Goal: Information Seeking & Learning: Learn about a topic

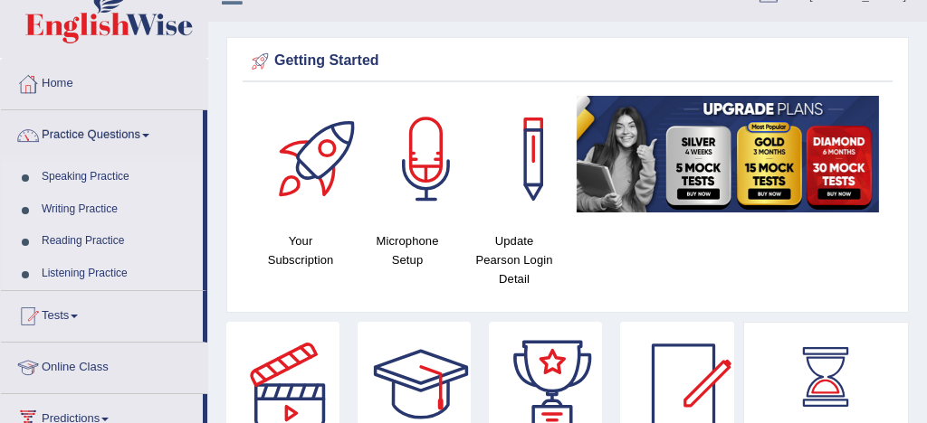
scroll to position [29, 0]
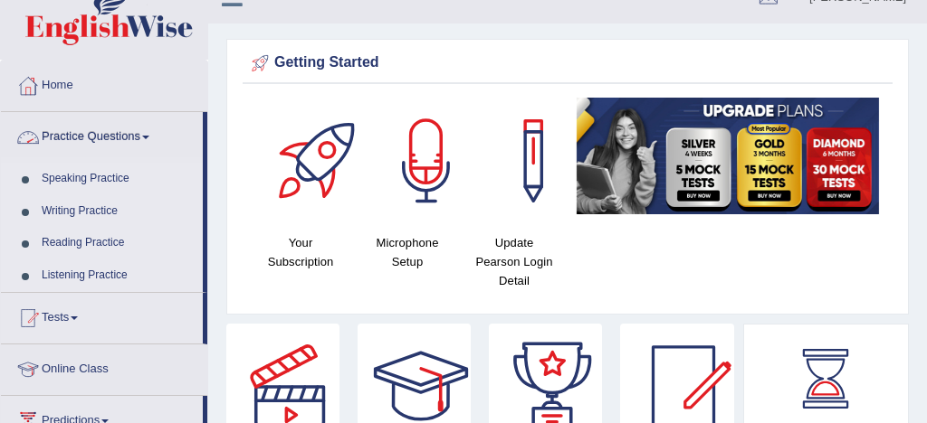
click at [125, 137] on link "Practice Questions" at bounding box center [102, 134] width 202 height 45
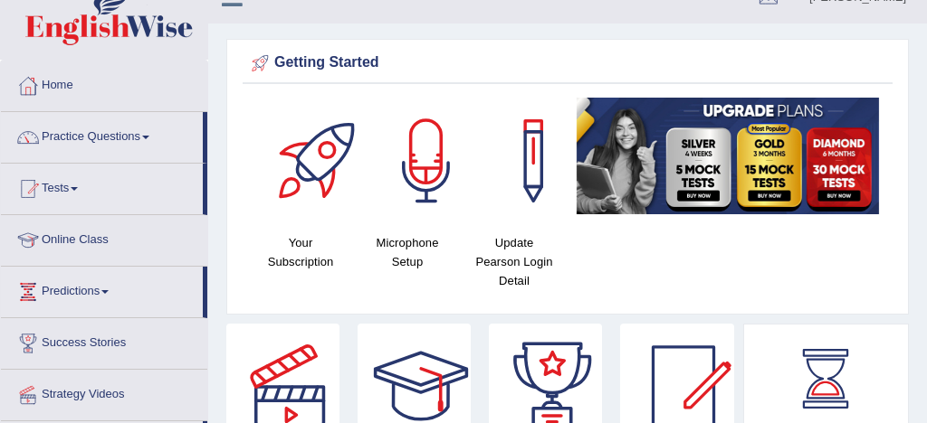
click at [95, 134] on link "Practice Questions" at bounding box center [102, 134] width 202 height 45
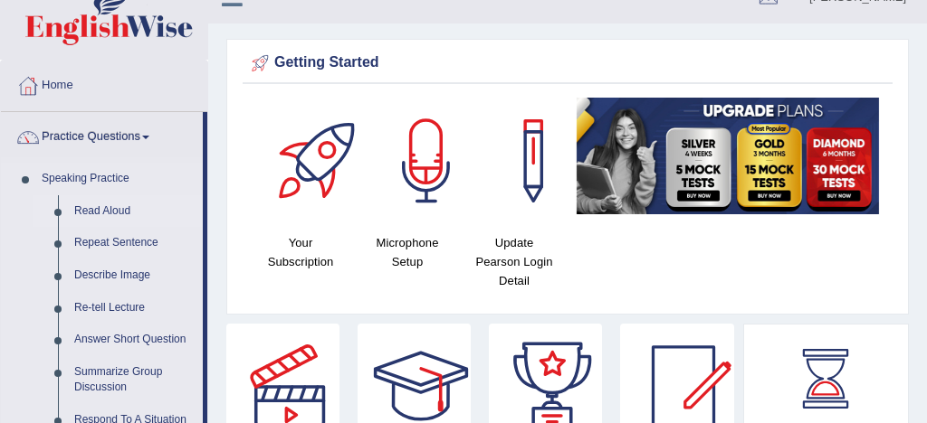
click at [121, 211] on link "Read Aloud" at bounding box center [134, 211] width 137 height 33
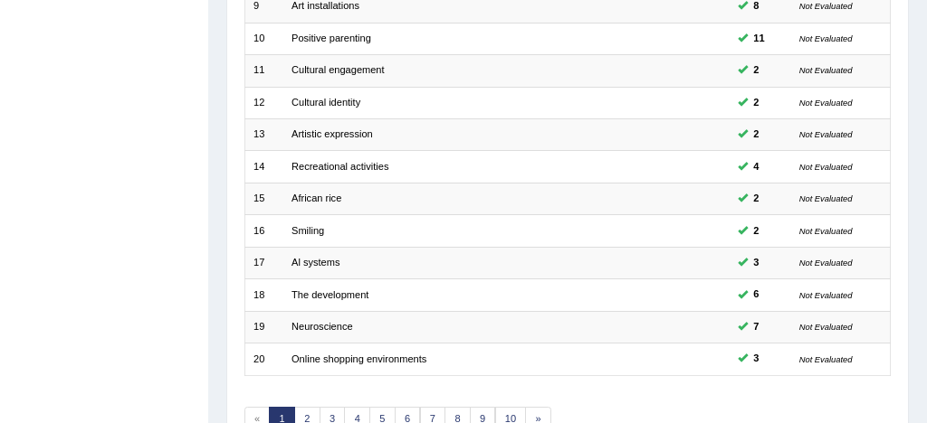
scroll to position [619, 0]
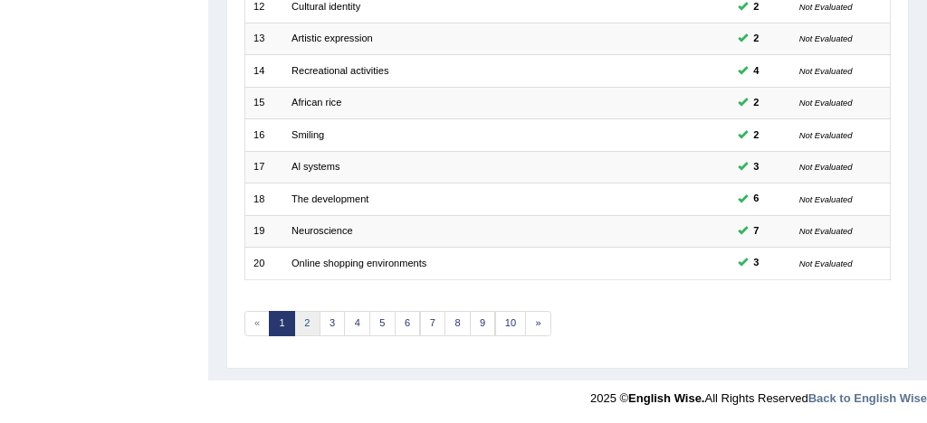
click at [297, 319] on link "2" at bounding box center [307, 323] width 26 height 25
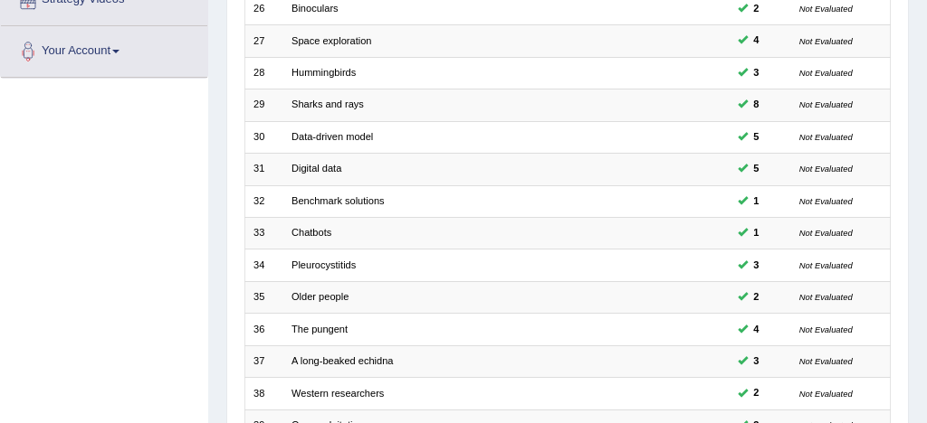
scroll to position [426, 0]
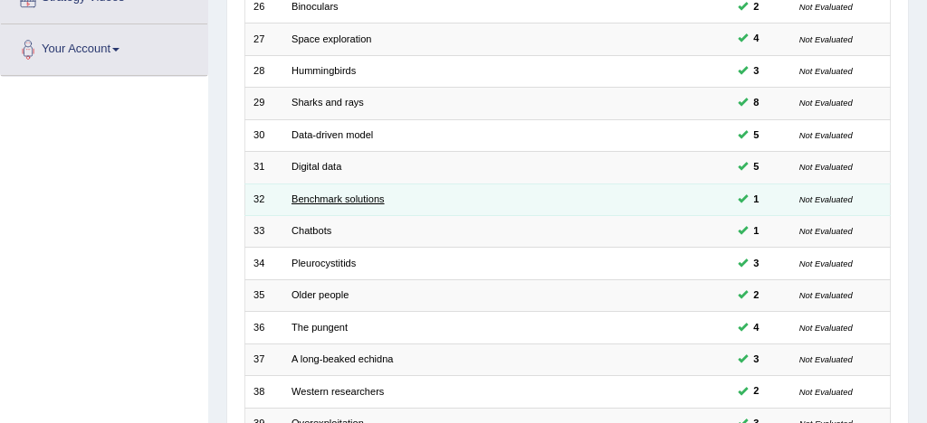
click at [358, 200] on link "Benchmark solutions" at bounding box center [337, 199] width 93 height 11
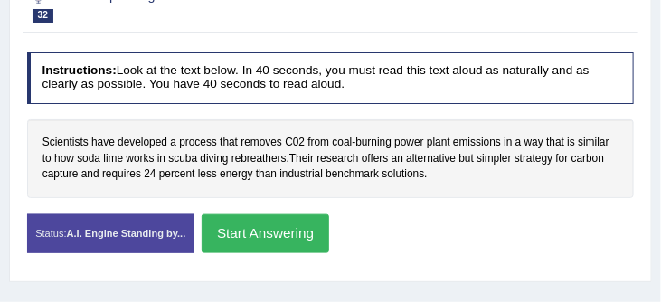
scroll to position [335, 0]
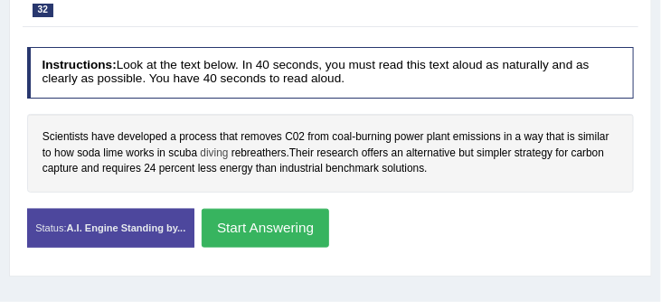
click at [219, 154] on span "diving" at bounding box center [214, 154] width 28 height 16
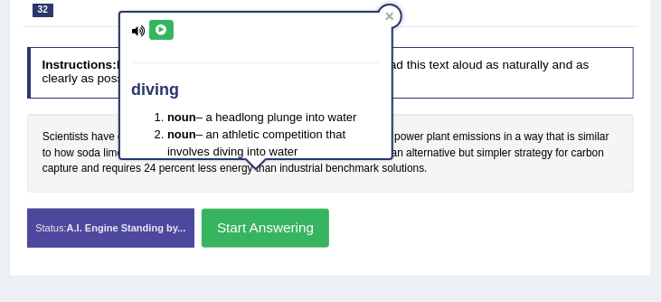
click at [438, 228] on div "Status: A.I. Engine Standing by... Start Answering Stop Recording" at bounding box center [331, 236] width 608 height 55
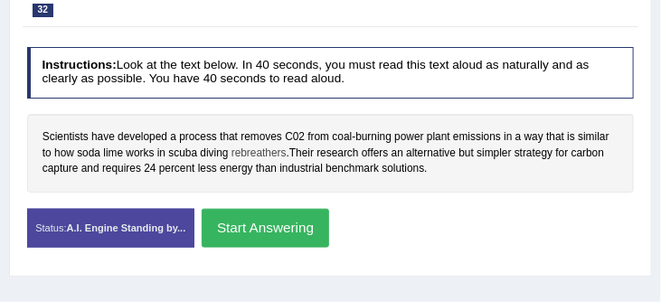
click at [264, 152] on span "rebreathers" at bounding box center [259, 154] width 55 height 16
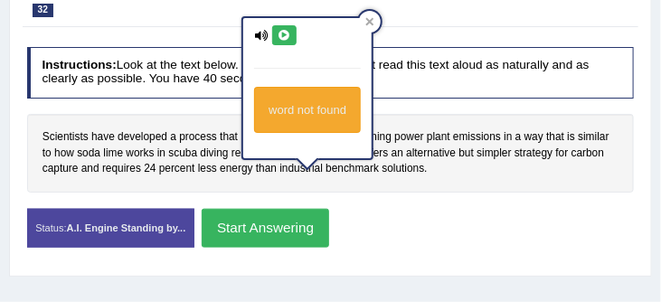
click at [470, 227] on div "Status: A.I. Engine Standing by... Start Answering Stop Recording" at bounding box center [331, 236] width 608 height 55
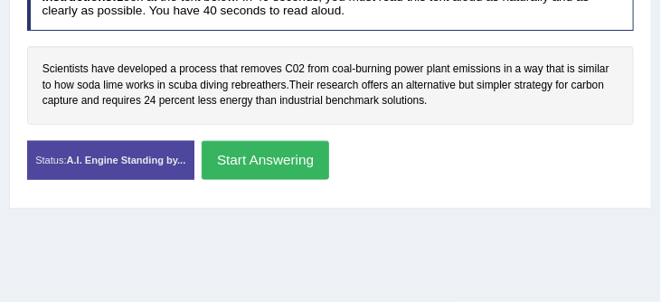
scroll to position [403, 0]
click at [293, 159] on button "Start Answering" at bounding box center [266, 160] width 128 height 39
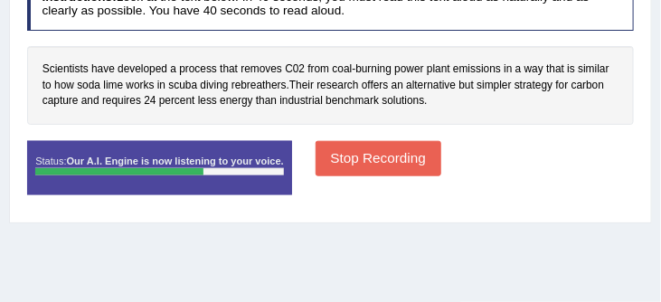
click at [373, 156] on button "Stop Recording" at bounding box center [379, 158] width 126 height 35
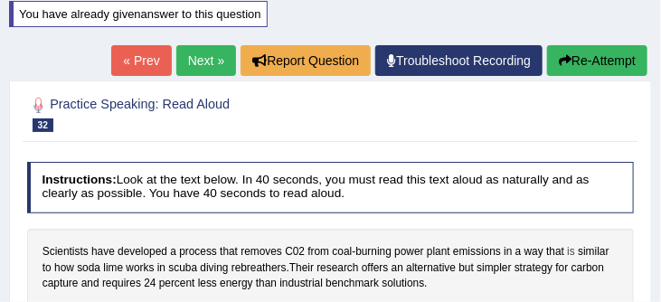
scroll to position [189, 0]
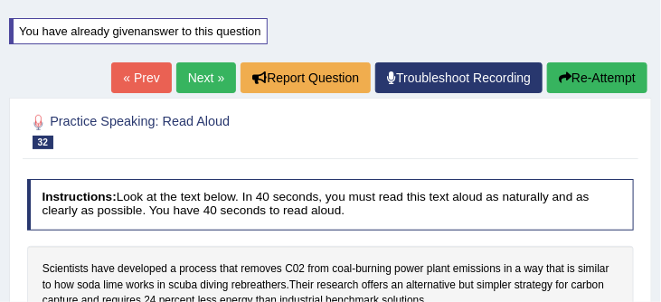
click at [595, 71] on button "Re-Attempt" at bounding box center [597, 77] width 100 height 31
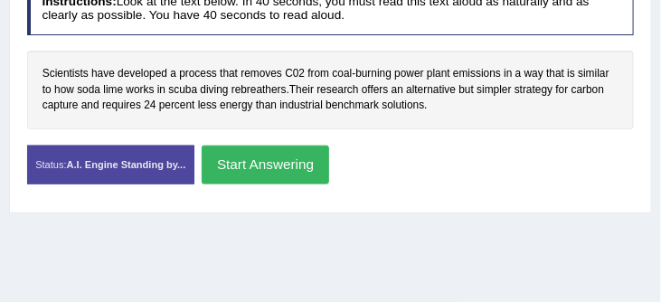
click at [296, 162] on button "Start Answering" at bounding box center [266, 165] width 128 height 39
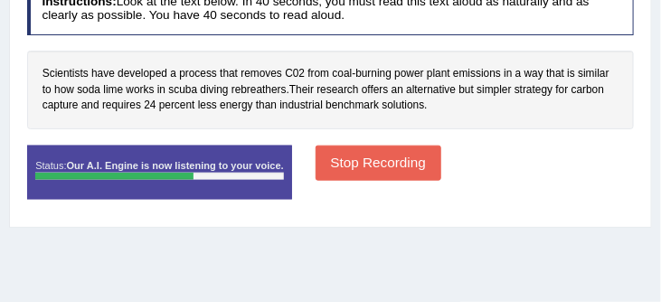
click at [373, 159] on button "Stop Recording" at bounding box center [379, 163] width 126 height 35
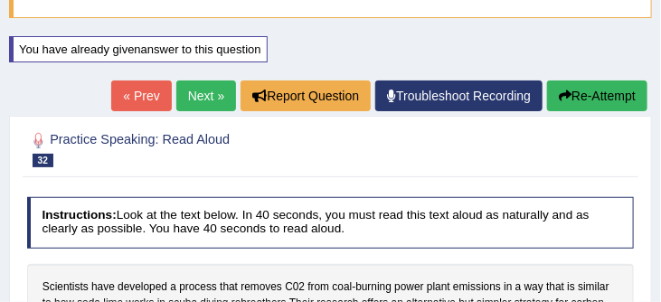
scroll to position [106, 0]
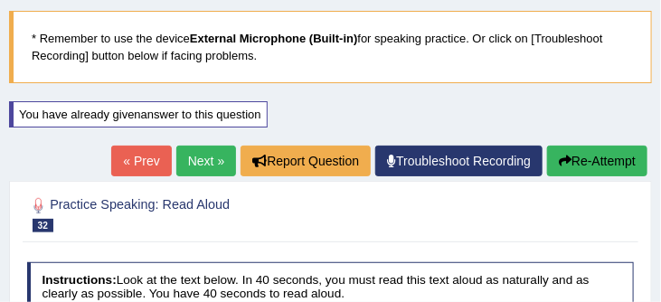
click at [577, 159] on button "Re-Attempt" at bounding box center [597, 161] width 100 height 31
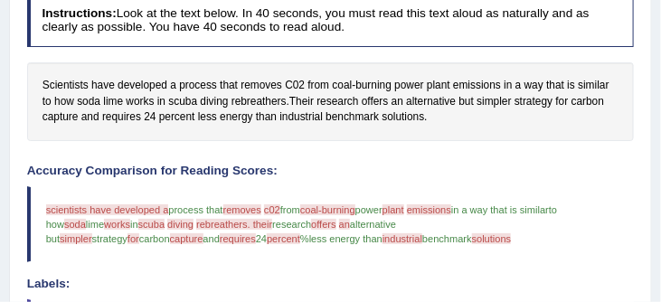
scroll to position [481, 0]
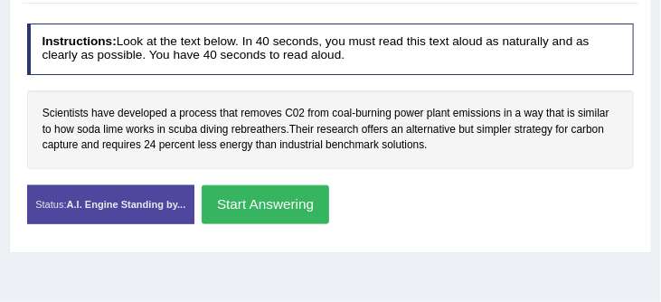
scroll to position [358, 0]
click at [290, 201] on button "Start Answering" at bounding box center [266, 205] width 128 height 39
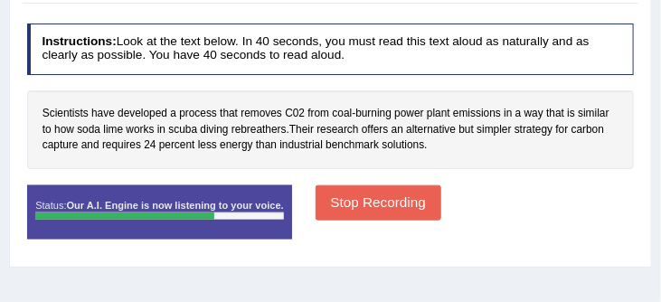
click at [398, 203] on button "Stop Recording" at bounding box center [379, 203] width 126 height 35
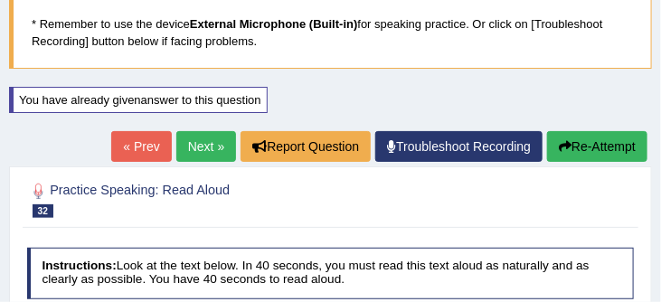
scroll to position [81, 0]
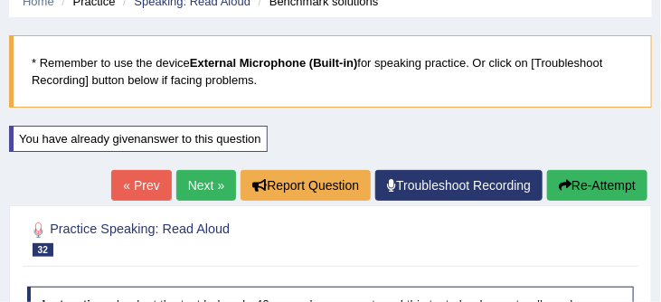
click at [196, 181] on link "Next »" at bounding box center [206, 185] width 60 height 31
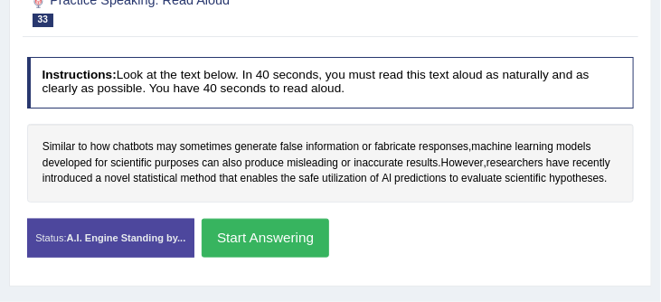
scroll to position [341, 0]
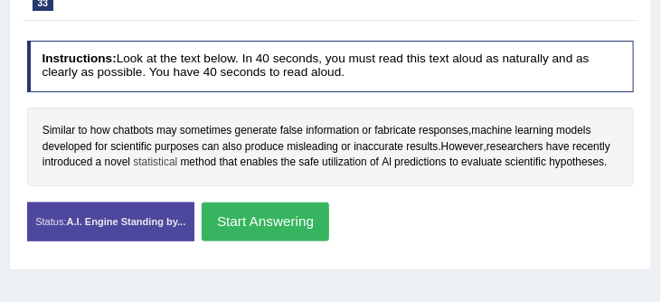
click at [177, 167] on span "statistical" at bounding box center [155, 163] width 44 height 16
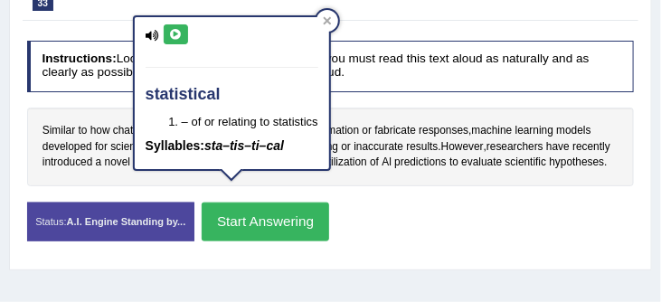
click at [379, 212] on div "Instructions: Look at the text below. In 40 seconds, you must read this text al…" at bounding box center [330, 147] width 615 height 229
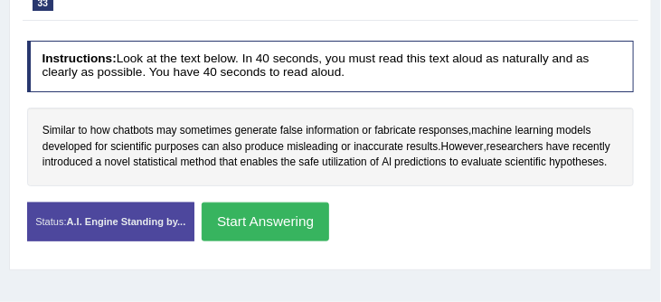
click at [270, 229] on button "Start Answering" at bounding box center [266, 222] width 128 height 39
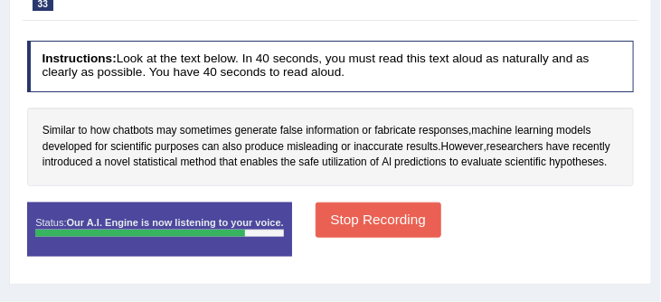
click at [394, 230] on button "Stop Recording" at bounding box center [379, 220] width 126 height 35
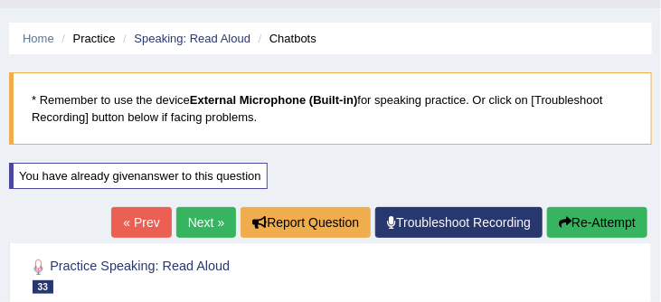
scroll to position [40, 0]
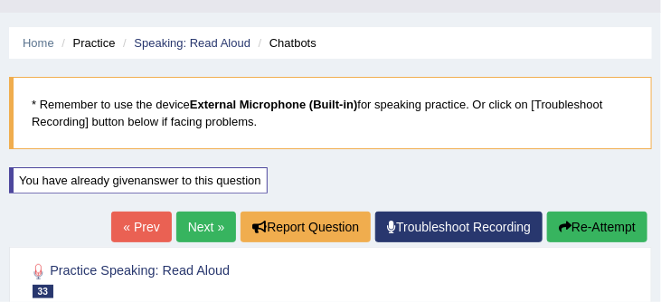
click at [202, 221] on link "Next »" at bounding box center [206, 227] width 60 height 31
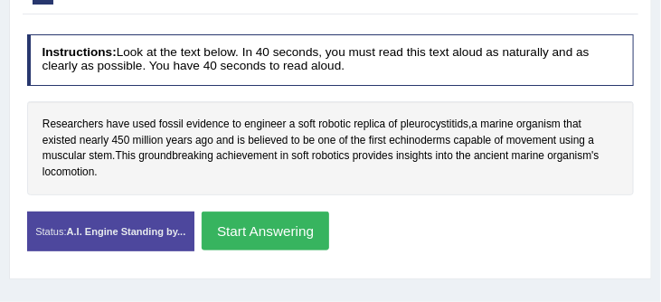
scroll to position [348, 0]
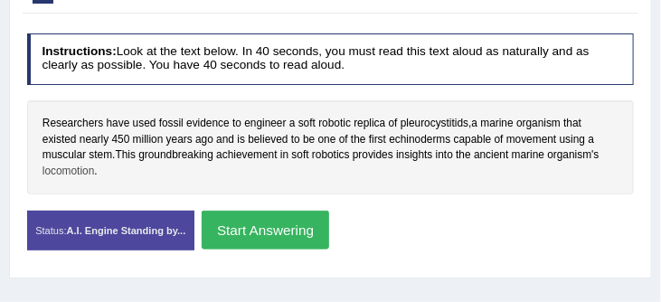
click at [72, 173] on span "locomotion" at bounding box center [69, 172] width 52 height 16
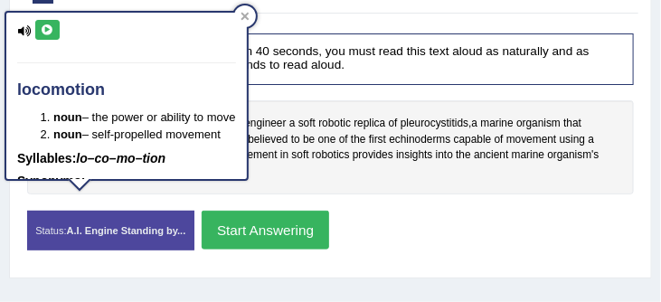
click at [363, 205] on div "Instructions: Look at the text below. In 40 seconds, you must read this text al…" at bounding box center [330, 147] width 615 height 245
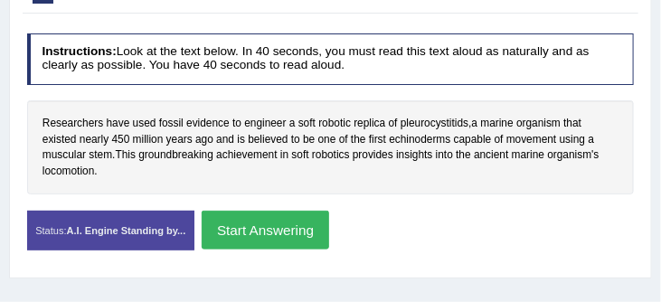
click at [281, 227] on button "Start Answering" at bounding box center [266, 230] width 128 height 39
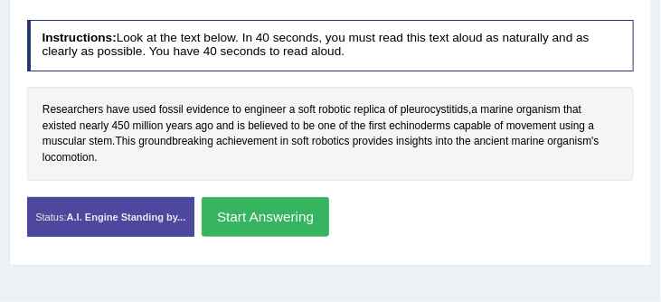
scroll to position [335, 0]
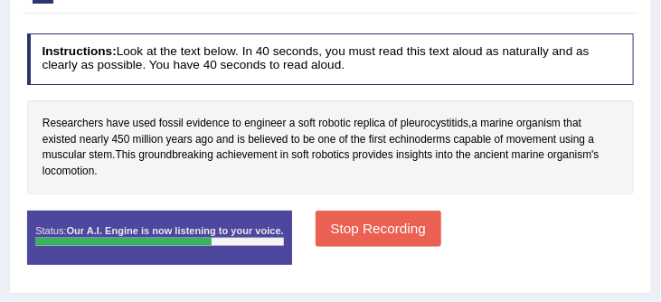
click at [406, 231] on button "Stop Recording" at bounding box center [379, 228] width 126 height 35
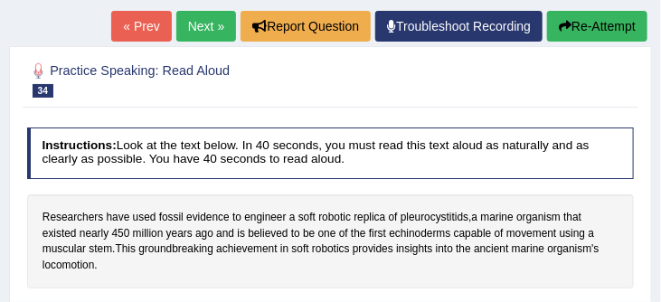
scroll to position [237, 0]
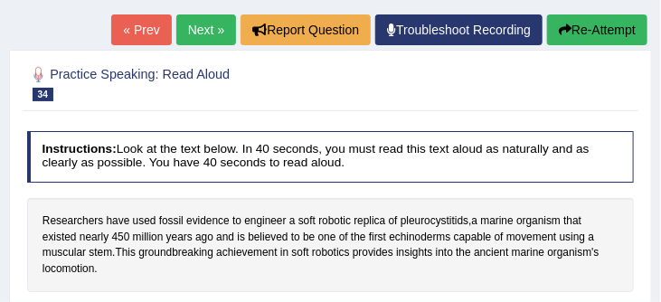
click at [610, 25] on button "Re-Attempt" at bounding box center [597, 29] width 100 height 31
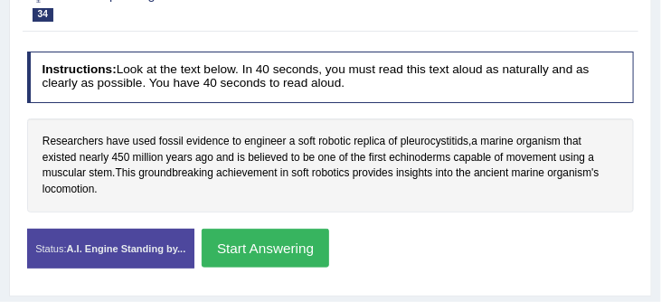
click at [312, 247] on button "Start Answering" at bounding box center [266, 248] width 128 height 39
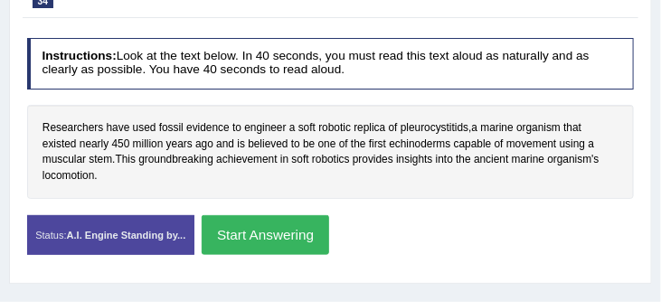
scroll to position [317, 0]
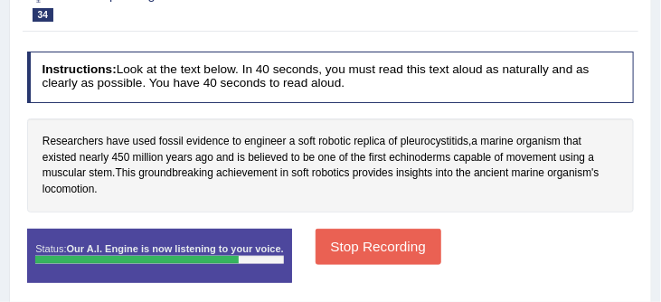
click at [386, 250] on button "Stop Recording" at bounding box center [379, 246] width 126 height 35
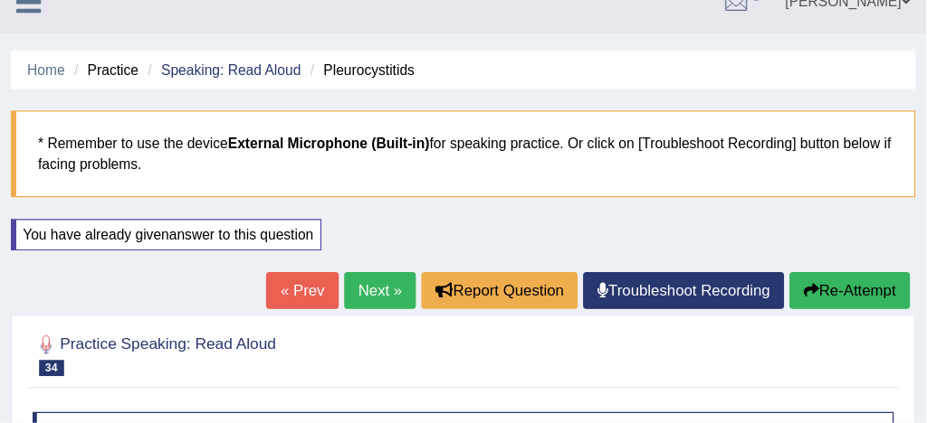
scroll to position [0, 0]
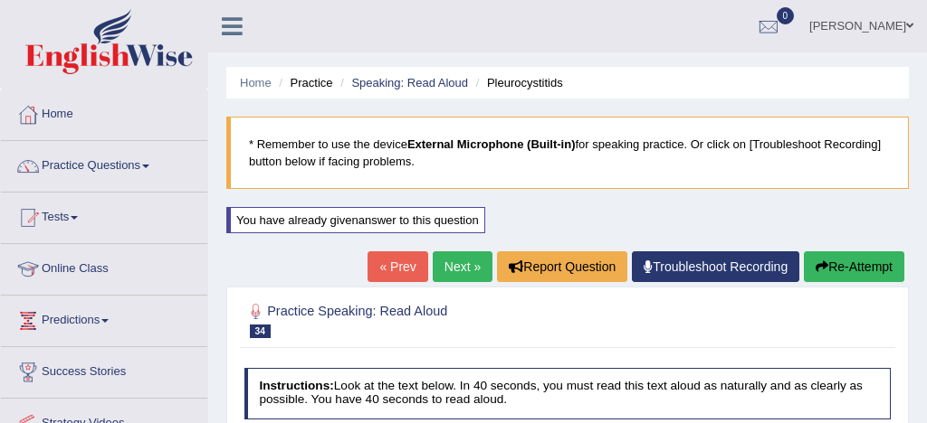
click at [112, 163] on link "Practice Questions" at bounding box center [104, 163] width 206 height 45
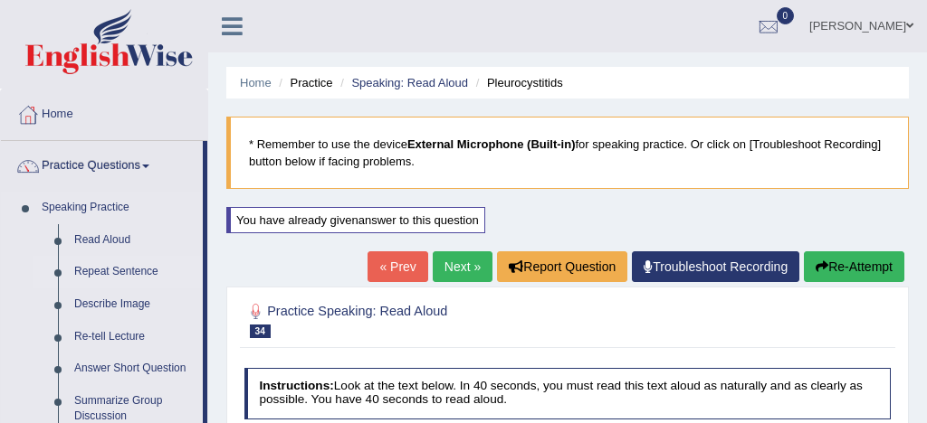
click at [147, 272] on link "Repeat Sentence" at bounding box center [134, 272] width 137 height 33
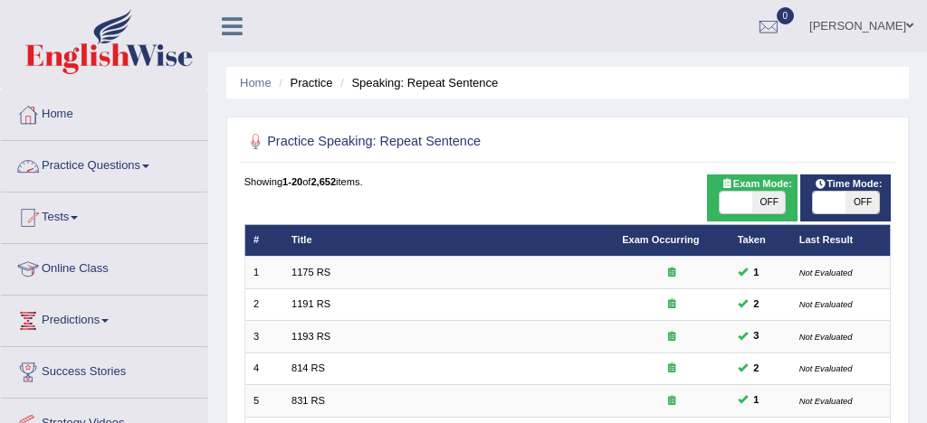
click at [112, 169] on link "Practice Questions" at bounding box center [104, 163] width 206 height 45
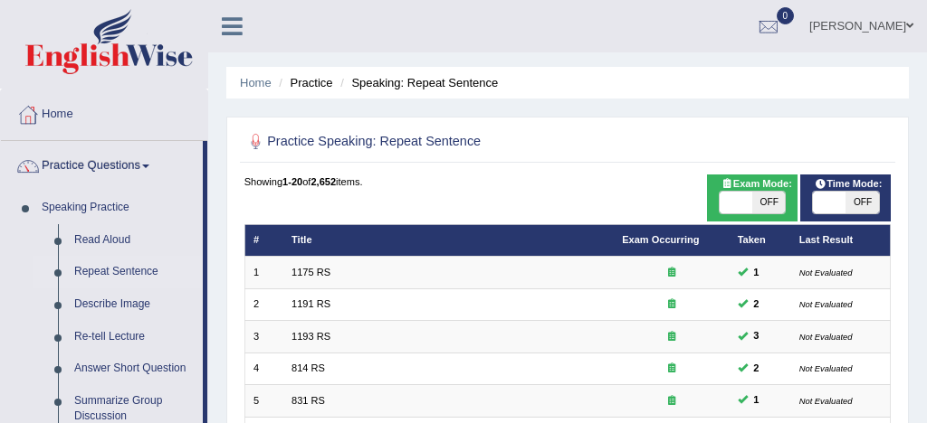
scroll to position [33, 0]
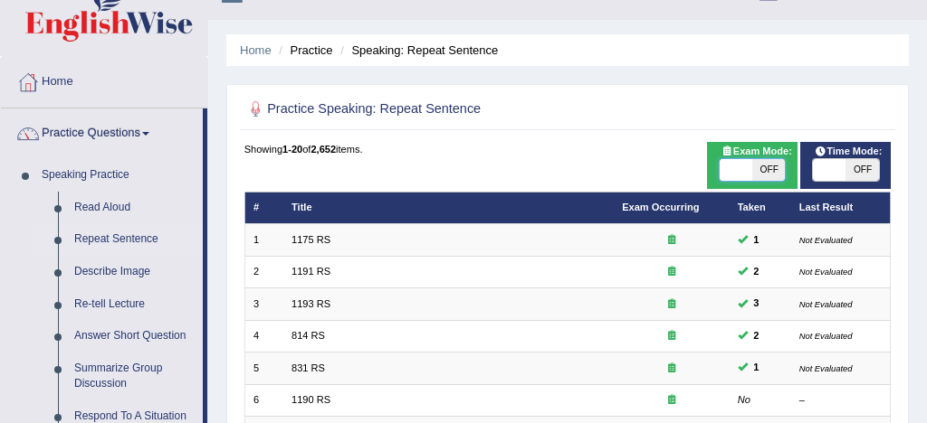
click at [735, 171] on span at bounding box center [735, 170] width 33 height 22
checkbox input "true"
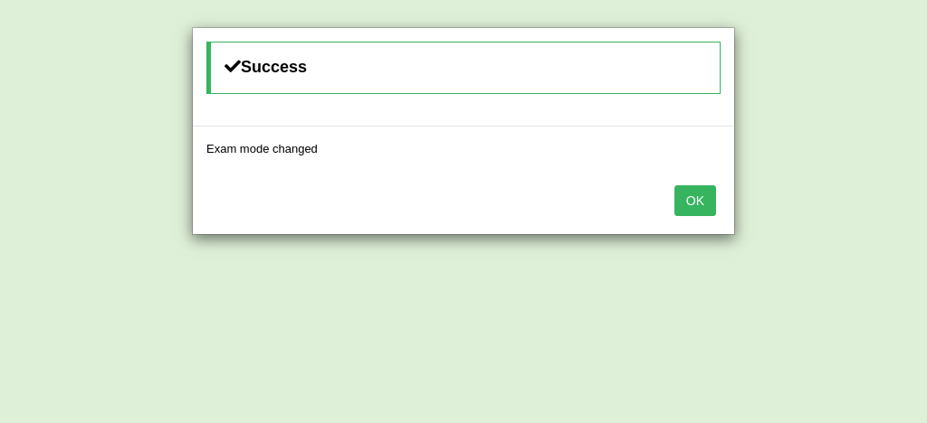
click at [697, 199] on button "OK" at bounding box center [695, 201] width 42 height 31
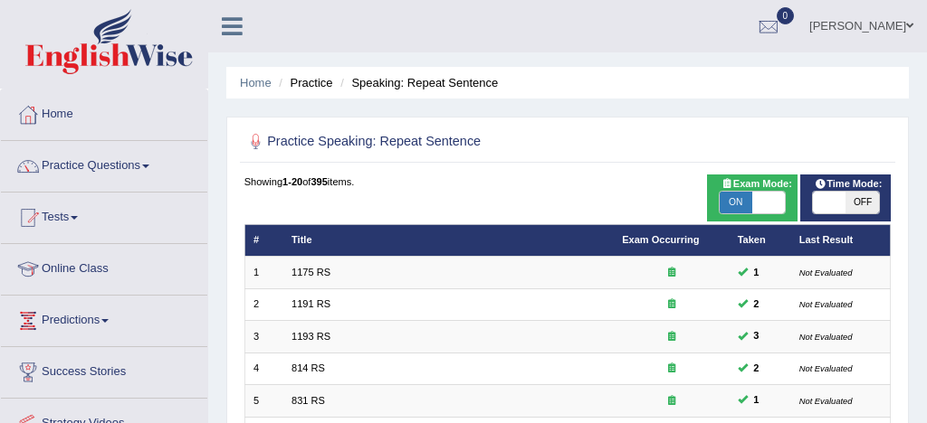
scroll to position [405, 0]
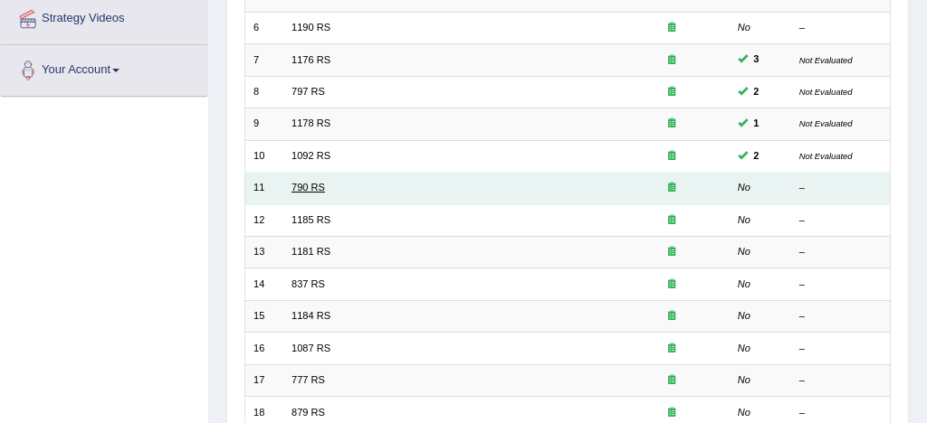
click at [311, 190] on link "790 RS" at bounding box center [307, 187] width 33 height 11
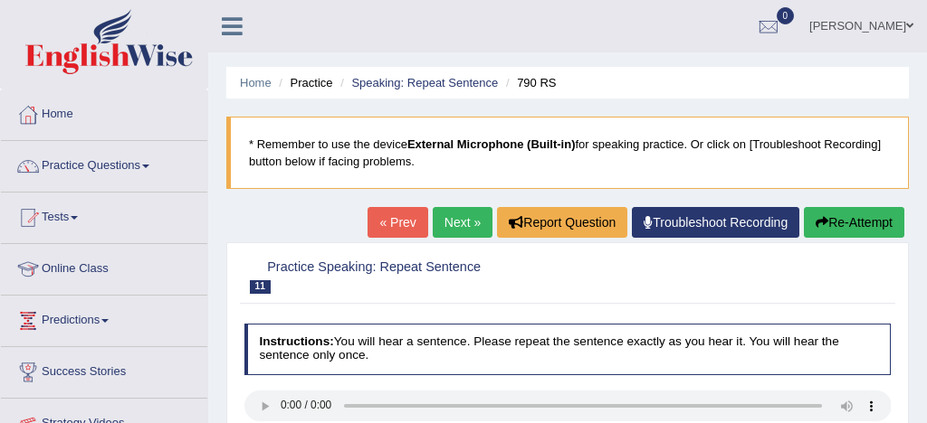
scroll to position [100, 0]
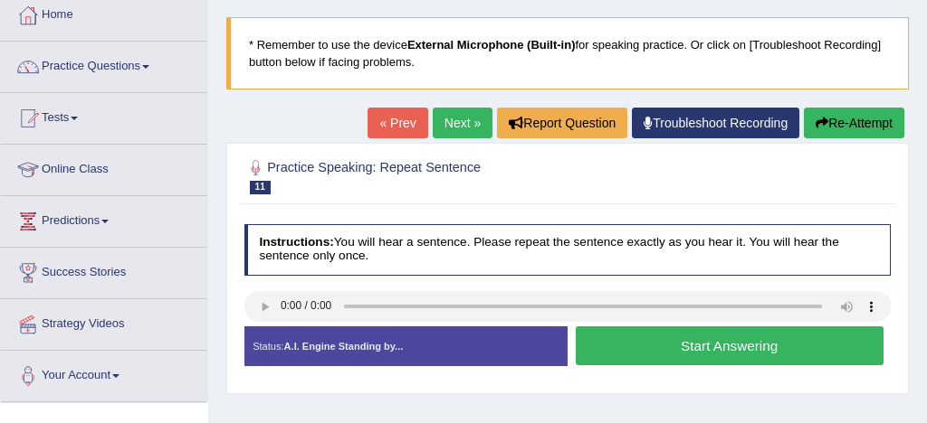
click at [738, 348] on button "Start Answering" at bounding box center [730, 346] width 308 height 39
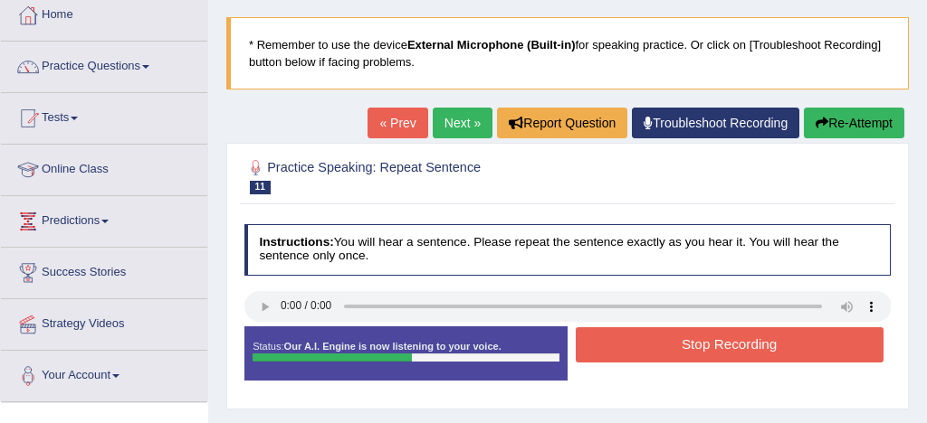
click at [773, 347] on button "Stop Recording" at bounding box center [730, 345] width 308 height 35
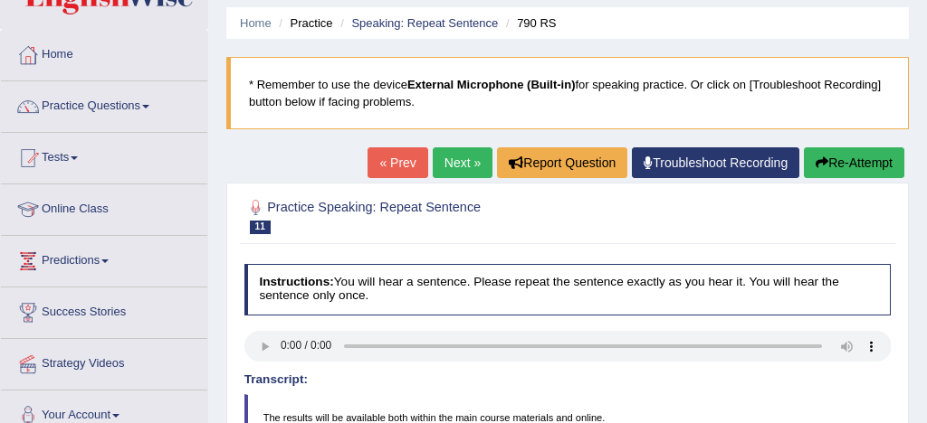
scroll to position [56, 0]
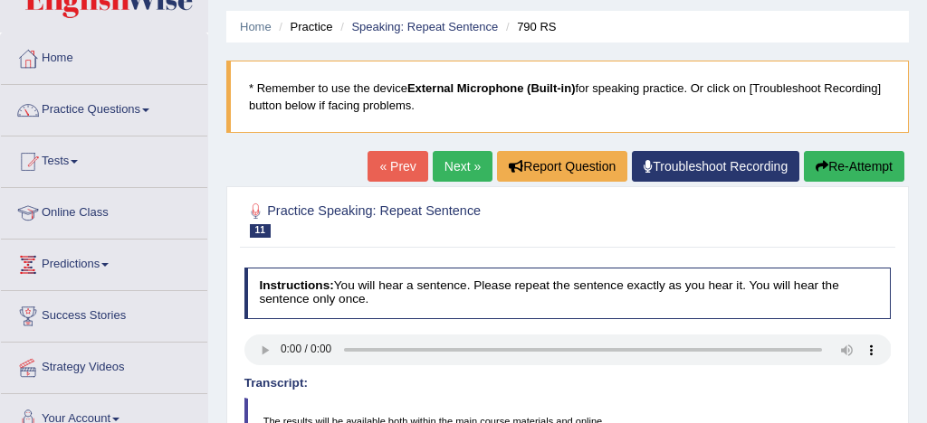
click at [450, 159] on link "Next »" at bounding box center [463, 166] width 60 height 31
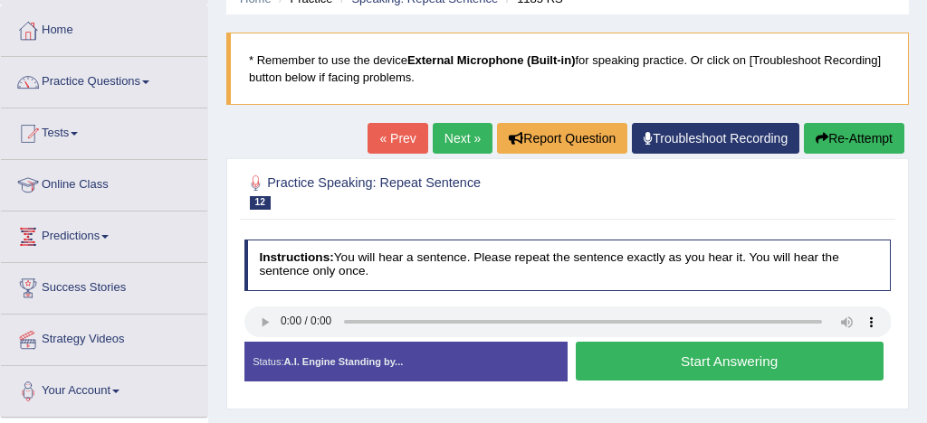
scroll to position [84, 0]
click at [683, 360] on button "Start Answering" at bounding box center [730, 361] width 308 height 39
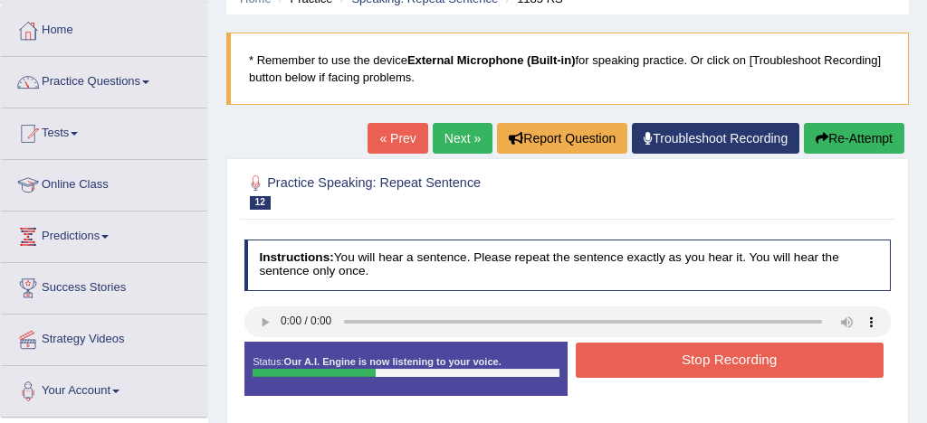
click at [721, 361] on button "Stop Recording" at bounding box center [730, 360] width 308 height 35
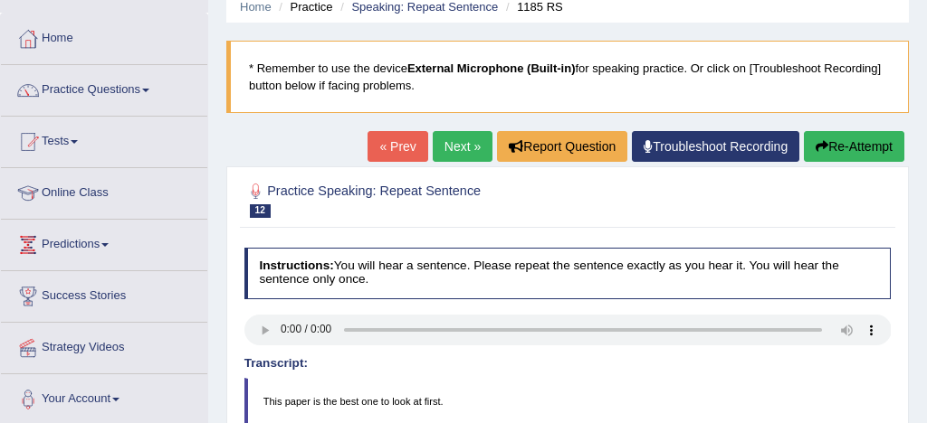
scroll to position [0, 0]
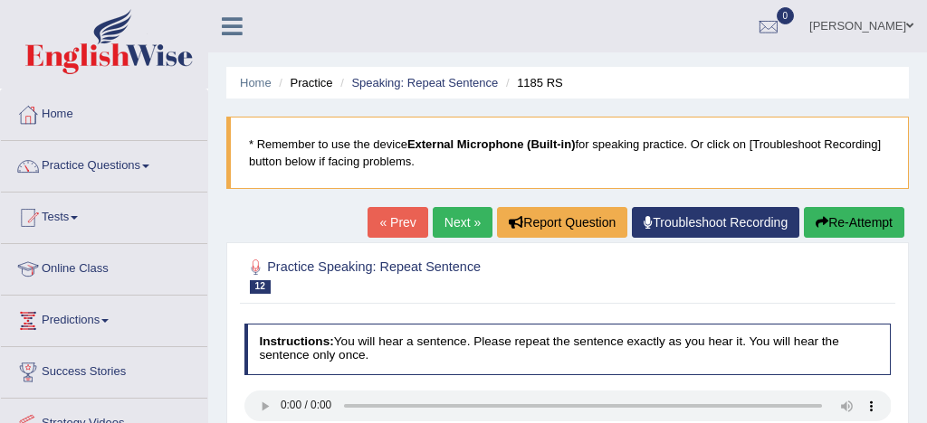
click at [454, 218] on link "Next »" at bounding box center [463, 222] width 60 height 31
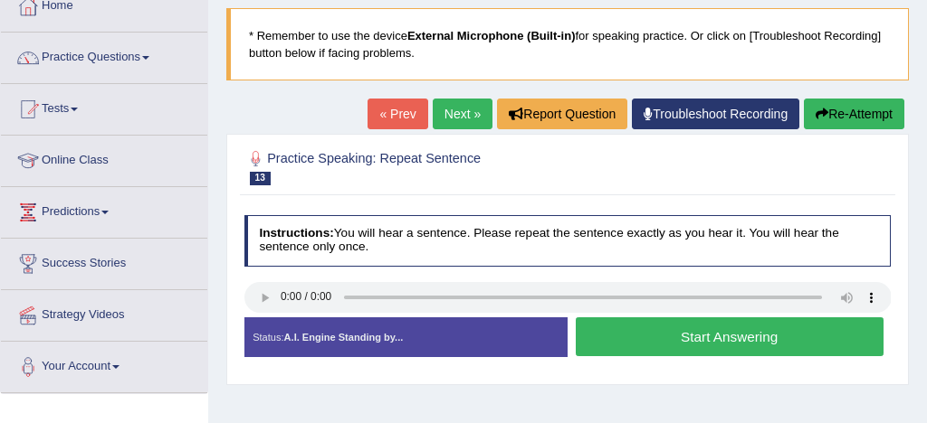
scroll to position [116, 0]
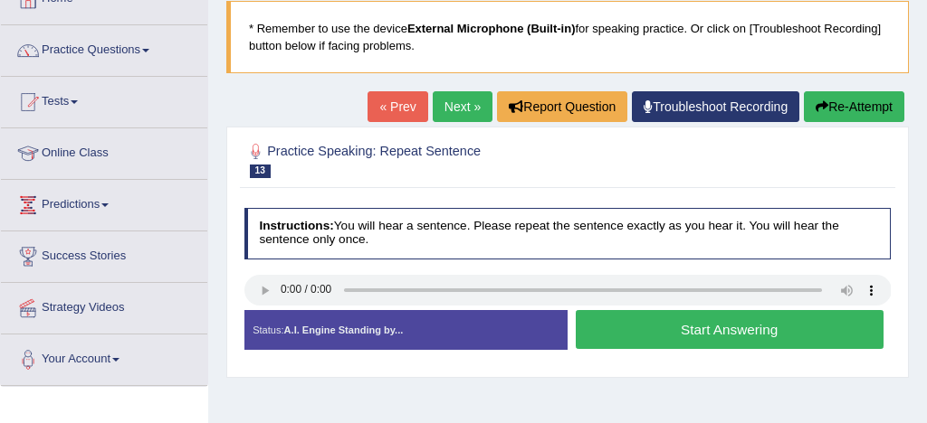
click at [699, 330] on button "Start Answering" at bounding box center [730, 329] width 308 height 39
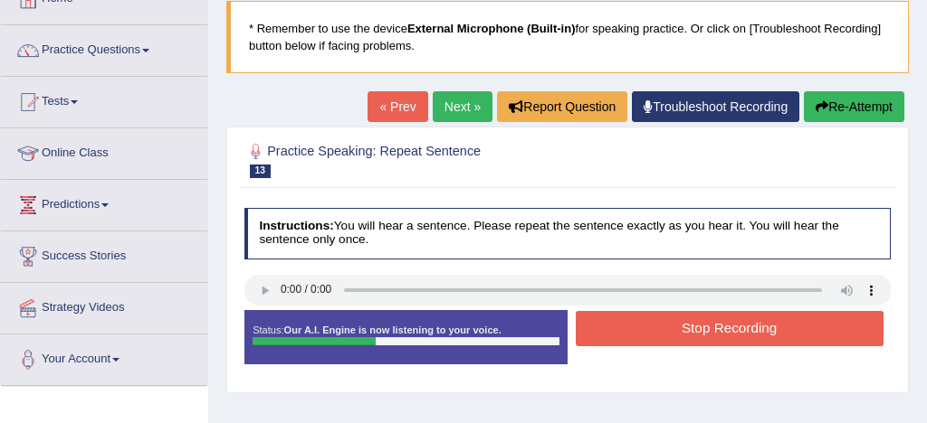
click at [692, 330] on button "Stop Recording" at bounding box center [730, 328] width 308 height 35
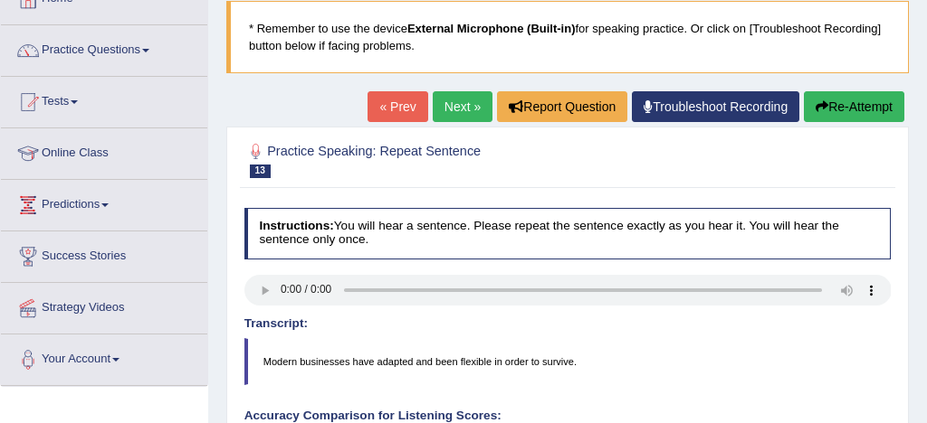
click at [873, 107] on button "Re-Attempt" at bounding box center [854, 106] width 100 height 31
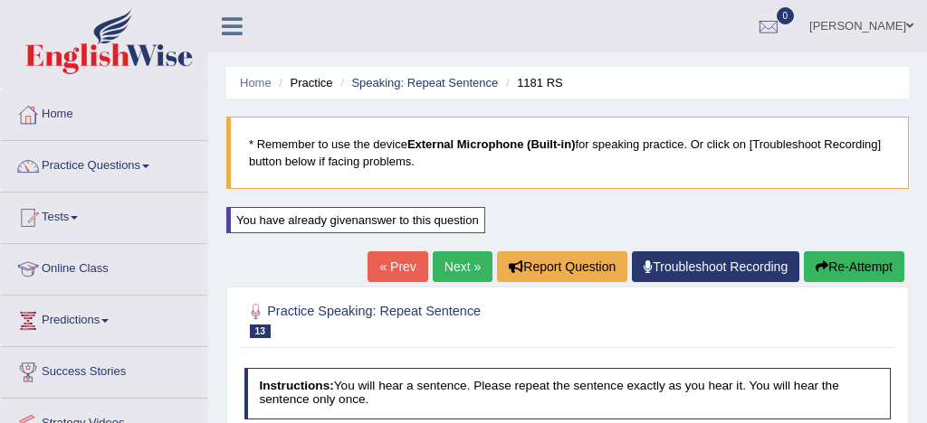
scroll to position [116, 0]
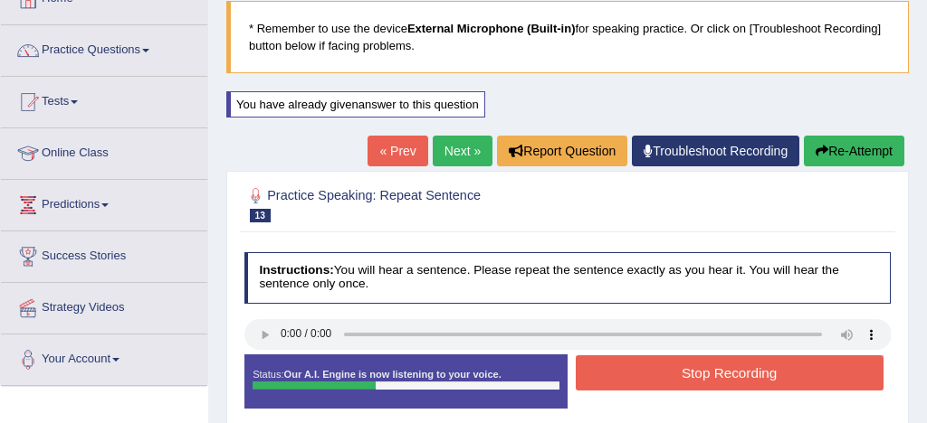
click at [744, 383] on button "Stop Recording" at bounding box center [730, 373] width 308 height 35
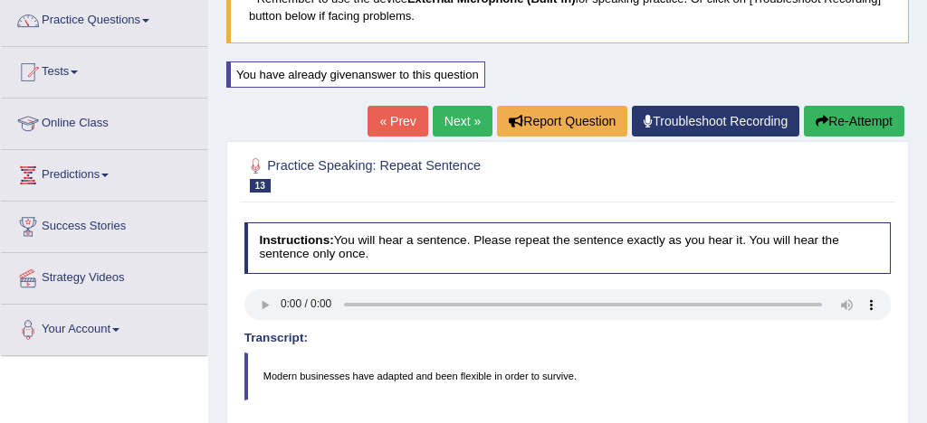
scroll to position [141, 0]
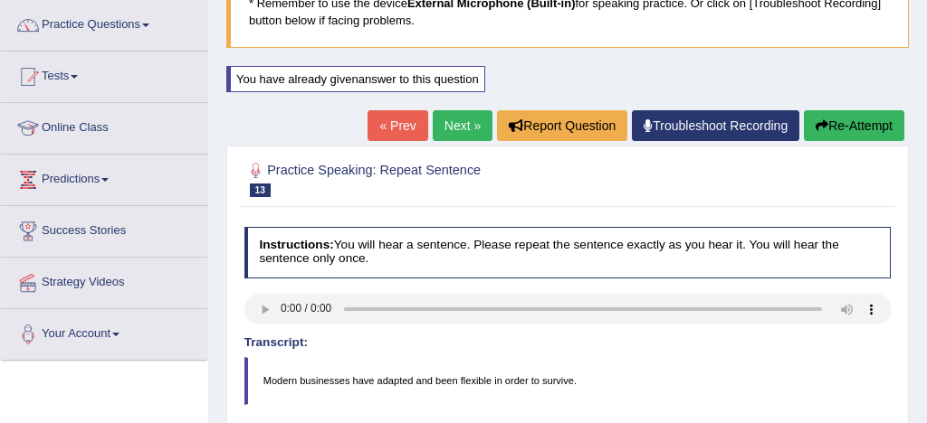
click at [864, 120] on button "Re-Attempt" at bounding box center [854, 125] width 100 height 31
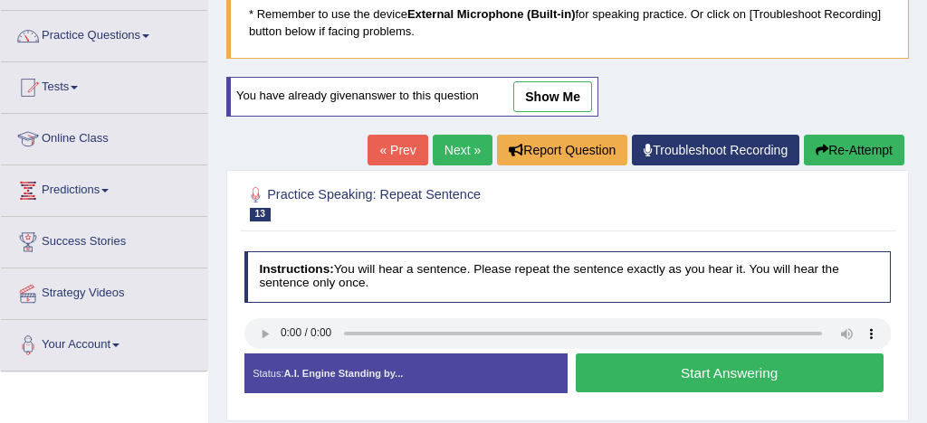
click at [707, 369] on button "Start Answering" at bounding box center [730, 373] width 308 height 39
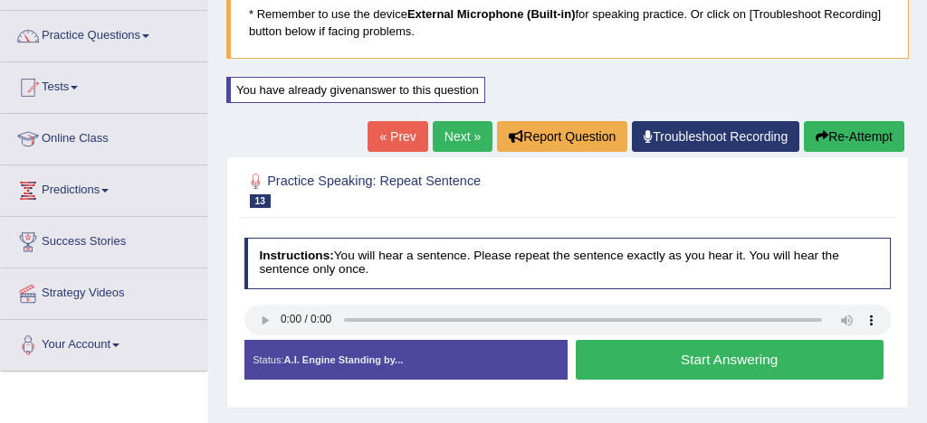
scroll to position [130, 0]
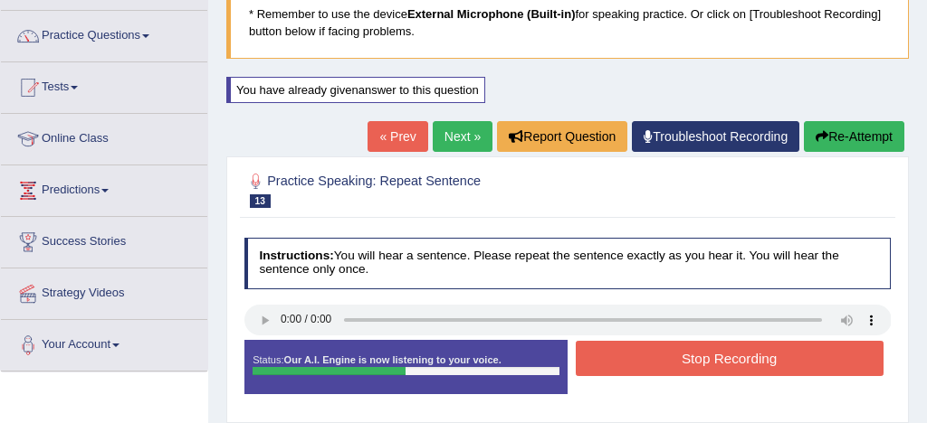
click at [717, 363] on button "Stop Recording" at bounding box center [730, 358] width 308 height 35
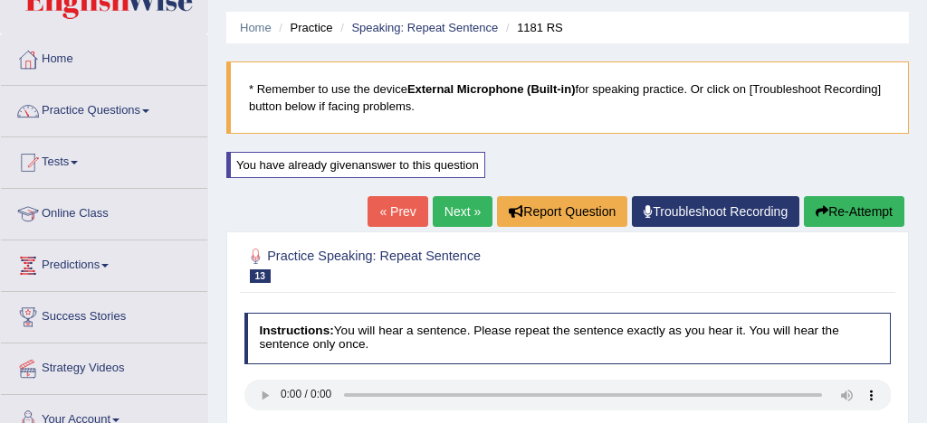
scroll to position [0, 0]
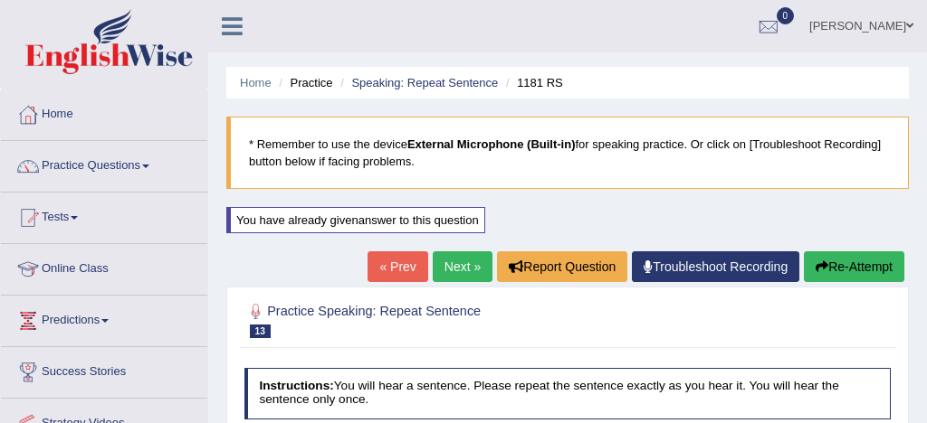
click at [454, 258] on link "Next »" at bounding box center [463, 267] width 60 height 31
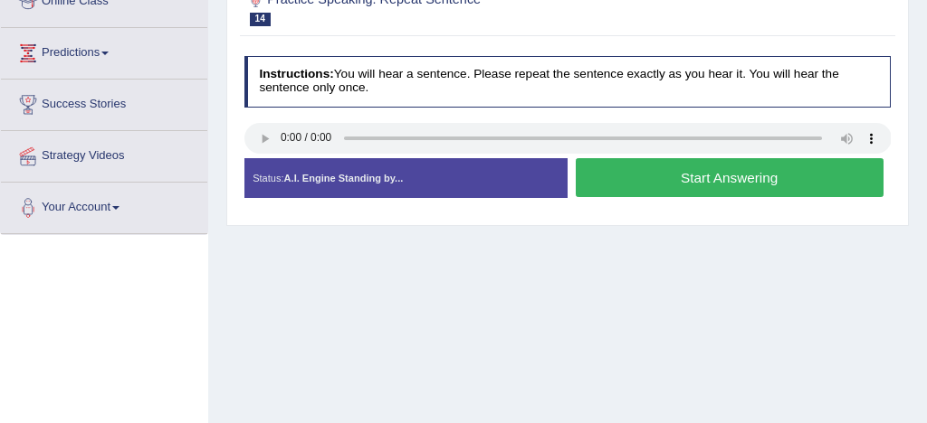
scroll to position [268, 0]
click at [735, 179] on button "Start Answering" at bounding box center [730, 177] width 308 height 39
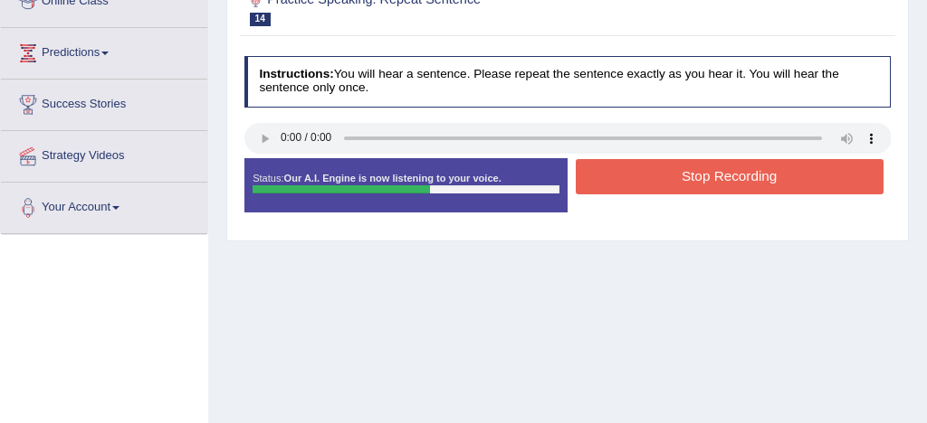
click at [727, 178] on button "Stop Recording" at bounding box center [730, 176] width 308 height 35
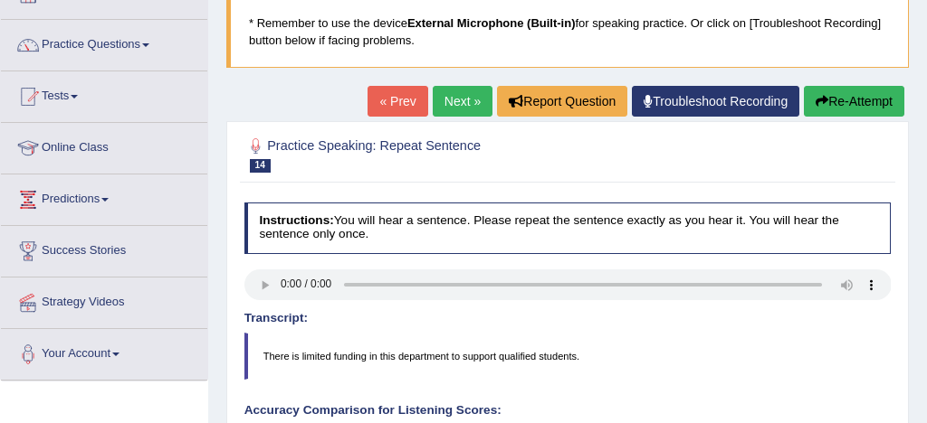
scroll to position [111, 0]
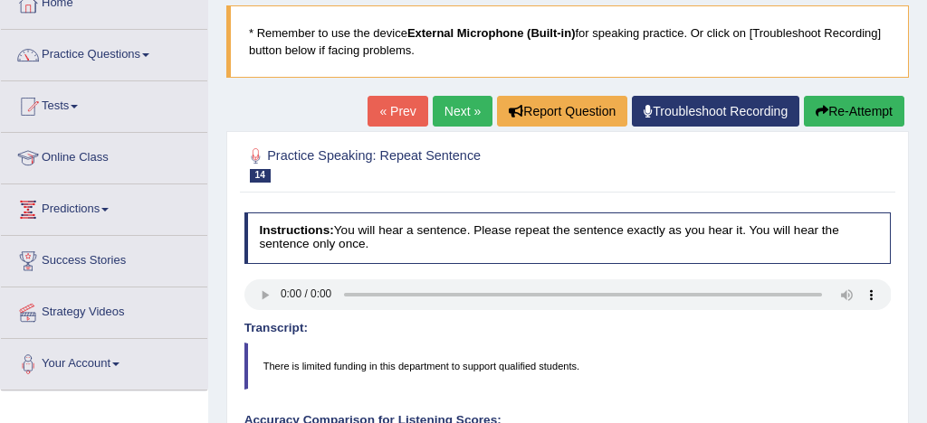
click at [463, 110] on link "Next »" at bounding box center [463, 111] width 60 height 31
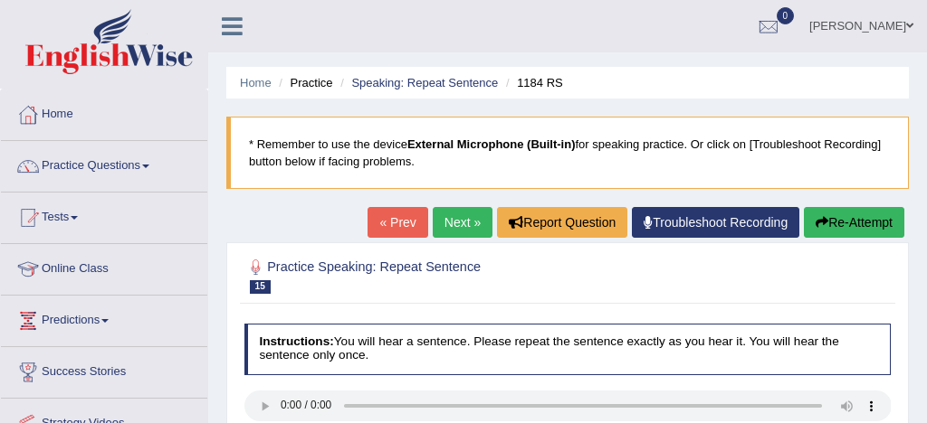
scroll to position [90, 0]
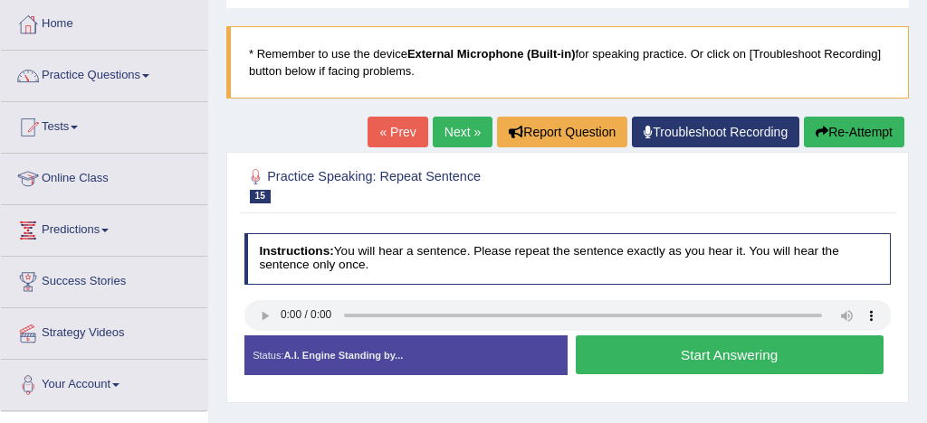
click at [699, 356] on button "Start Answering" at bounding box center [730, 355] width 308 height 39
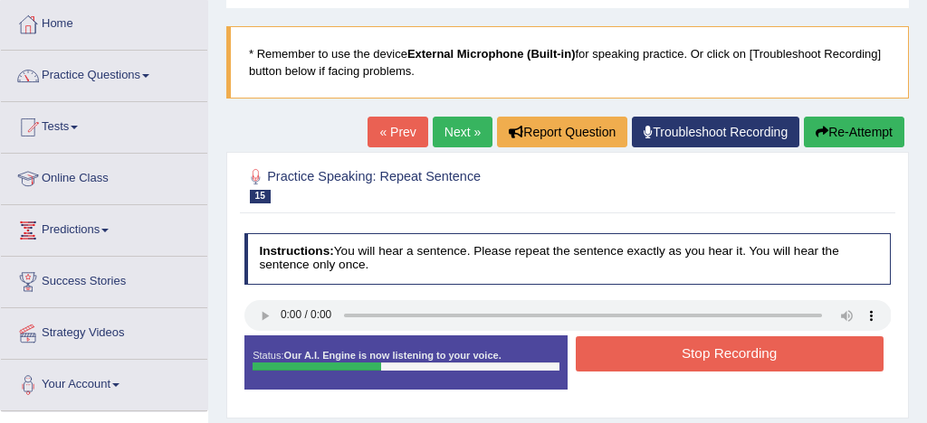
click at [728, 356] on button "Stop Recording" at bounding box center [730, 354] width 308 height 35
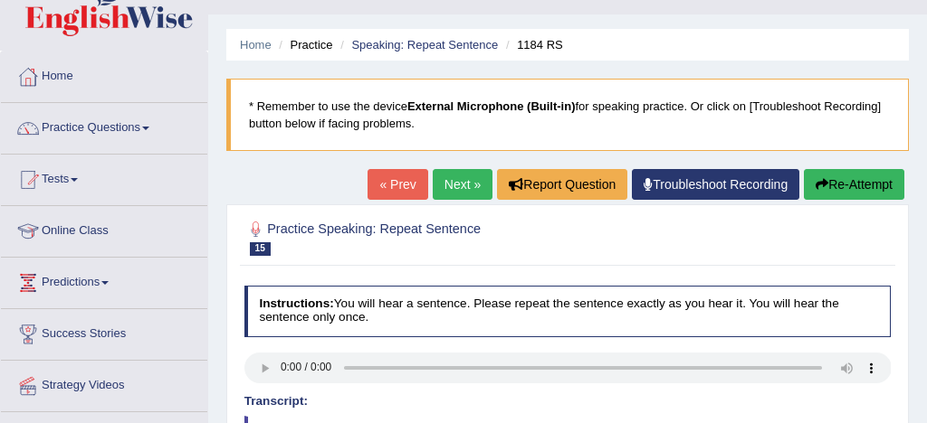
scroll to position [0, 0]
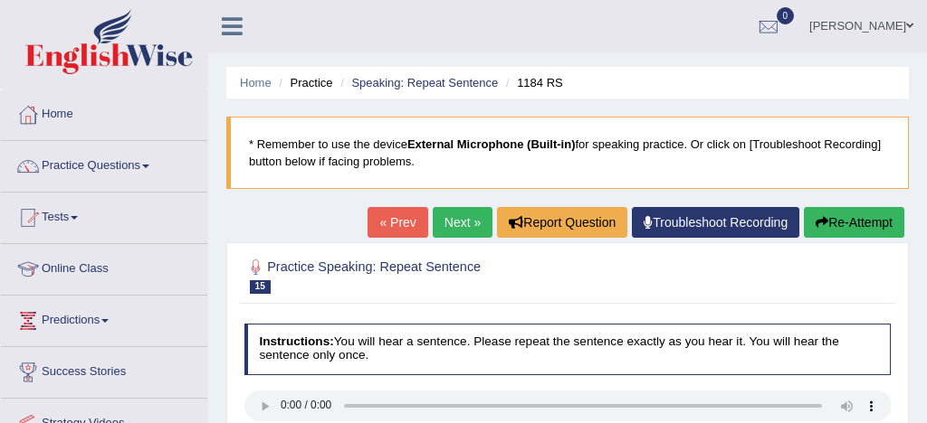
click at [451, 212] on link "Next »" at bounding box center [463, 222] width 60 height 31
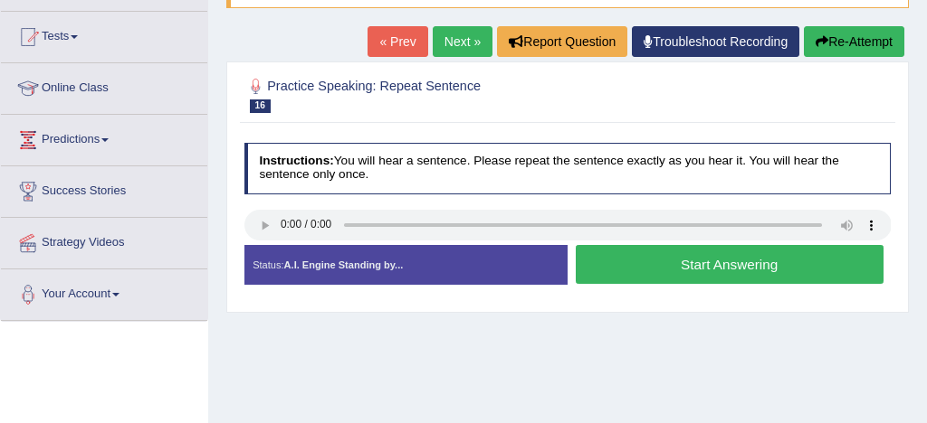
scroll to position [188, 0]
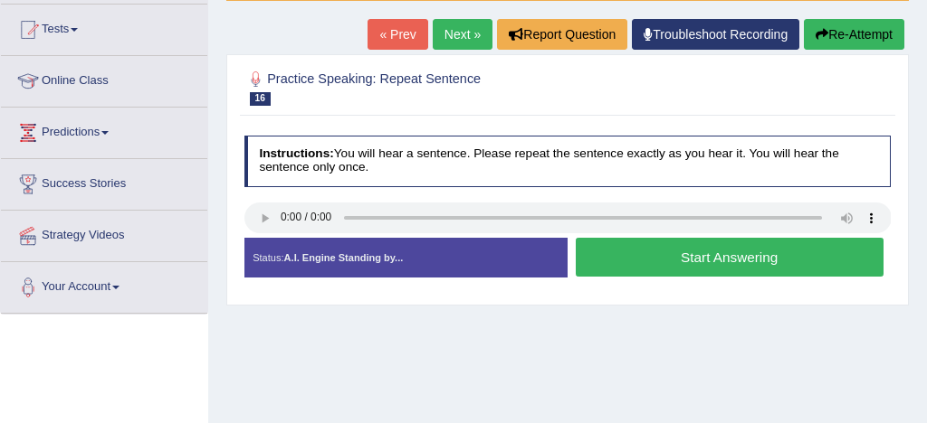
click at [718, 252] on button "Start Answering" at bounding box center [730, 257] width 308 height 39
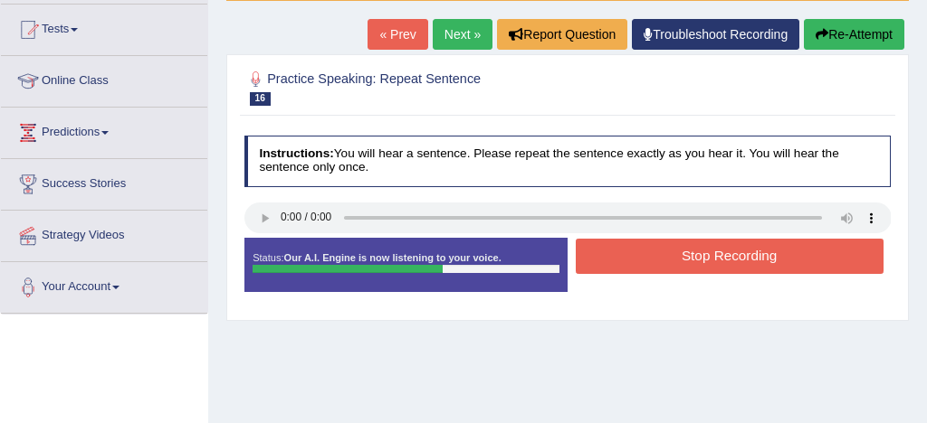
click at [784, 251] on button "Stop Recording" at bounding box center [730, 256] width 308 height 35
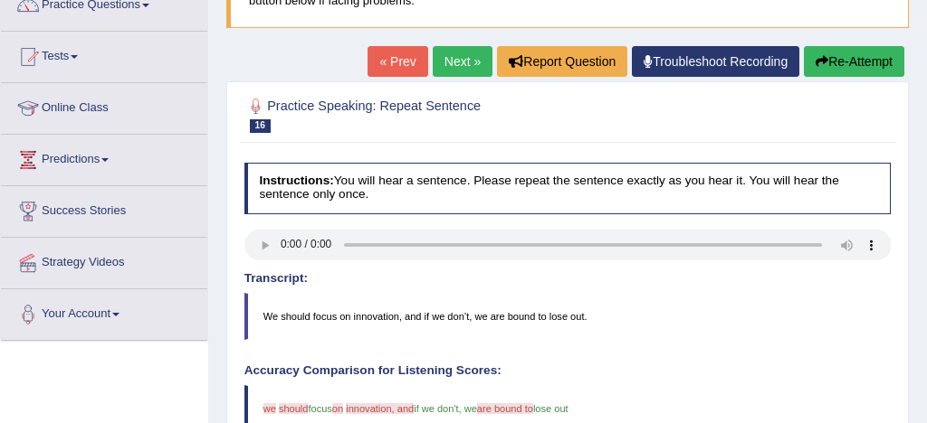
scroll to position [141, 0]
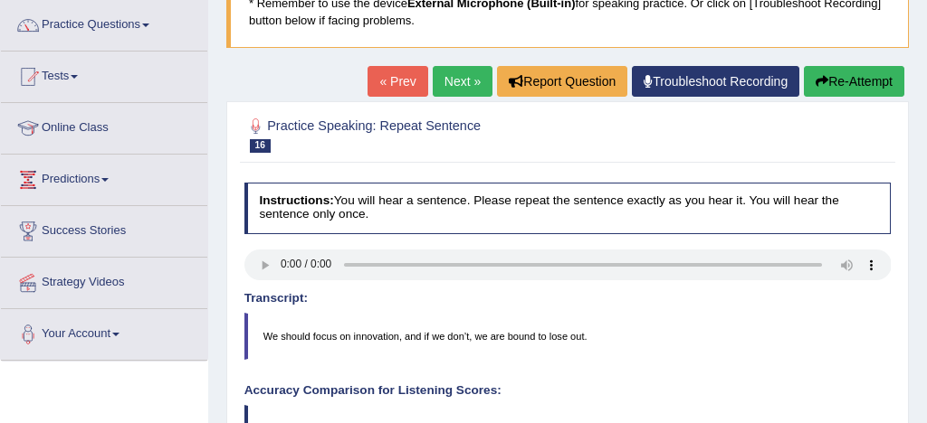
click at [875, 76] on button "Re-Attempt" at bounding box center [854, 81] width 100 height 31
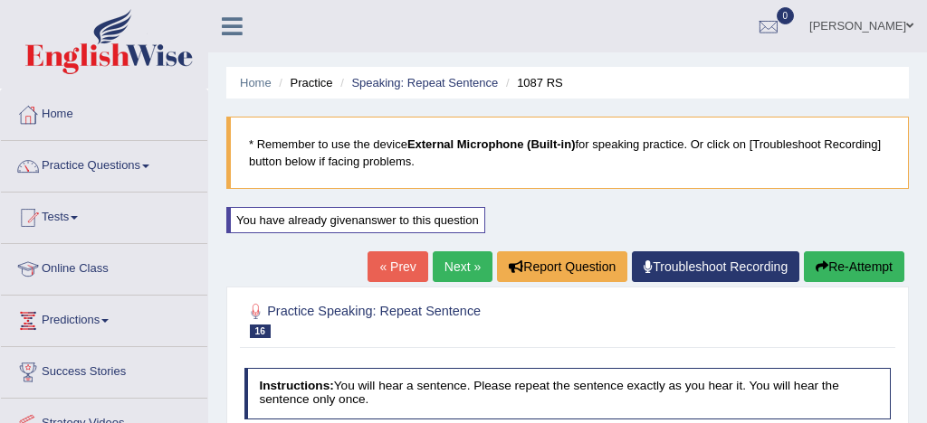
scroll to position [141, 0]
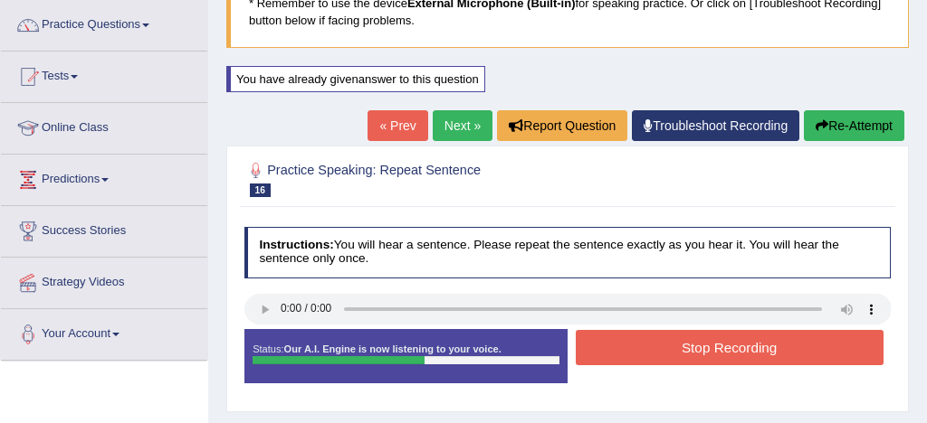
click at [740, 347] on button "Stop Recording" at bounding box center [730, 347] width 308 height 35
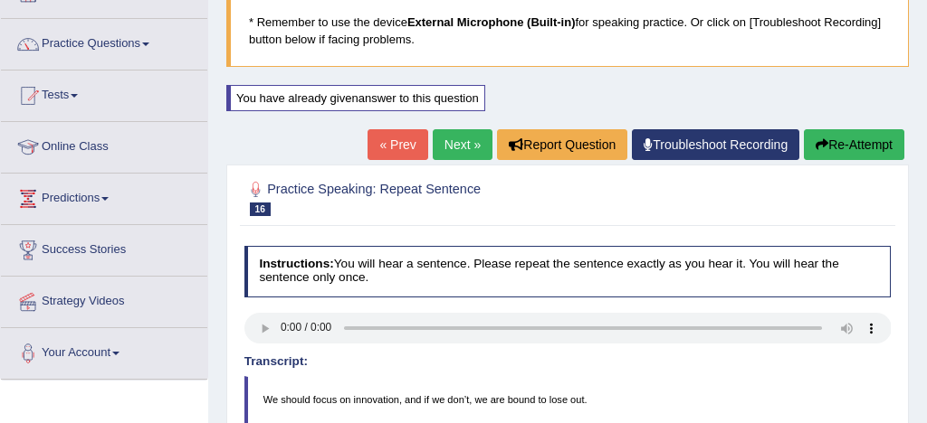
scroll to position [120, 0]
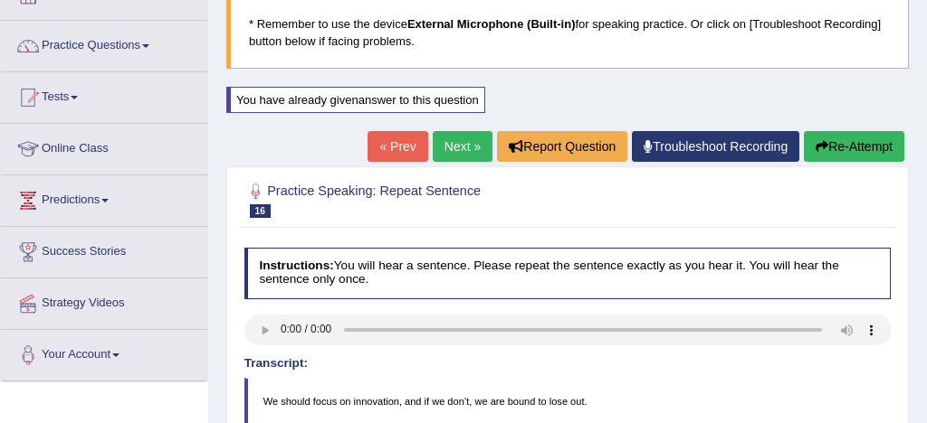
click at [864, 138] on button "Re-Attempt" at bounding box center [854, 146] width 100 height 31
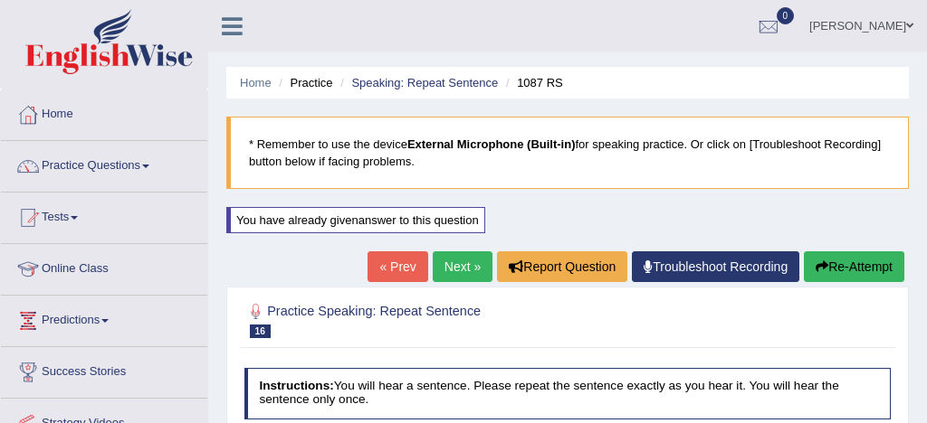
scroll to position [168, 0]
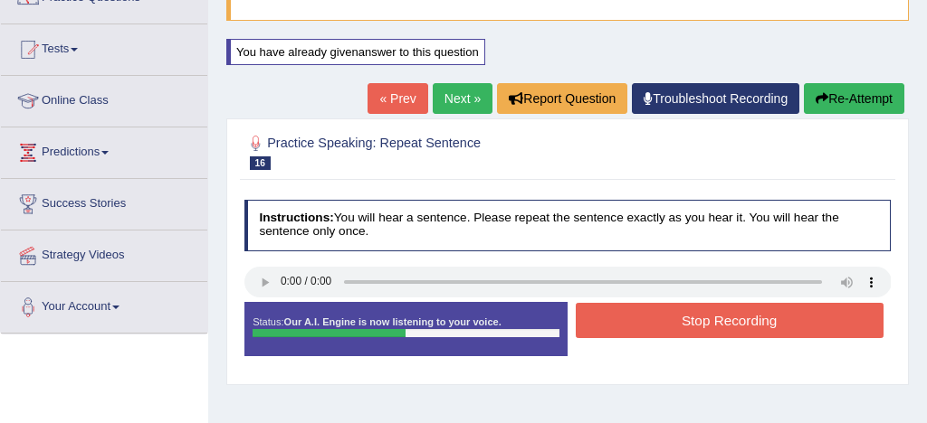
click at [756, 320] on button "Stop Recording" at bounding box center [730, 320] width 308 height 35
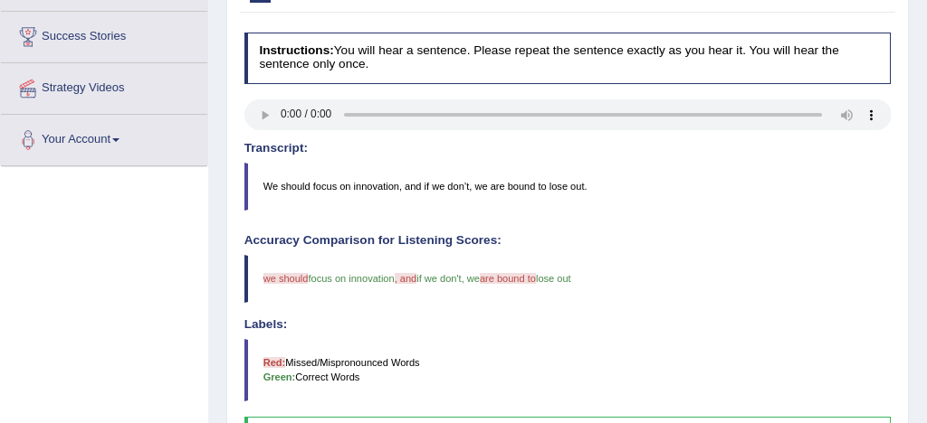
scroll to position [243, 0]
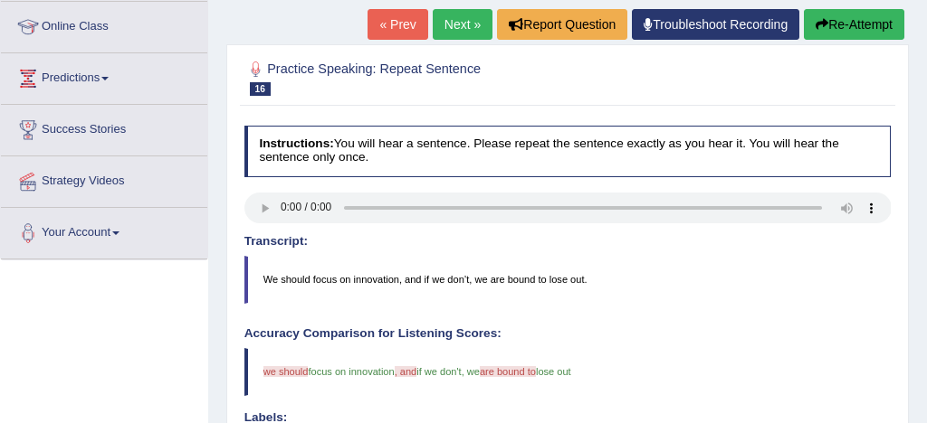
click at [454, 30] on link "Next »" at bounding box center [463, 24] width 60 height 31
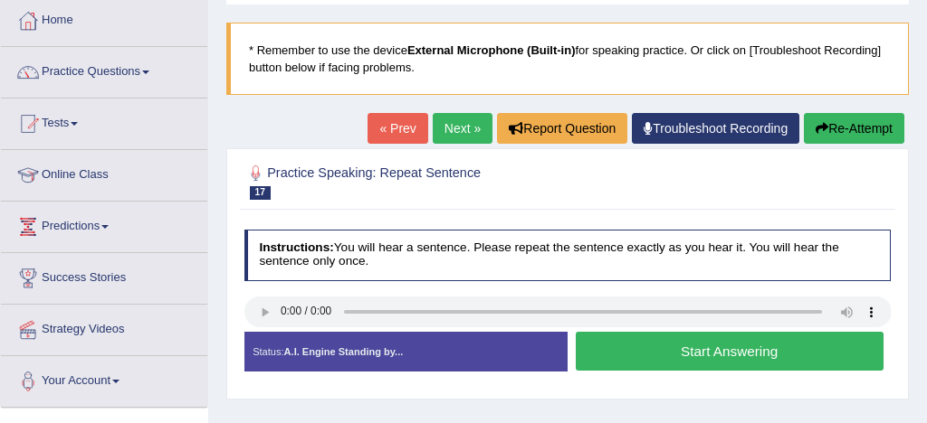
scroll to position [94, 0]
click at [735, 353] on button "Start Answering" at bounding box center [730, 351] width 308 height 39
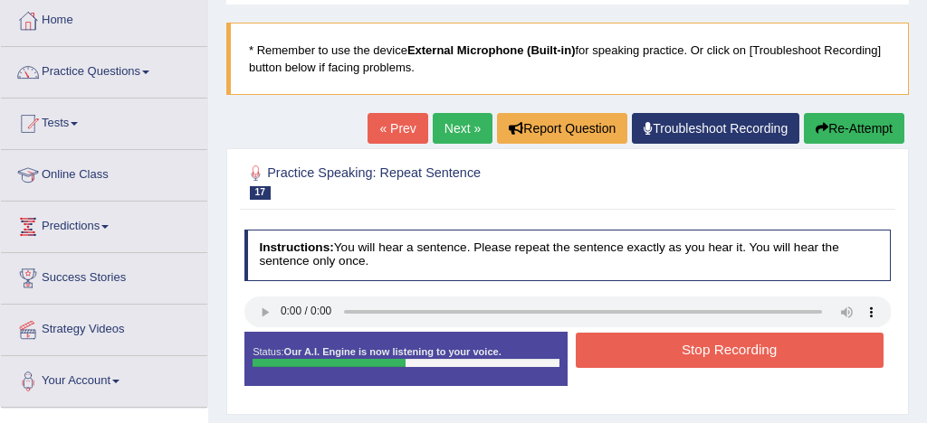
click at [735, 353] on button "Stop Recording" at bounding box center [730, 350] width 308 height 35
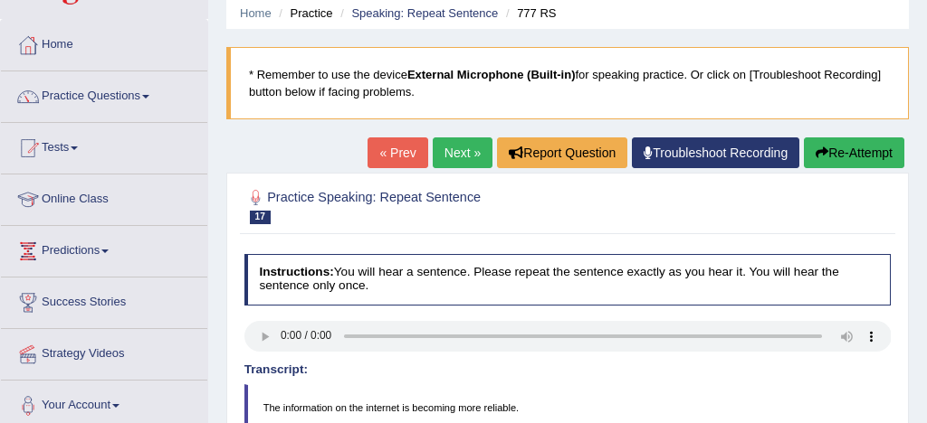
scroll to position [61, 0]
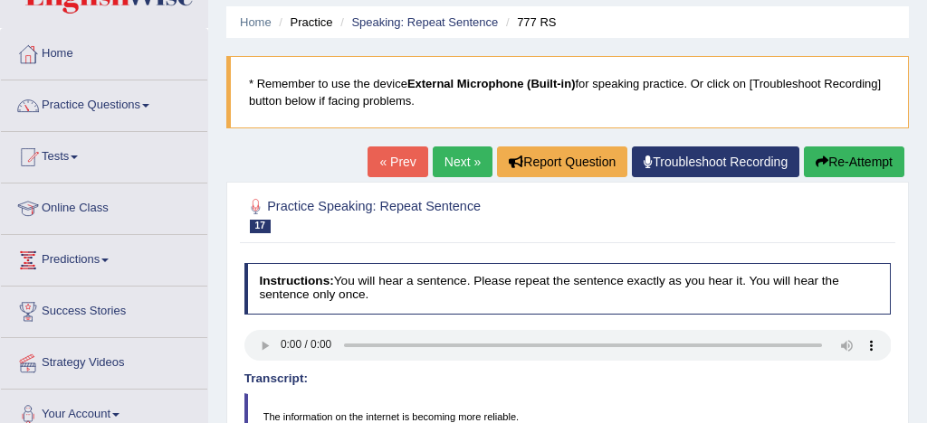
click at [865, 157] on button "Re-Attempt" at bounding box center [854, 162] width 100 height 31
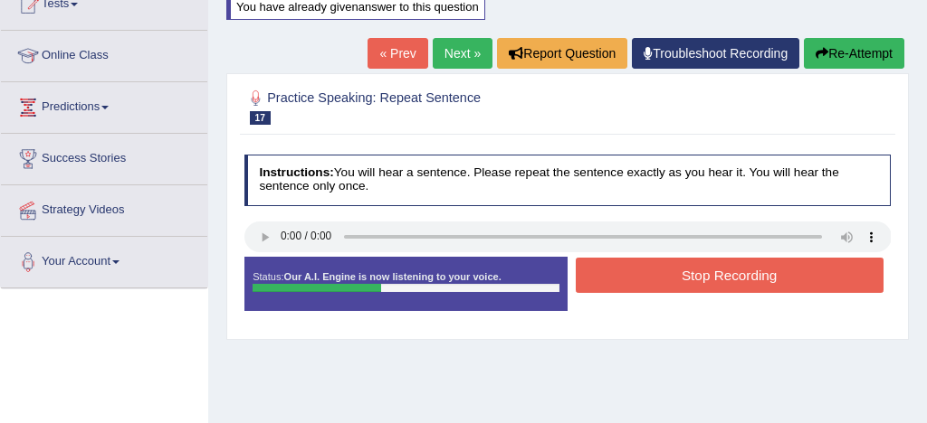
click at [744, 279] on button "Stop Recording" at bounding box center [730, 275] width 308 height 35
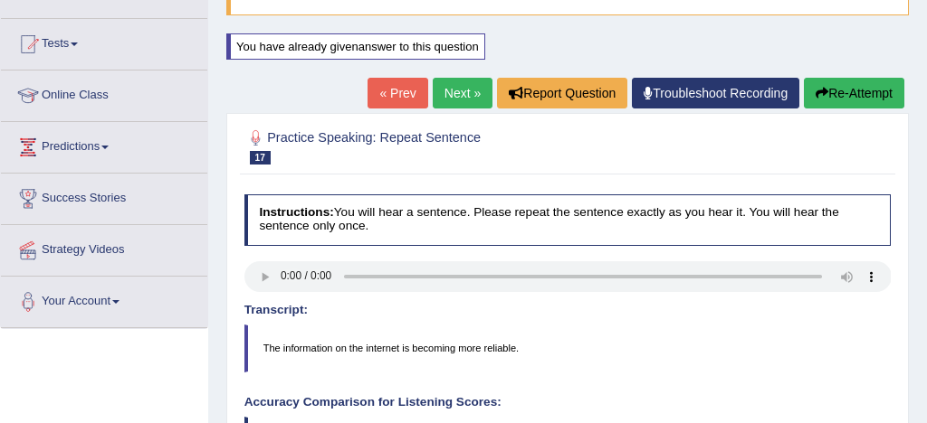
scroll to position [159, 0]
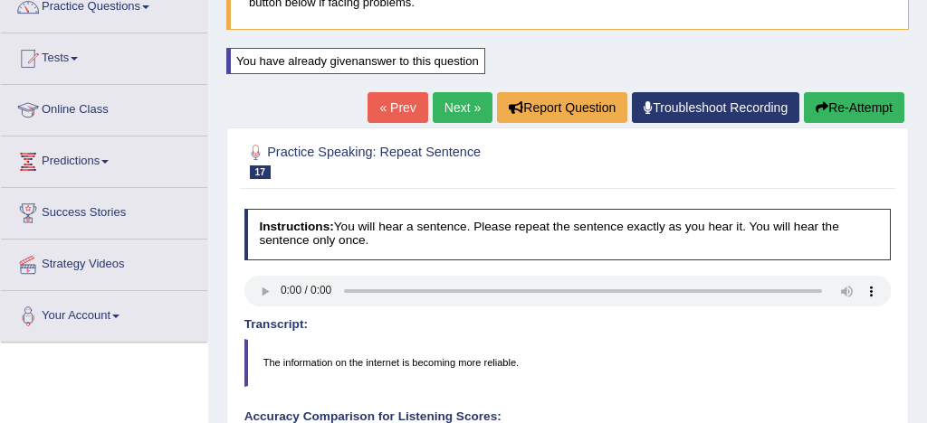
click at [458, 105] on link "Next »" at bounding box center [463, 107] width 60 height 31
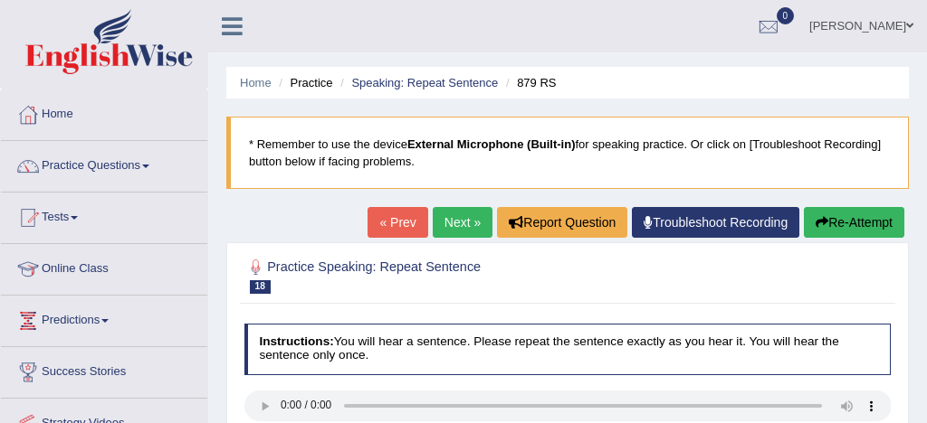
scroll to position [174, 0]
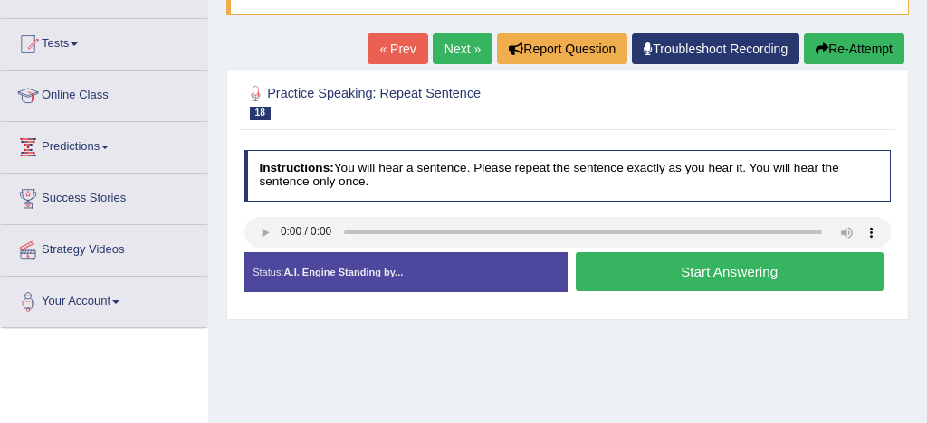
click at [715, 269] on button "Start Answering" at bounding box center [730, 271] width 308 height 39
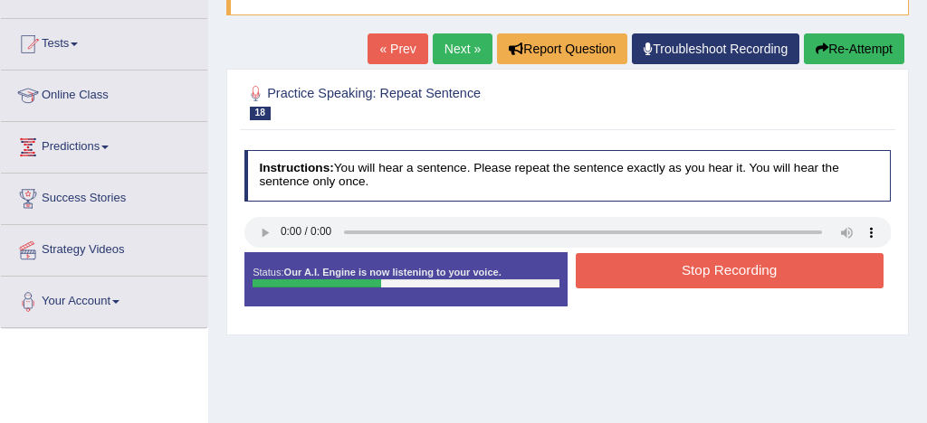
click at [743, 265] on button "Stop Recording" at bounding box center [730, 270] width 308 height 35
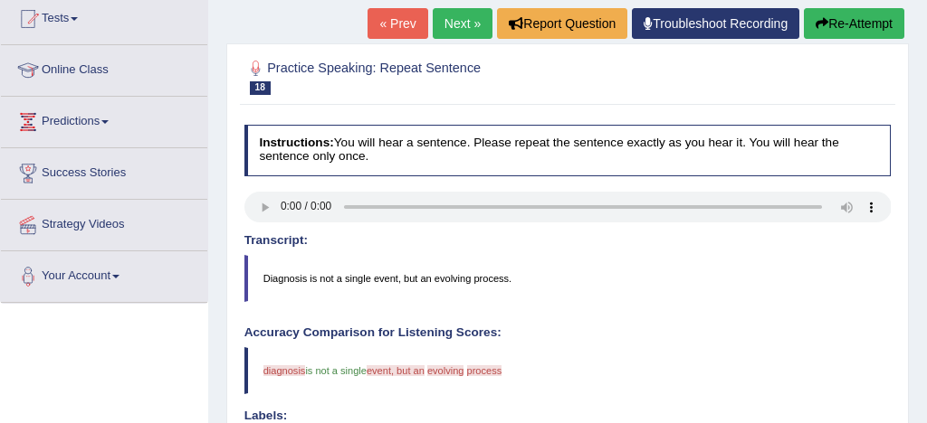
scroll to position [195, 0]
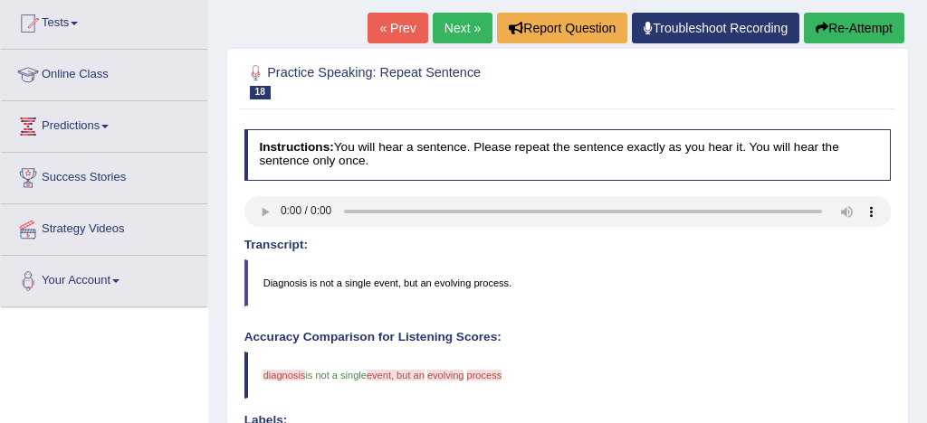
click at [855, 30] on button "Re-Attempt" at bounding box center [854, 28] width 100 height 31
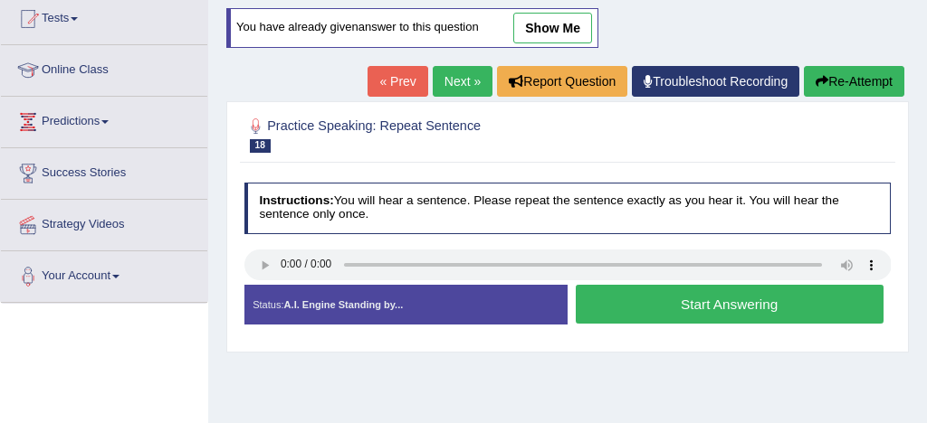
click at [754, 305] on button "Start Answering" at bounding box center [730, 304] width 308 height 39
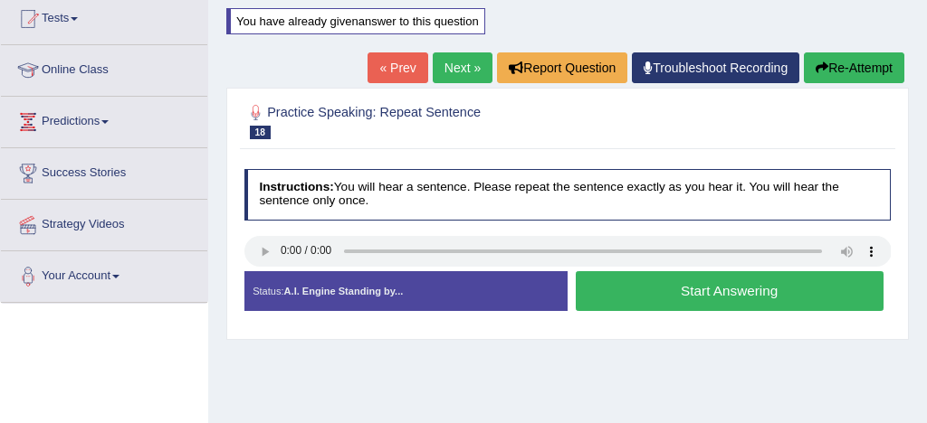
scroll to position [199, 0]
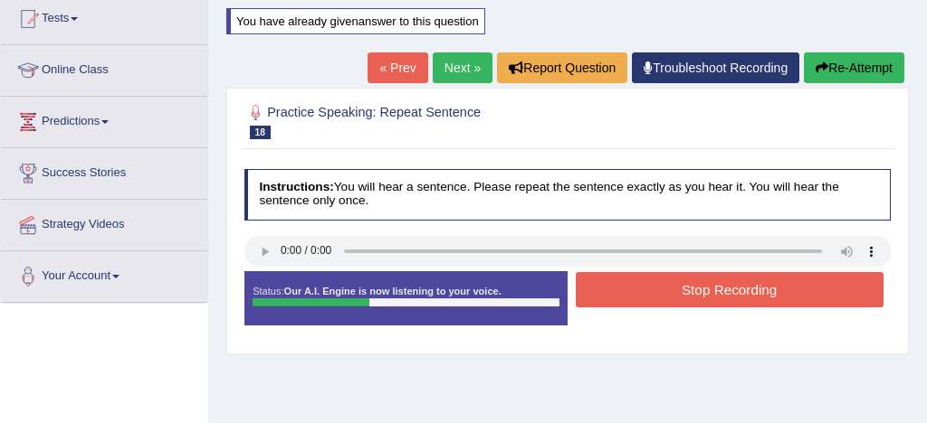
click at [776, 293] on button "Stop Recording" at bounding box center [730, 289] width 308 height 35
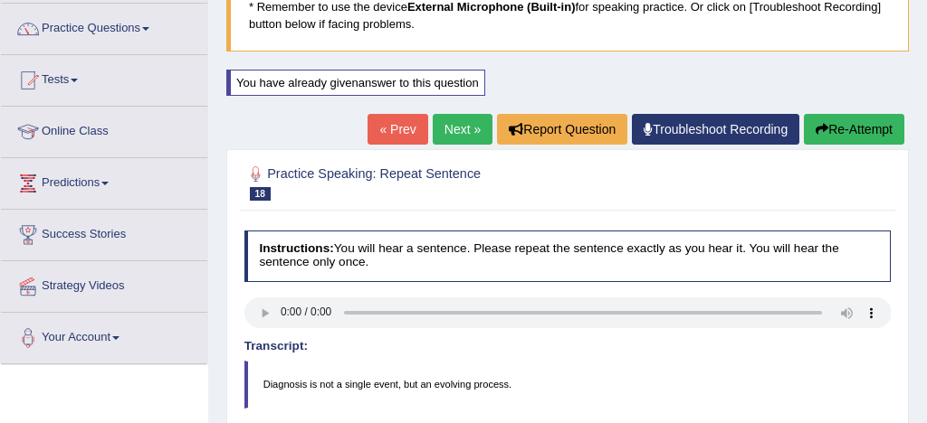
scroll to position [111, 0]
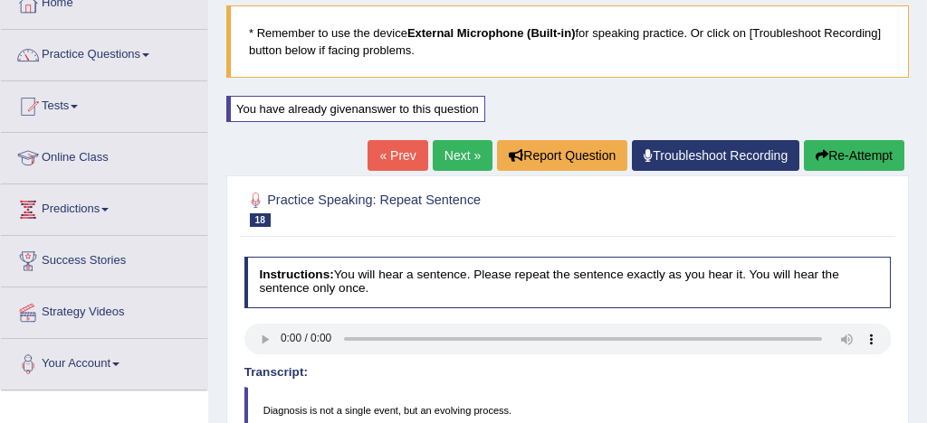
click at [451, 153] on link "Next »" at bounding box center [463, 155] width 60 height 31
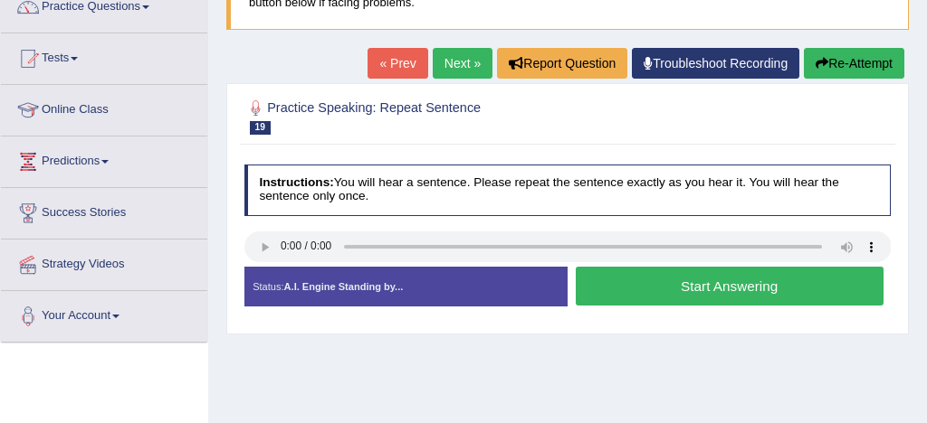
scroll to position [159, 0]
click at [721, 282] on button "Start Answering" at bounding box center [730, 286] width 308 height 39
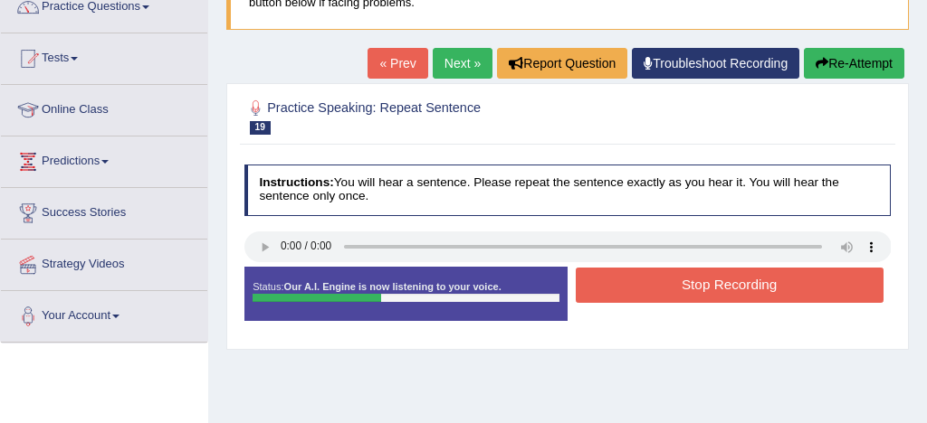
click at [719, 279] on button "Stop Recording" at bounding box center [730, 285] width 308 height 35
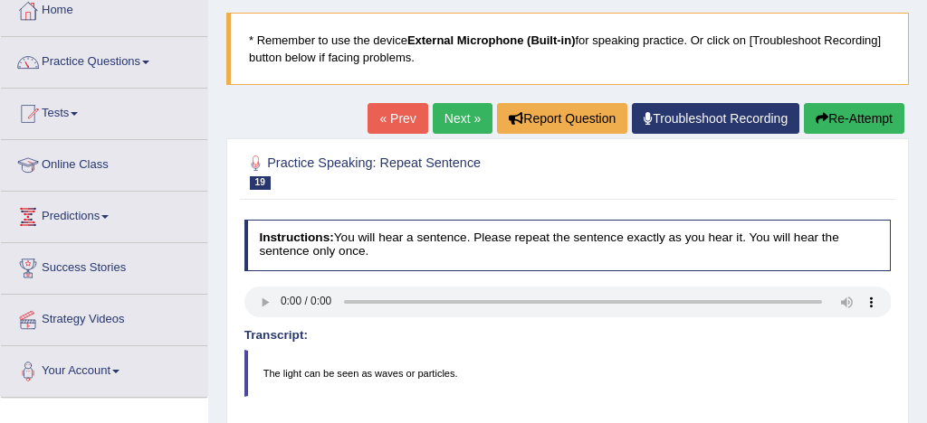
scroll to position [95, 0]
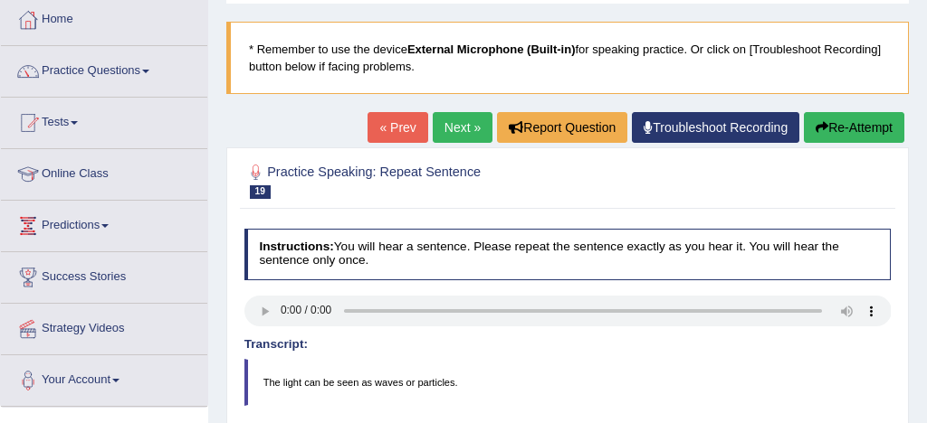
click at [445, 126] on link "Next »" at bounding box center [463, 127] width 60 height 31
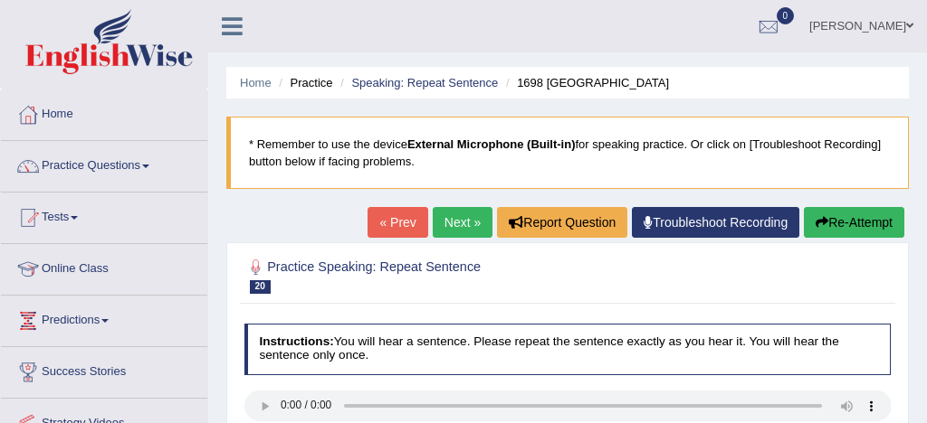
scroll to position [126, 0]
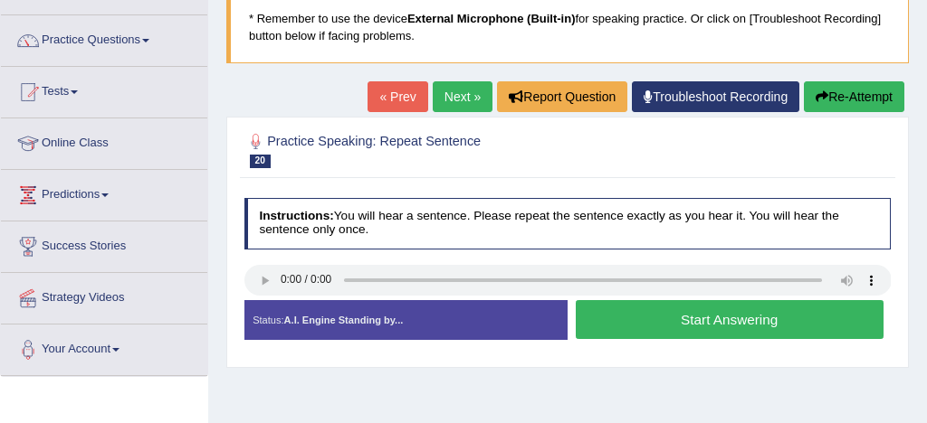
click at [686, 320] on button "Start Answering" at bounding box center [730, 319] width 308 height 39
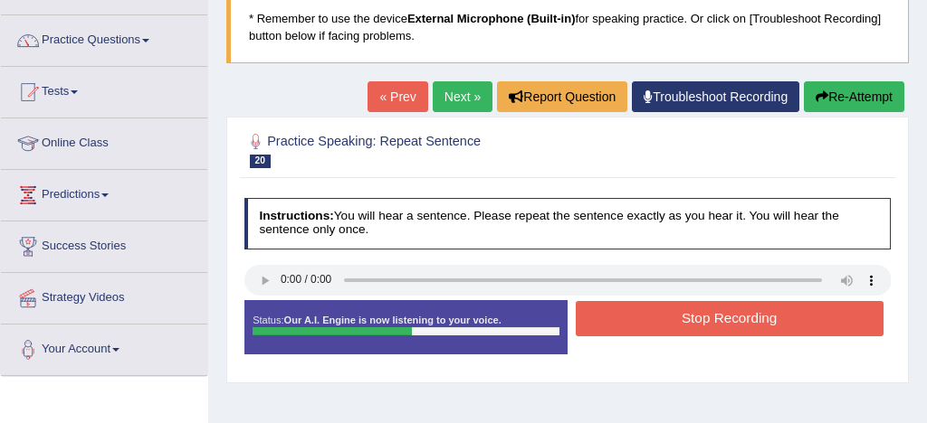
click at [715, 323] on button "Stop Recording" at bounding box center [730, 318] width 308 height 35
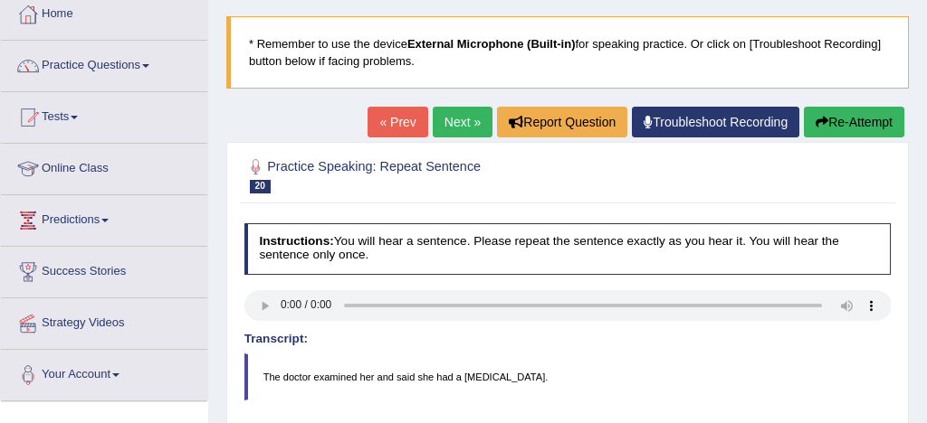
scroll to position [94, 0]
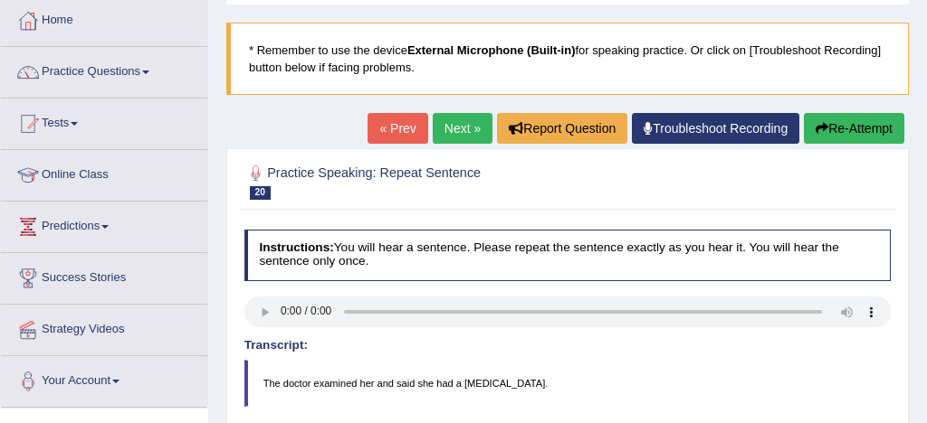
click at [448, 119] on link "Next »" at bounding box center [463, 128] width 60 height 31
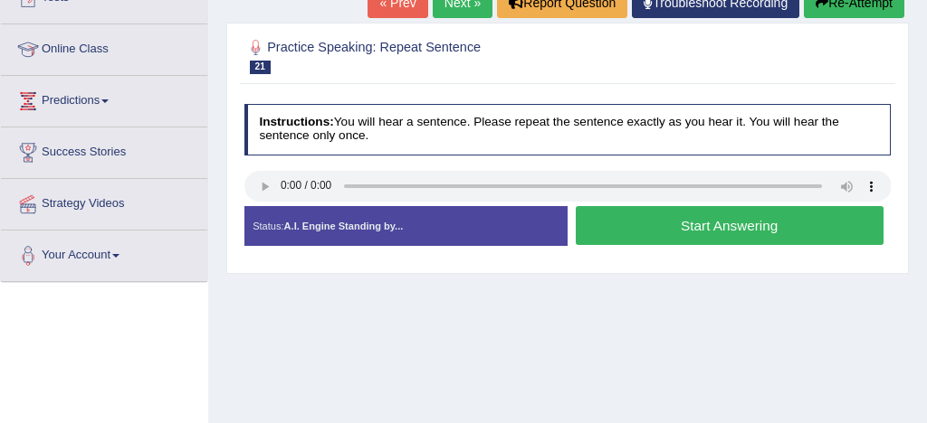
scroll to position [220, 0]
click at [711, 228] on button "Start Answering" at bounding box center [730, 225] width 308 height 39
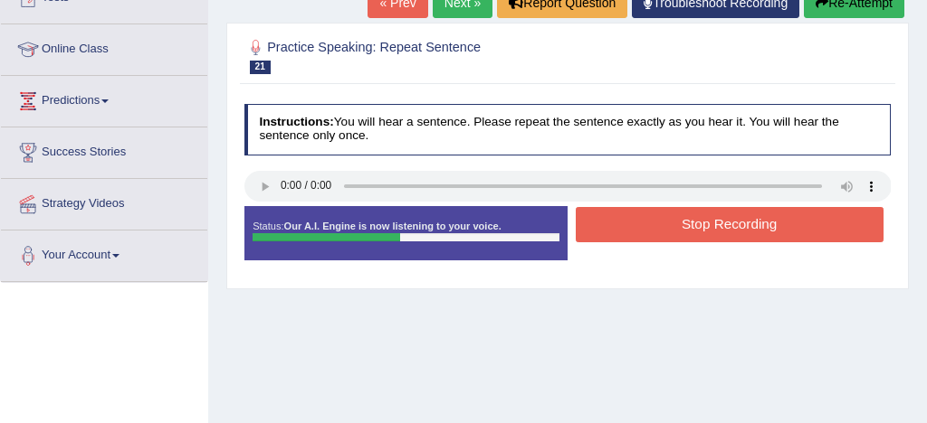
click at [741, 232] on button "Stop Recording" at bounding box center [730, 224] width 308 height 35
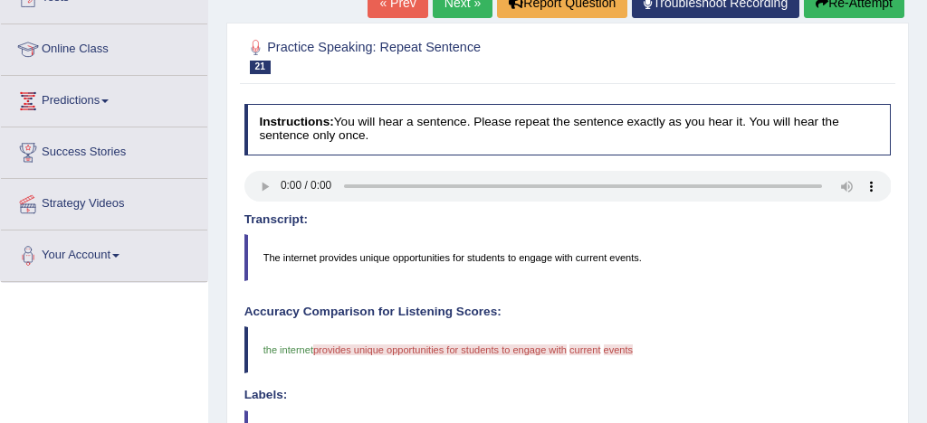
scroll to position [195, 0]
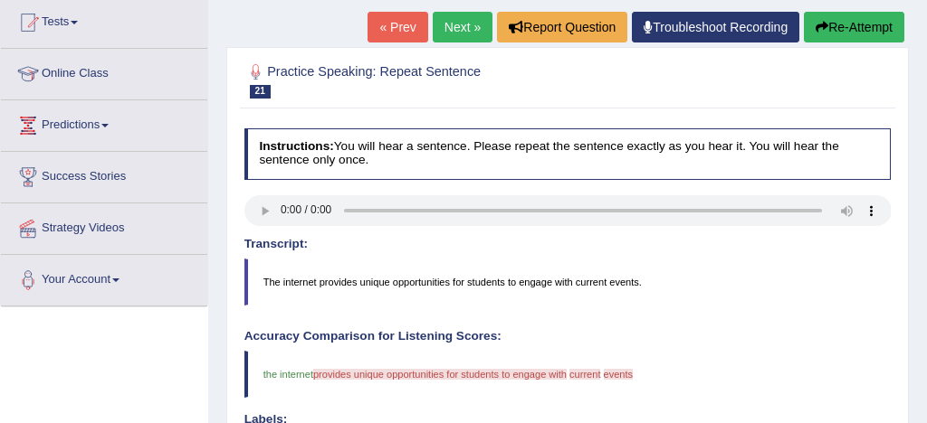
click at [863, 25] on button "Re-Attempt" at bounding box center [854, 27] width 100 height 31
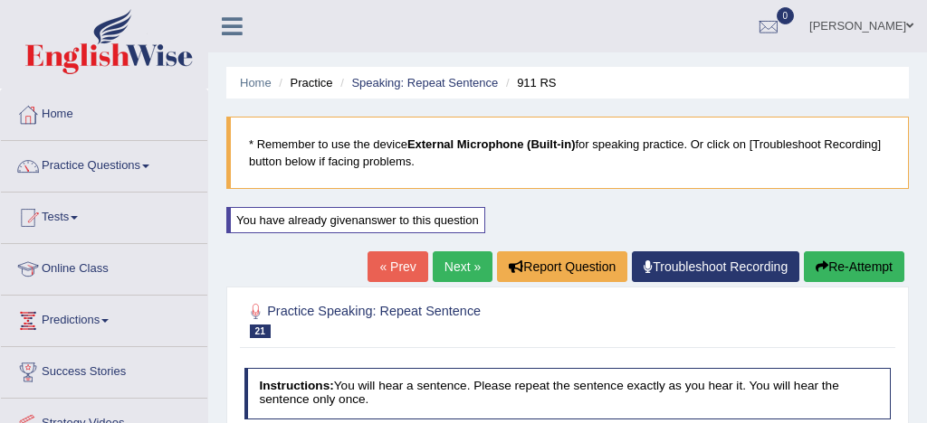
scroll to position [195, 0]
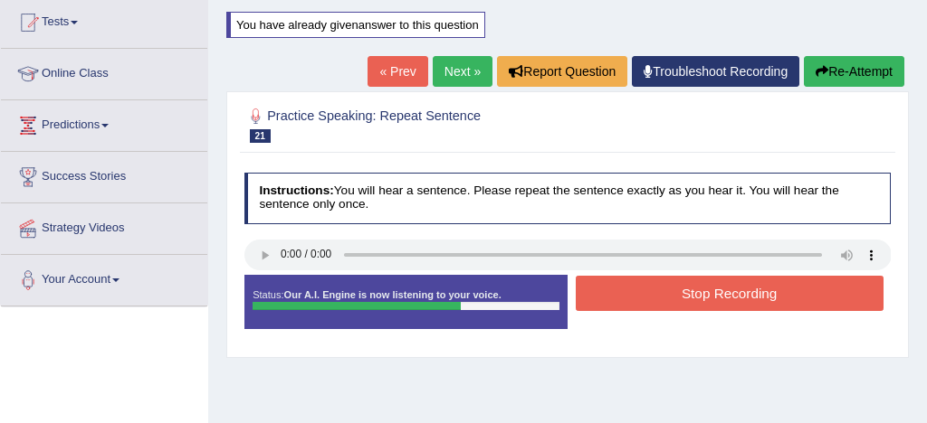
click at [750, 293] on button "Stop Recording" at bounding box center [730, 293] width 308 height 35
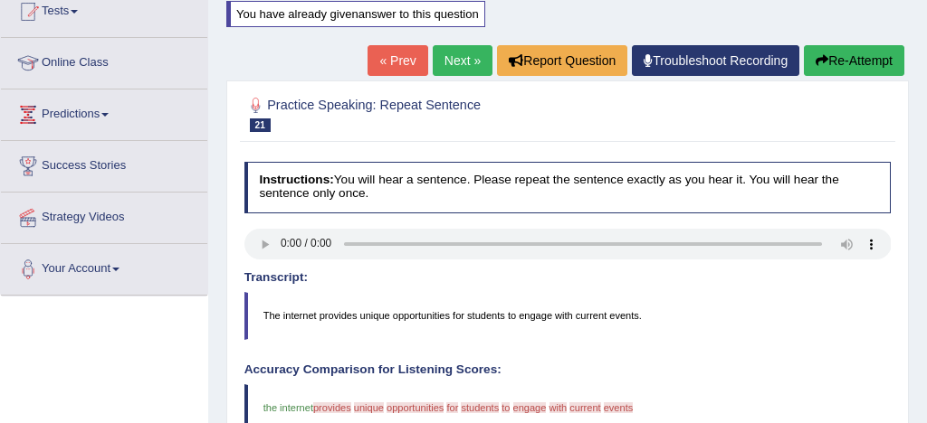
scroll to position [184, 0]
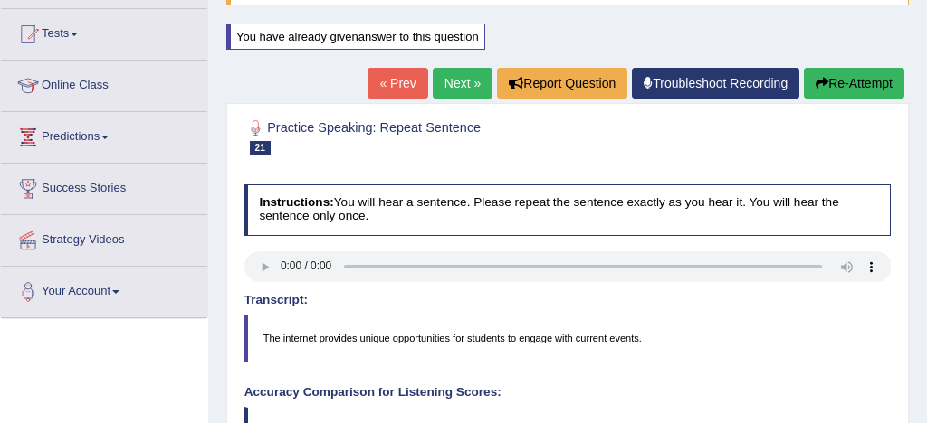
click at [861, 74] on button "Re-Attempt" at bounding box center [854, 83] width 100 height 31
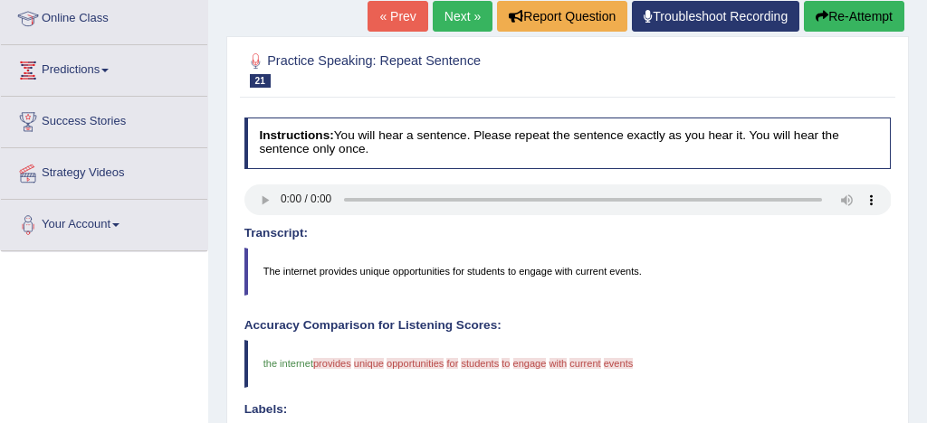
scroll to position [252, 0]
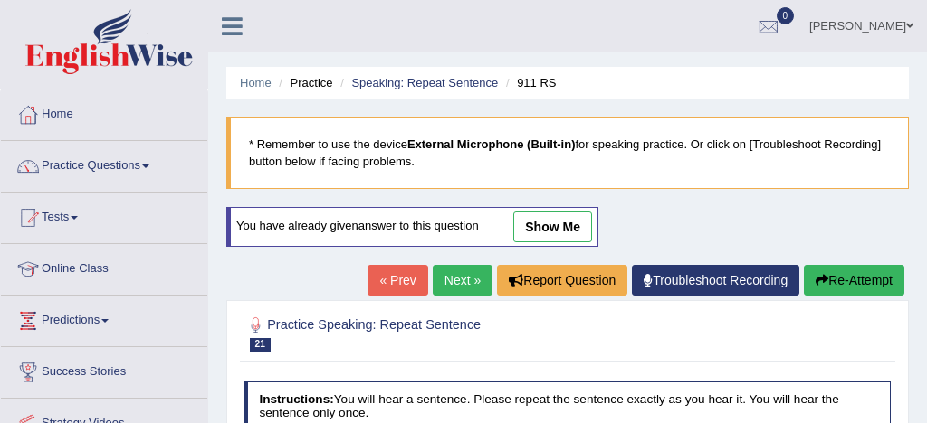
scroll to position [266, 0]
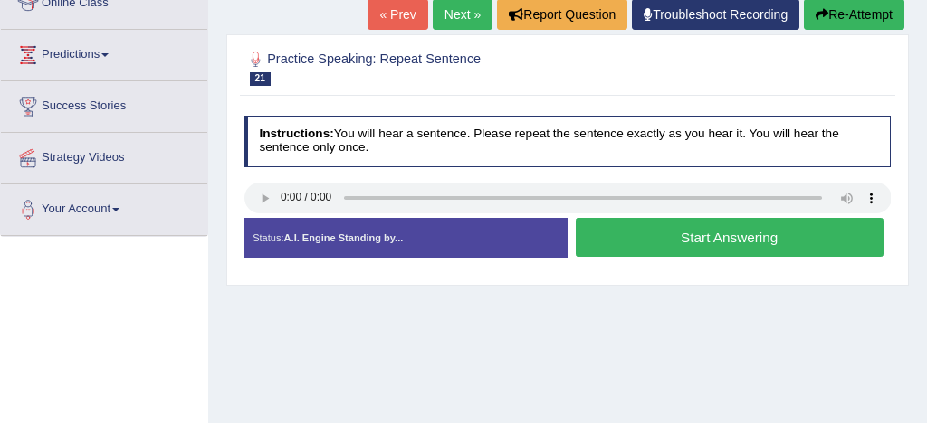
click at [668, 241] on button "Start Answering" at bounding box center [730, 237] width 308 height 39
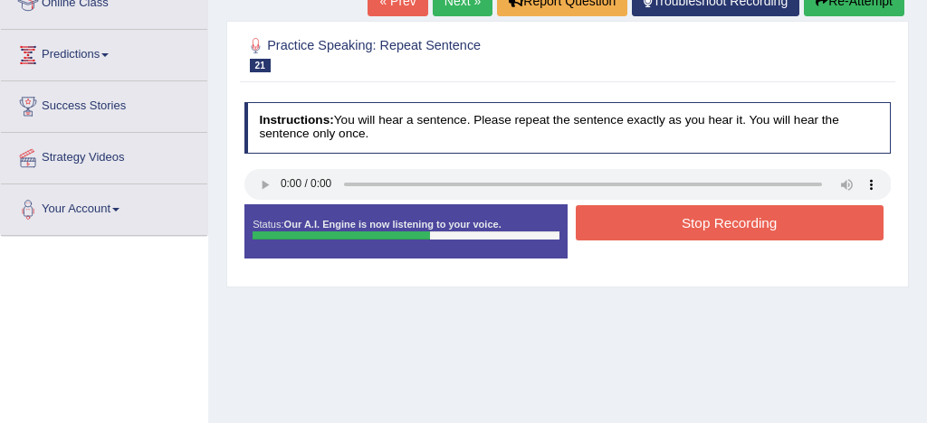
click at [677, 224] on button "Stop Recording" at bounding box center [730, 222] width 308 height 35
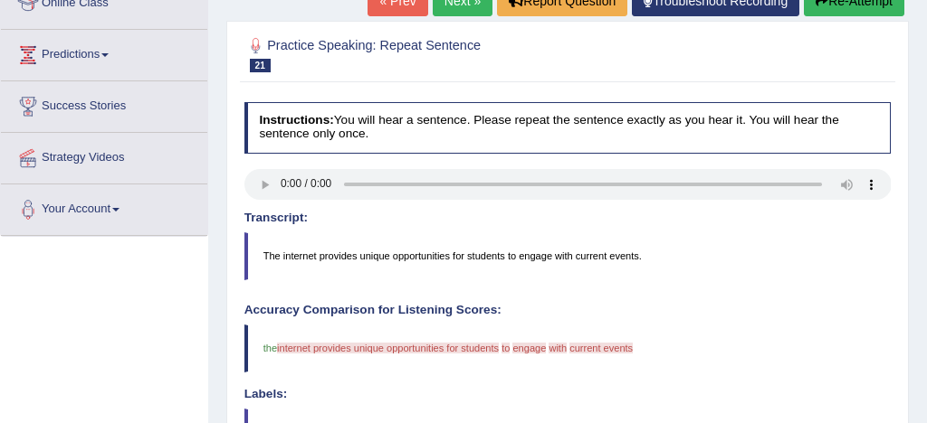
click at [857, 2] on button "Re-Attempt" at bounding box center [854, 1] width 100 height 31
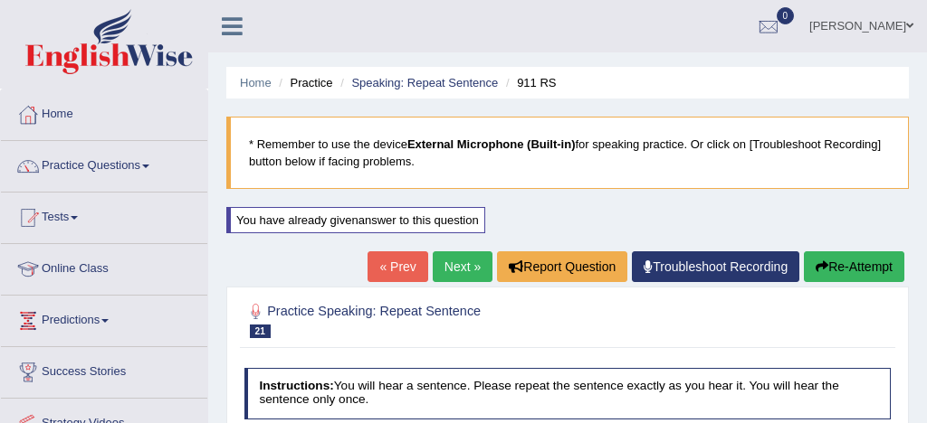
scroll to position [266, 0]
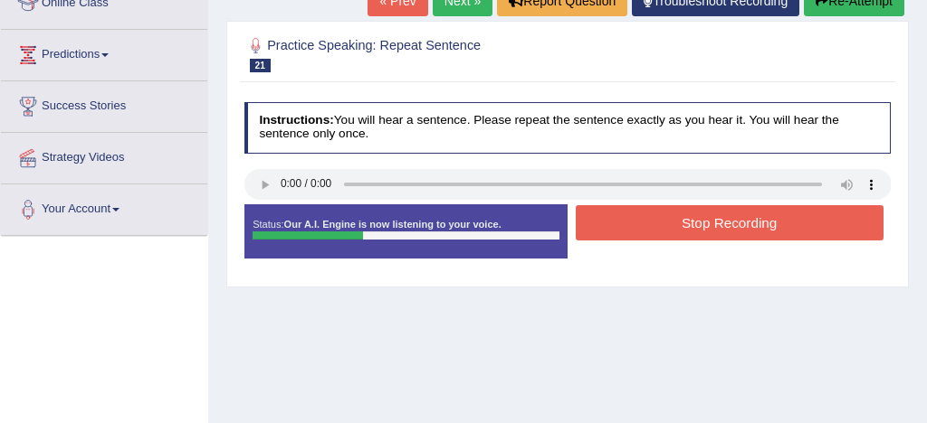
click at [732, 224] on button "Stop Recording" at bounding box center [730, 222] width 308 height 35
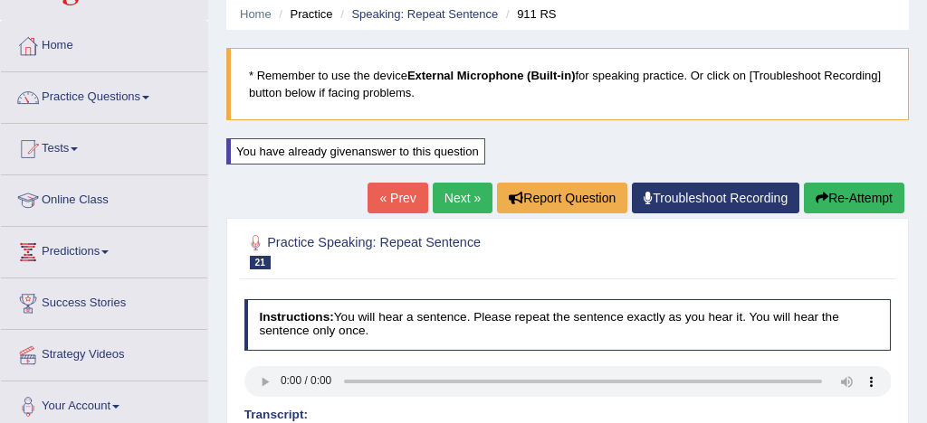
scroll to position [54, 0]
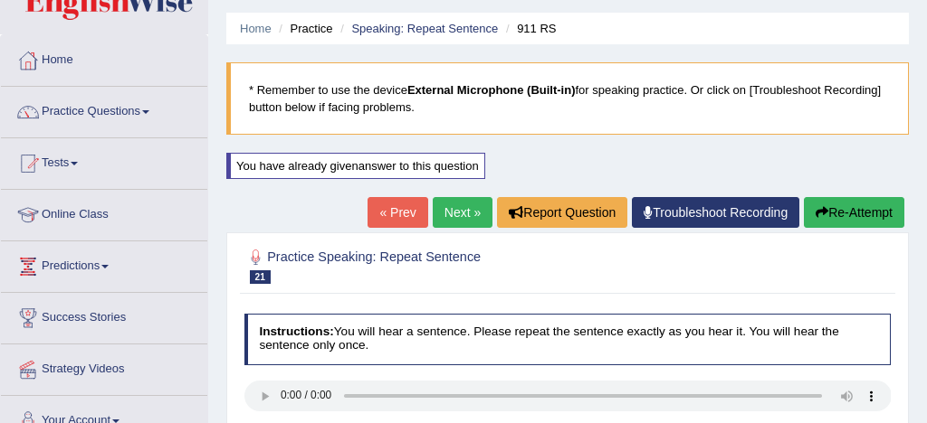
click at [451, 214] on link "Next »" at bounding box center [463, 212] width 60 height 31
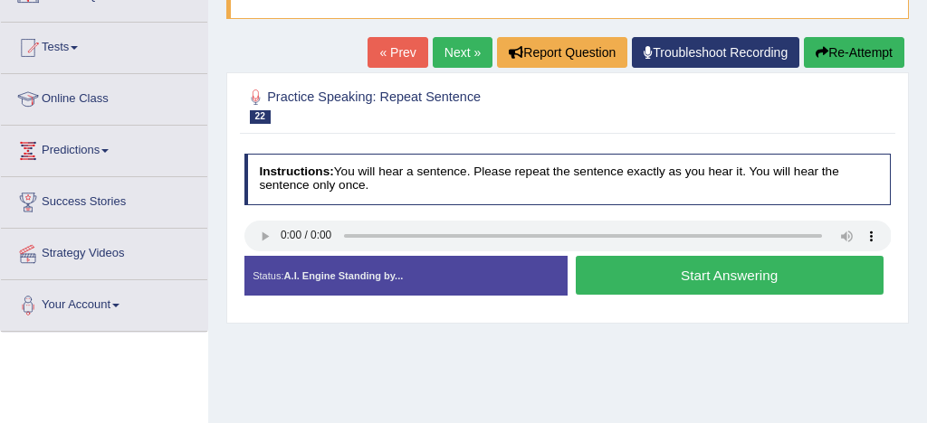
scroll to position [170, 0]
click at [748, 282] on button "Start Answering" at bounding box center [730, 275] width 308 height 39
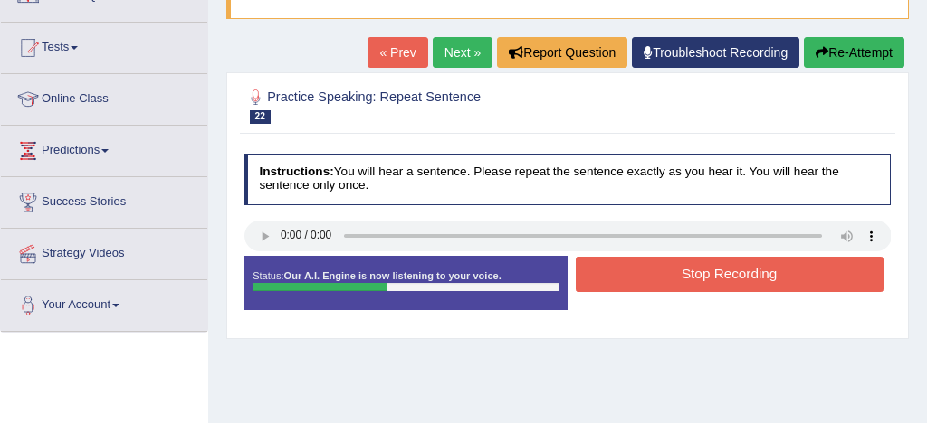
click at [725, 279] on button "Stop Recording" at bounding box center [730, 274] width 308 height 35
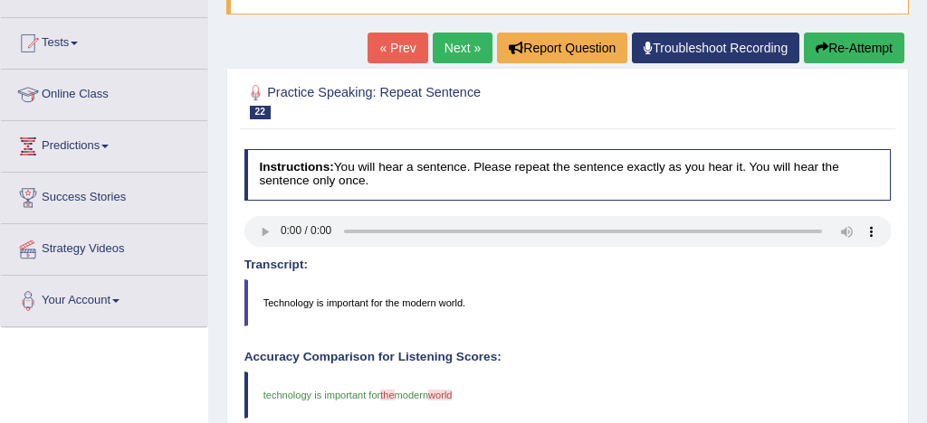
scroll to position [173, 0]
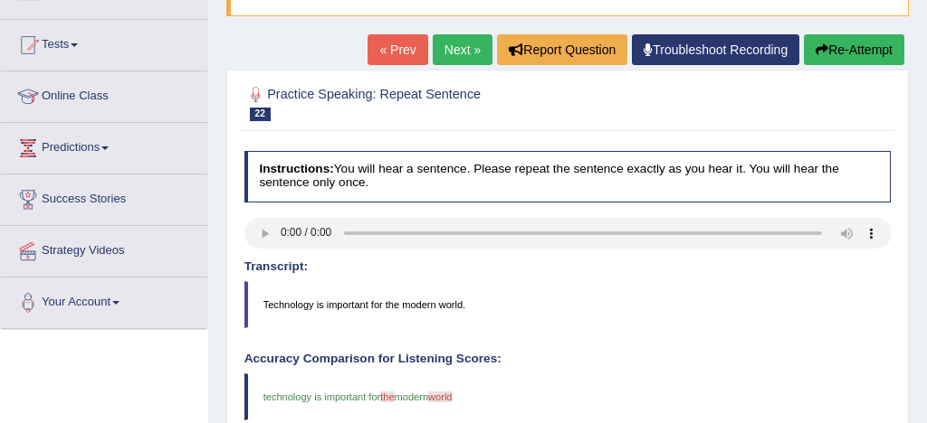
click at [858, 49] on button "Re-Attempt" at bounding box center [854, 49] width 100 height 31
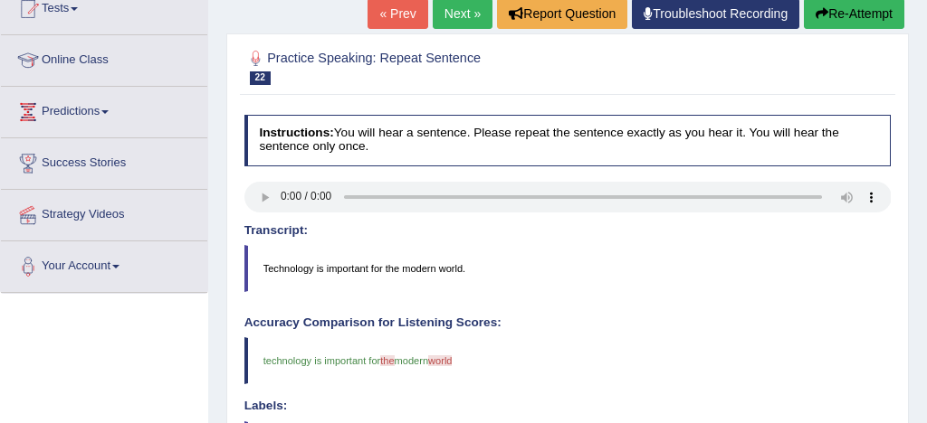
scroll to position [210, 0]
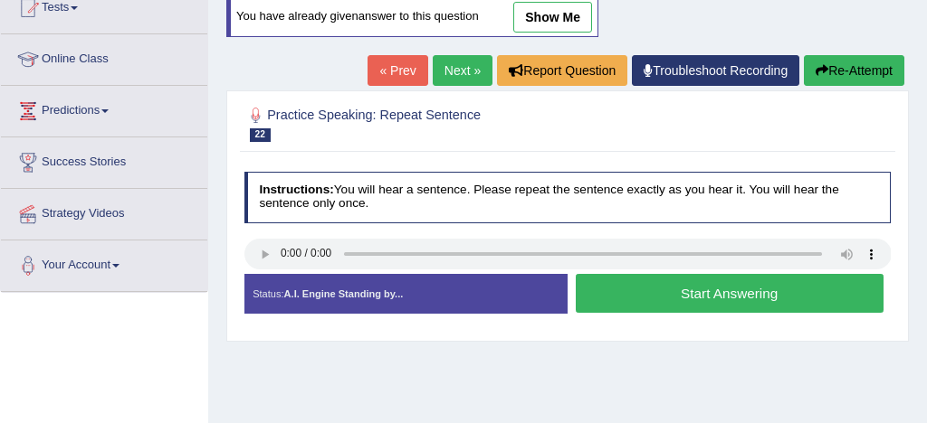
click at [697, 298] on button "Start Answering" at bounding box center [730, 293] width 308 height 39
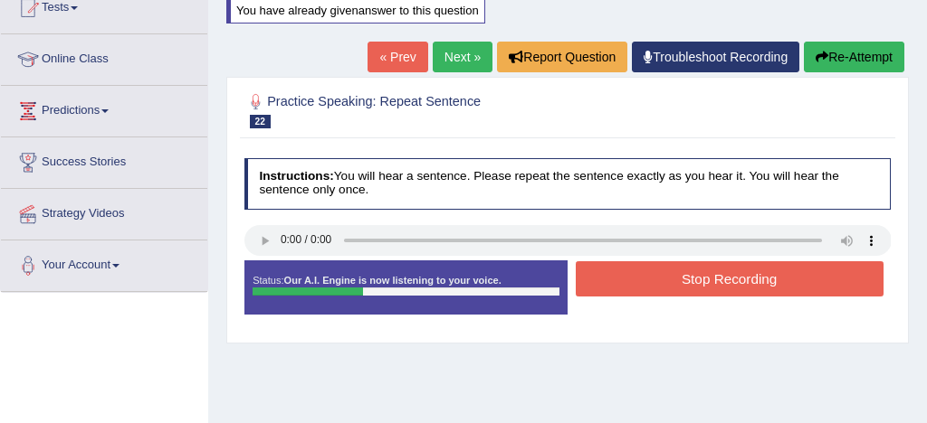
click at [734, 277] on button "Stop Recording" at bounding box center [730, 279] width 308 height 35
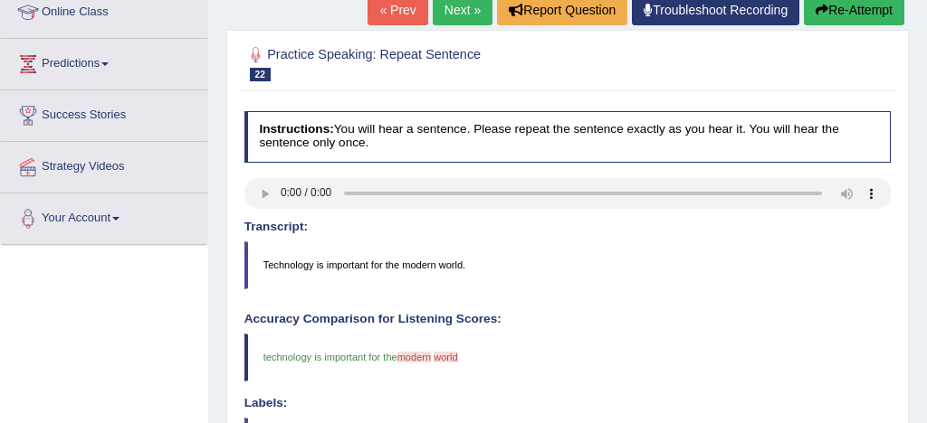
scroll to position [256, 0]
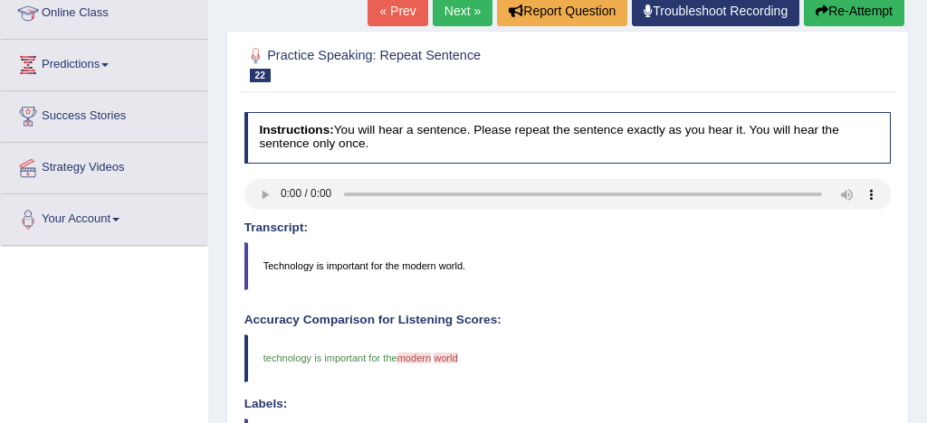
click at [865, 8] on button "Re-Attempt" at bounding box center [854, 10] width 100 height 31
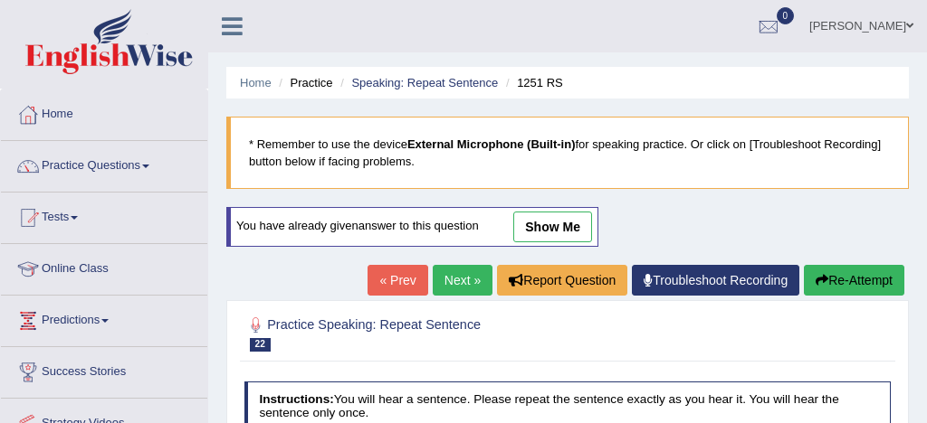
scroll to position [256, 0]
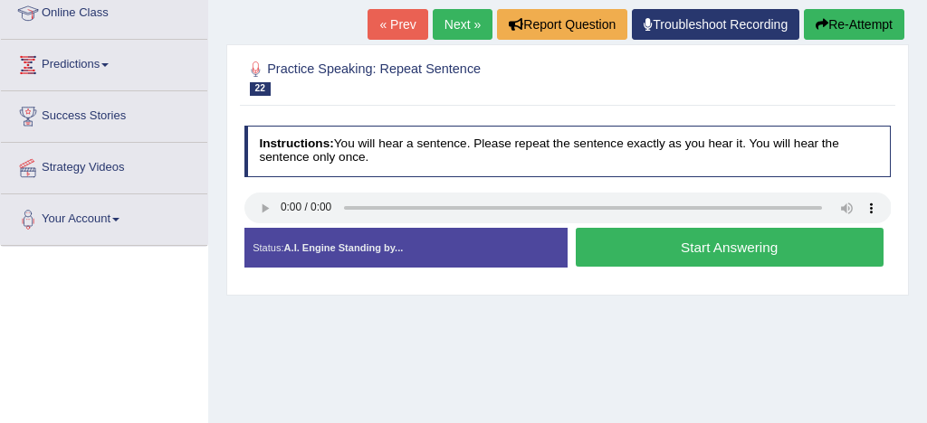
click at [678, 252] on button "Start Answering" at bounding box center [730, 247] width 308 height 39
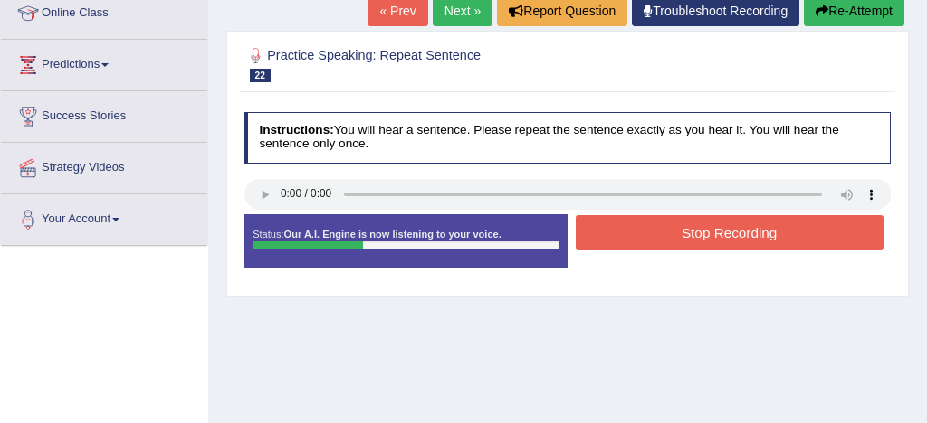
click at [710, 234] on button "Stop Recording" at bounding box center [730, 232] width 308 height 35
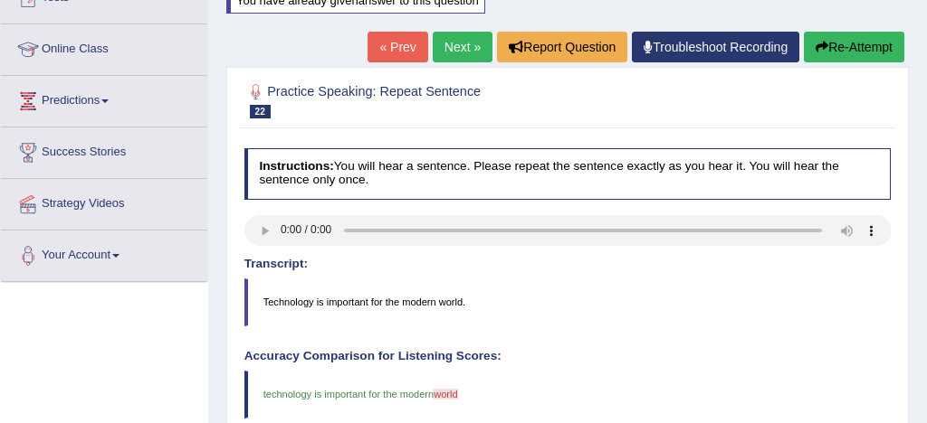
scroll to position [209, 0]
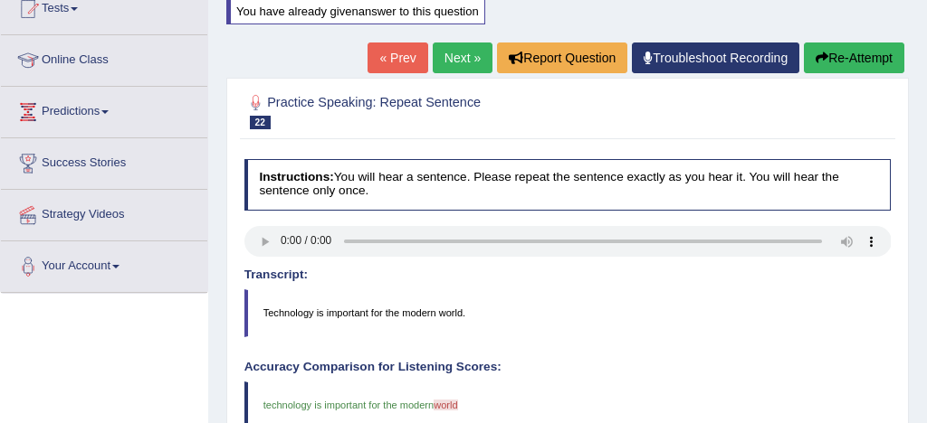
click at [867, 53] on button "Re-Attempt" at bounding box center [854, 58] width 100 height 31
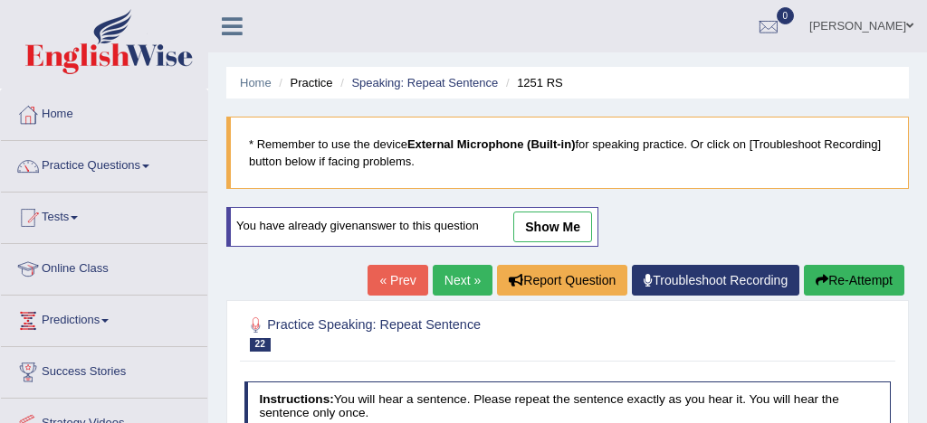
scroll to position [209, 0]
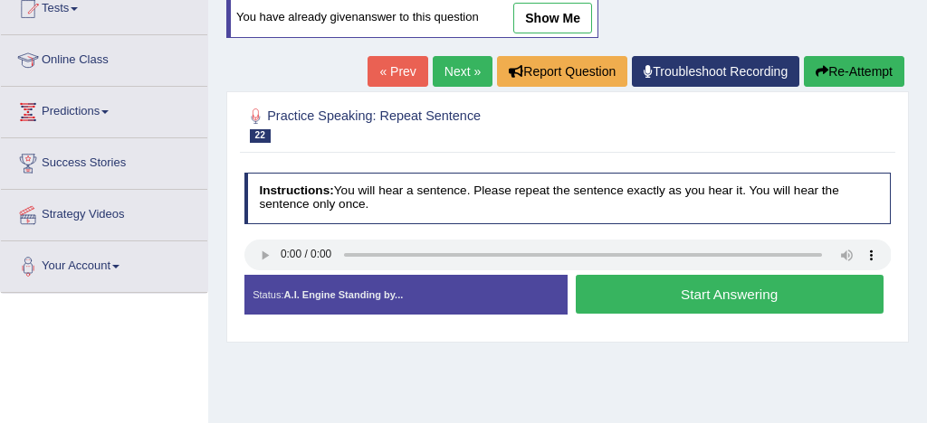
click at [702, 293] on button "Start Answering" at bounding box center [730, 294] width 308 height 39
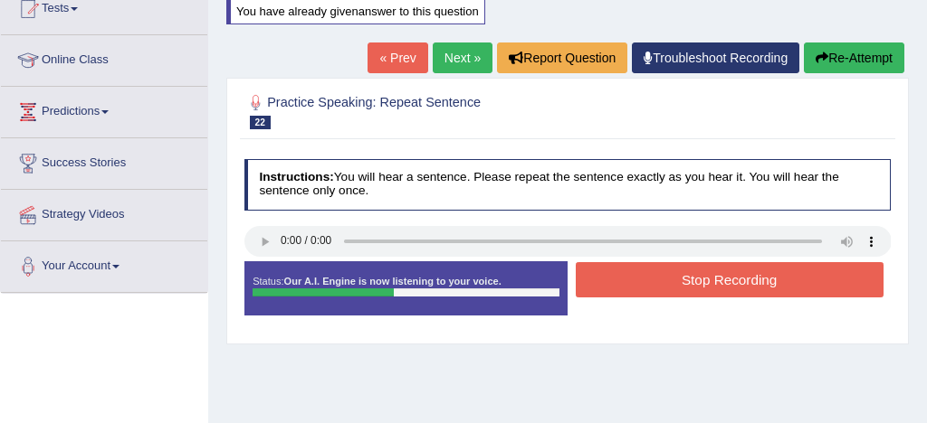
click at [717, 274] on button "Stop Recording" at bounding box center [730, 279] width 308 height 35
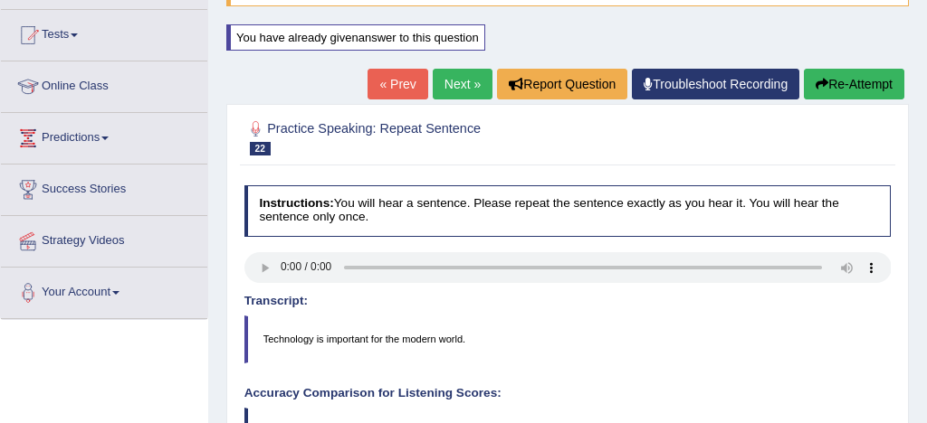
scroll to position [179, 0]
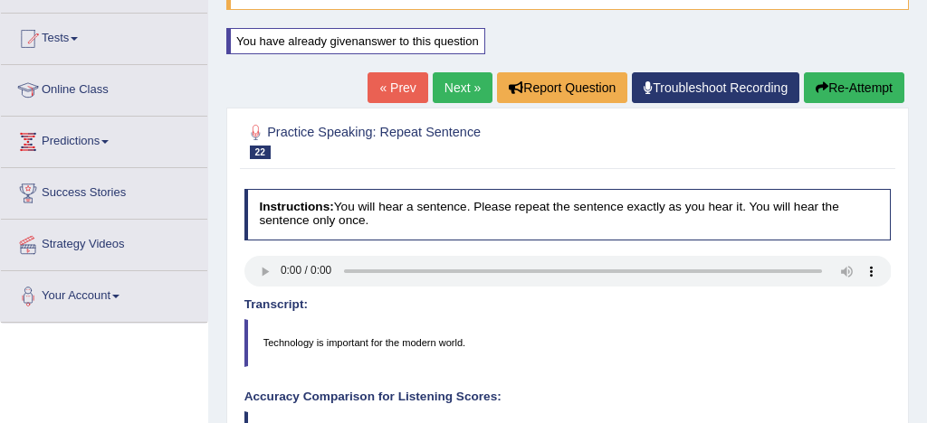
click at [457, 85] on link "Next »" at bounding box center [463, 87] width 60 height 31
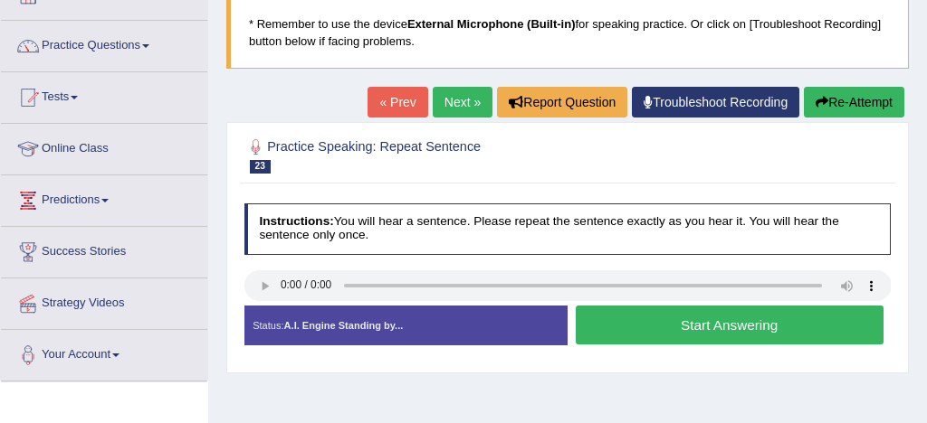
scroll to position [120, 0]
click at [730, 328] on button "Start Answering" at bounding box center [730, 325] width 308 height 39
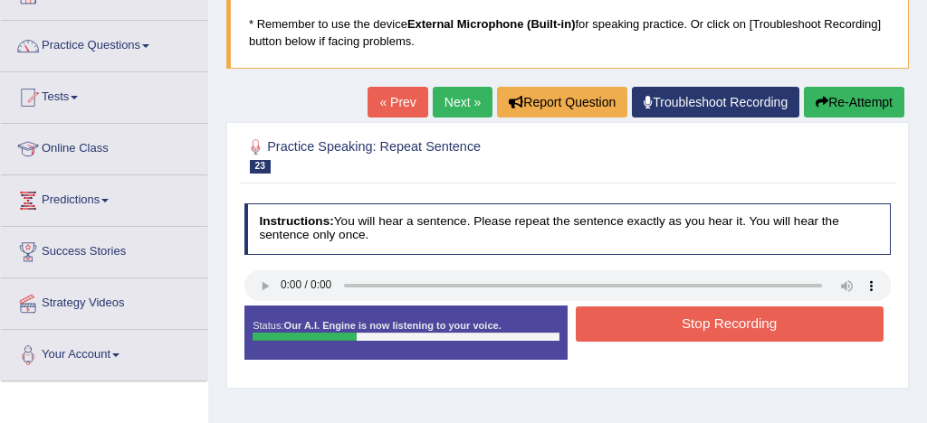
click at [756, 325] on button "Stop Recording" at bounding box center [730, 324] width 308 height 35
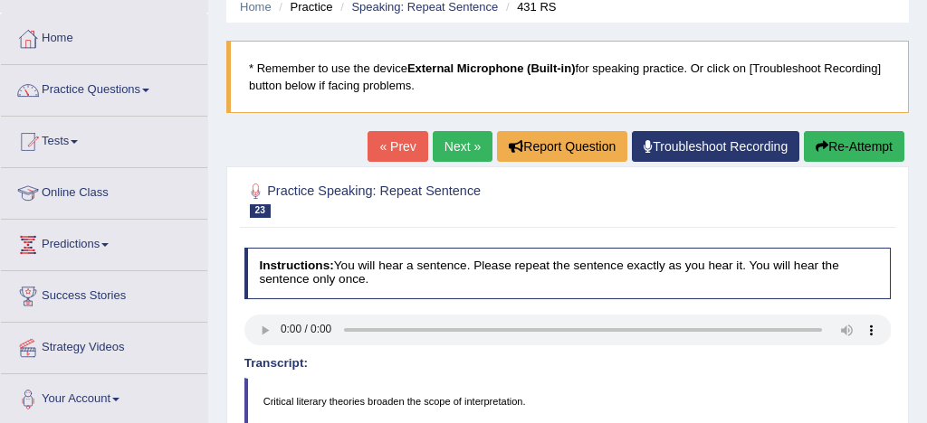
scroll to position [0, 0]
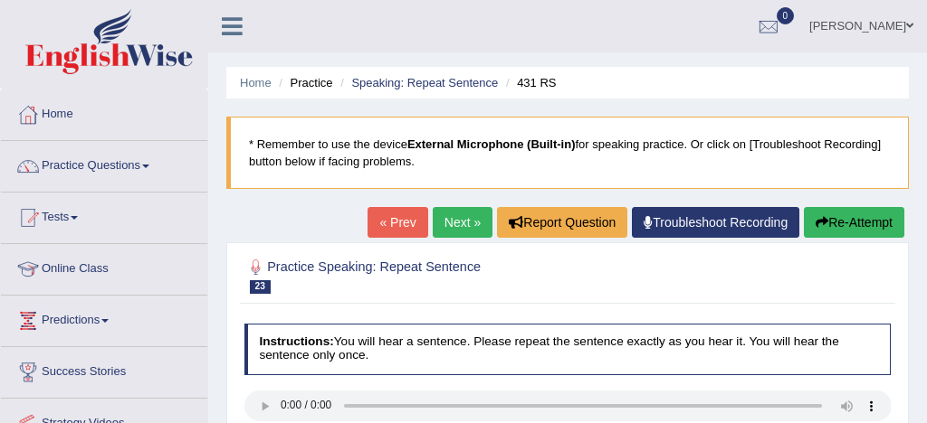
click at [457, 219] on link "Next »" at bounding box center [463, 222] width 60 height 31
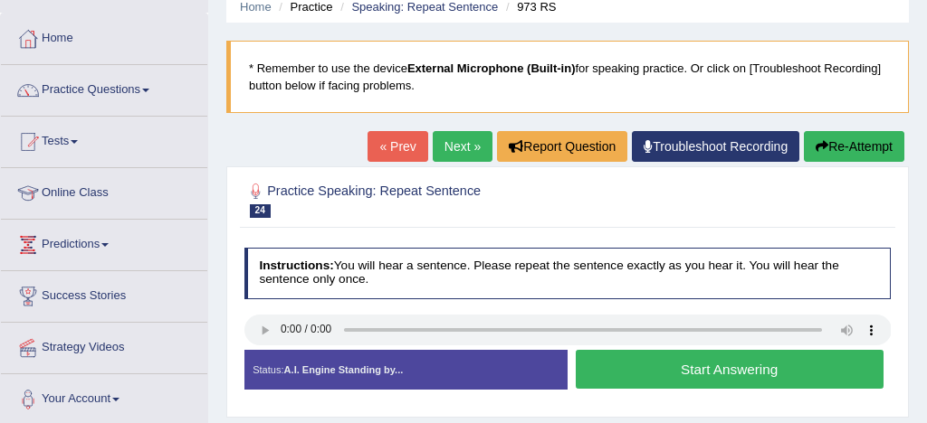
scroll to position [78, 0]
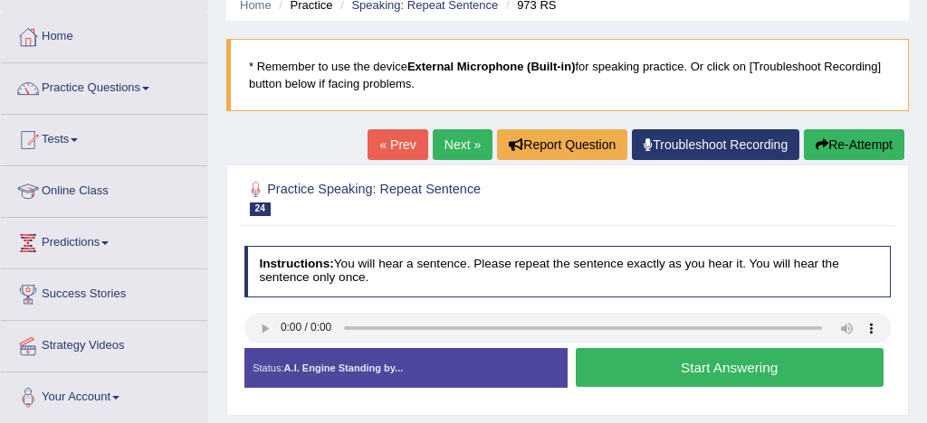
click at [668, 371] on button "Start Answering" at bounding box center [730, 367] width 308 height 39
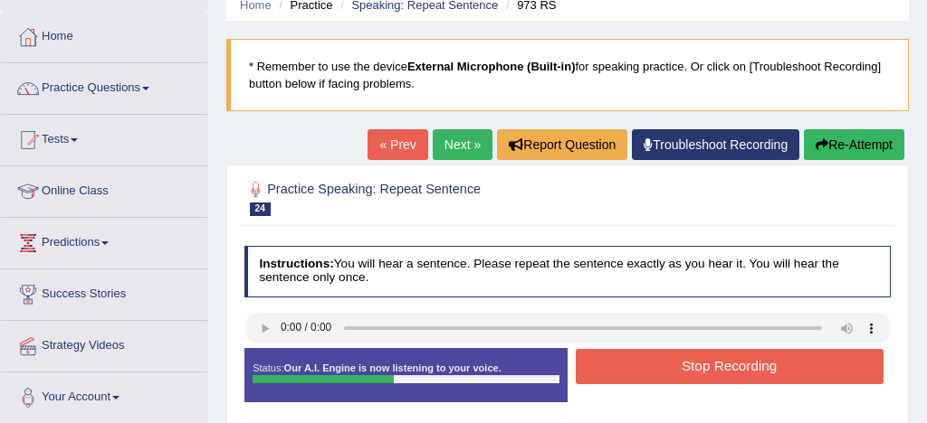
click at [754, 367] on button "Stop Recording" at bounding box center [730, 366] width 308 height 35
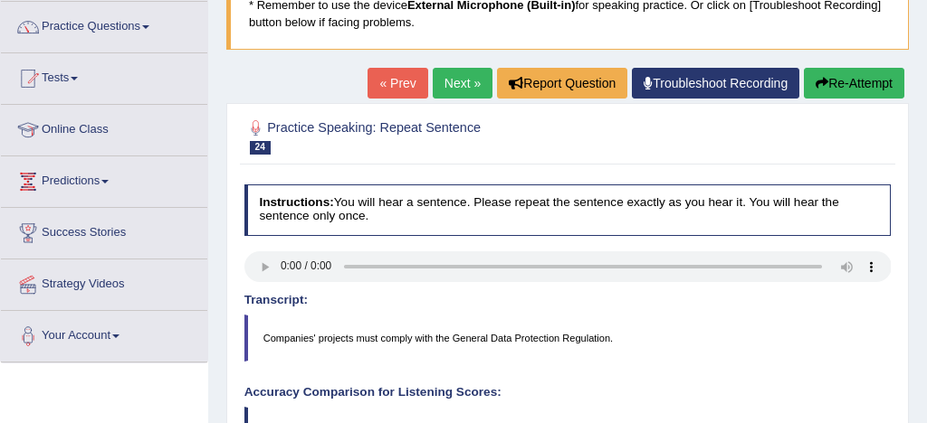
scroll to position [137, 0]
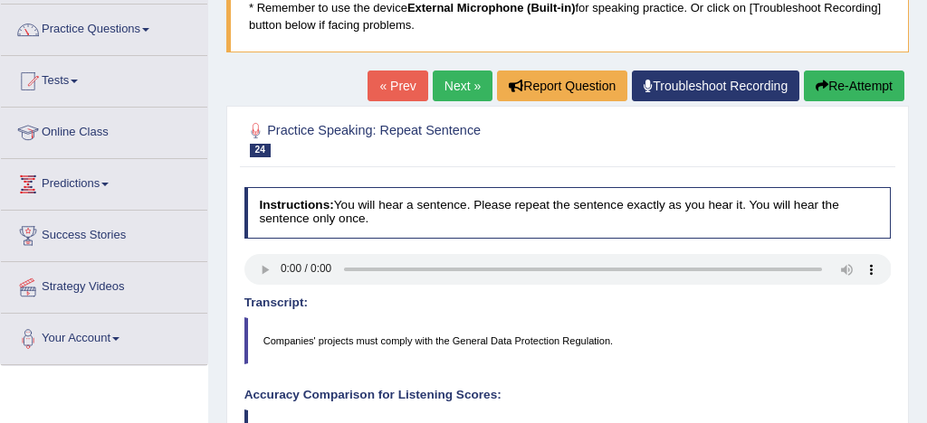
click at [453, 82] on link "Next »" at bounding box center [463, 86] width 60 height 31
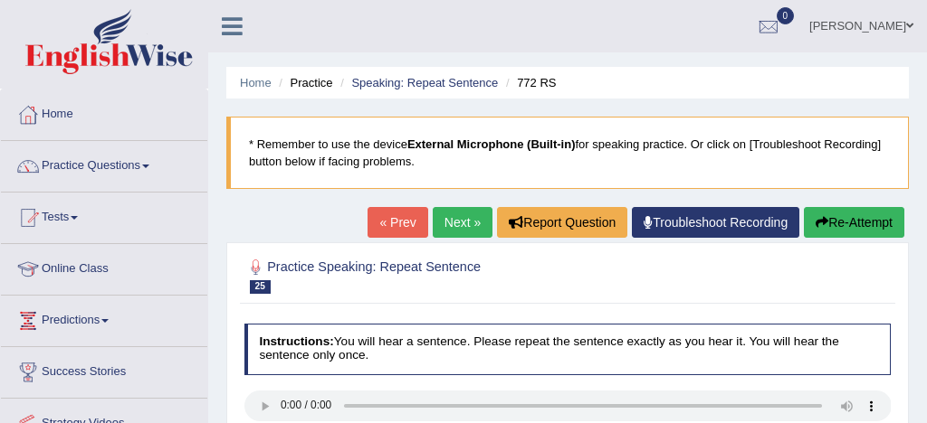
scroll to position [96, 0]
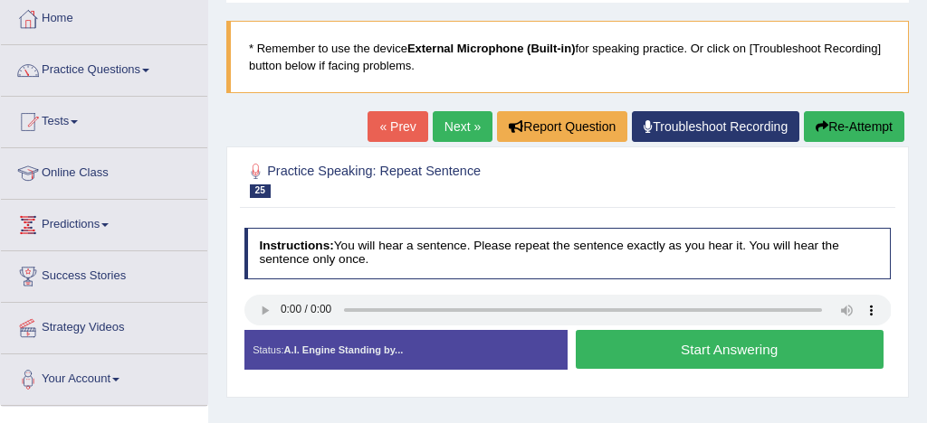
click at [715, 351] on button "Start Answering" at bounding box center [730, 349] width 308 height 39
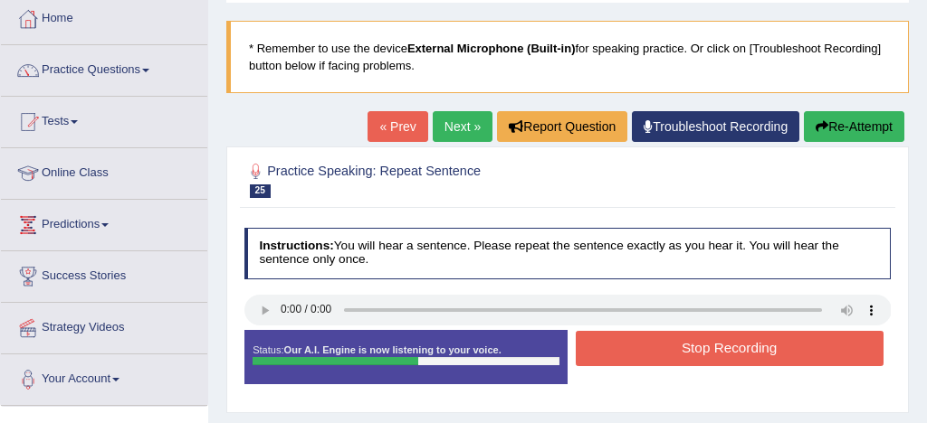
click at [740, 347] on button "Stop Recording" at bounding box center [730, 348] width 308 height 35
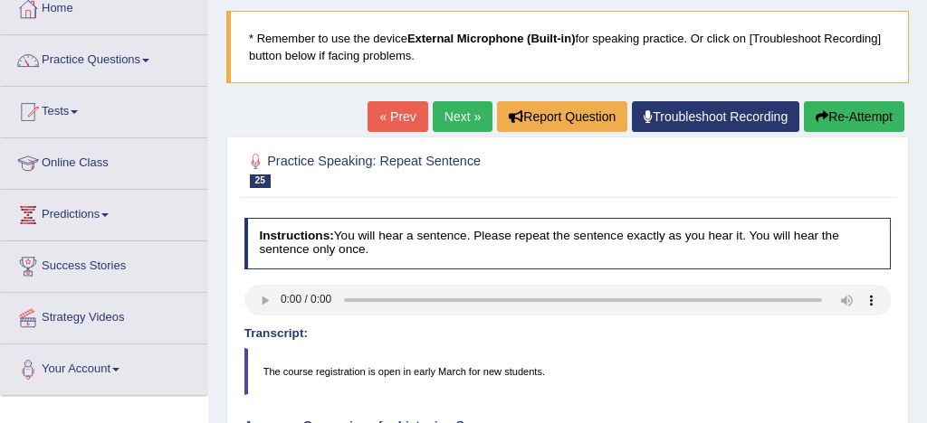
scroll to position [104, 0]
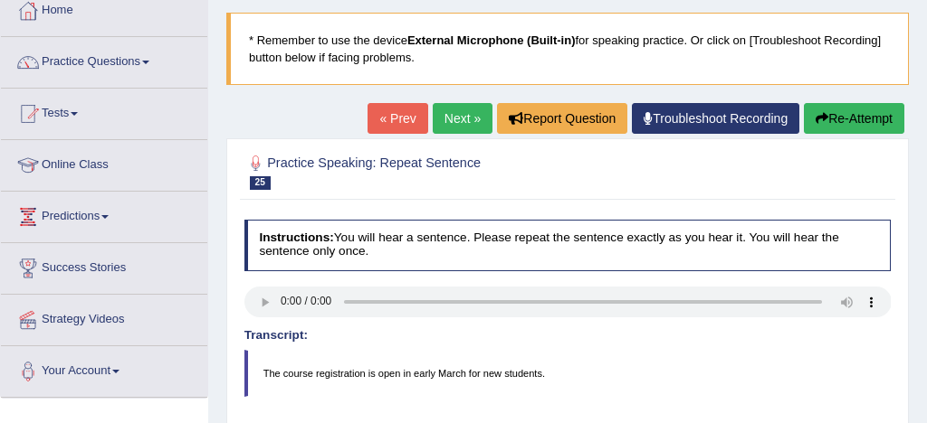
click at [858, 113] on button "Re-Attempt" at bounding box center [854, 118] width 100 height 31
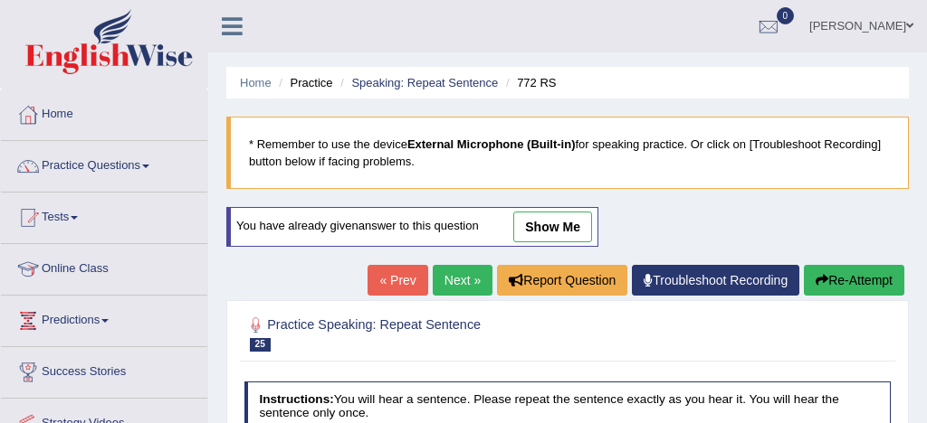
scroll to position [172, 0]
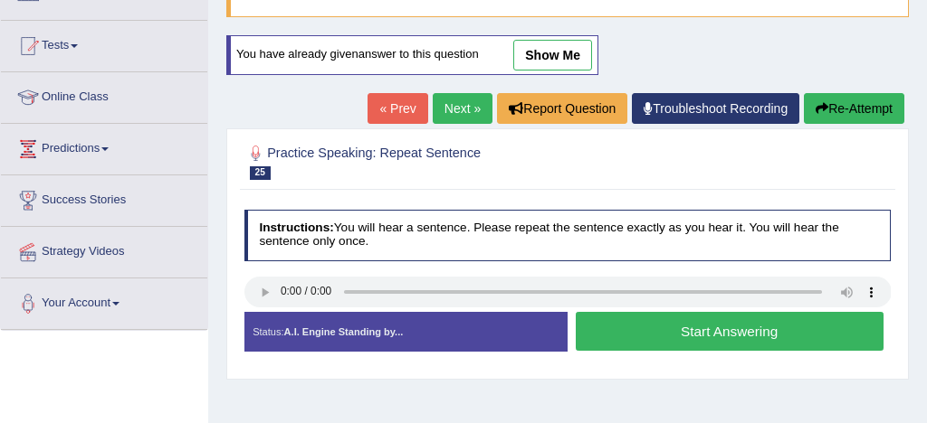
click at [696, 332] on button "Start Answering" at bounding box center [730, 331] width 308 height 39
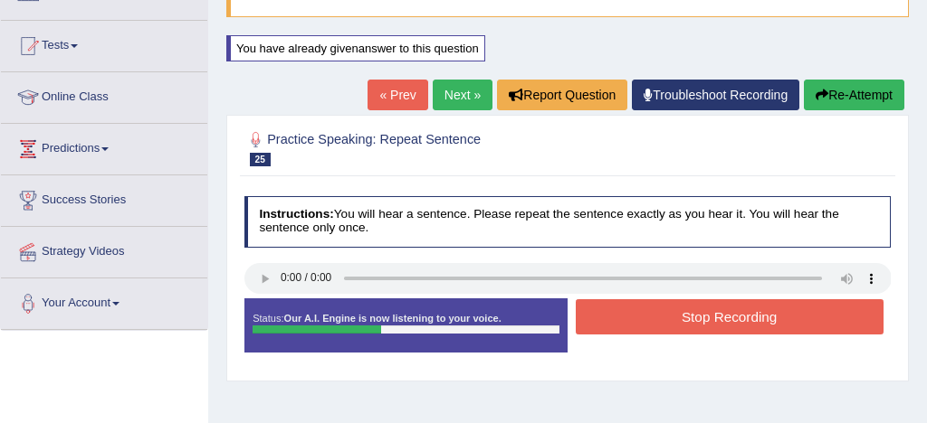
click at [714, 321] on button "Stop Recording" at bounding box center [730, 317] width 308 height 35
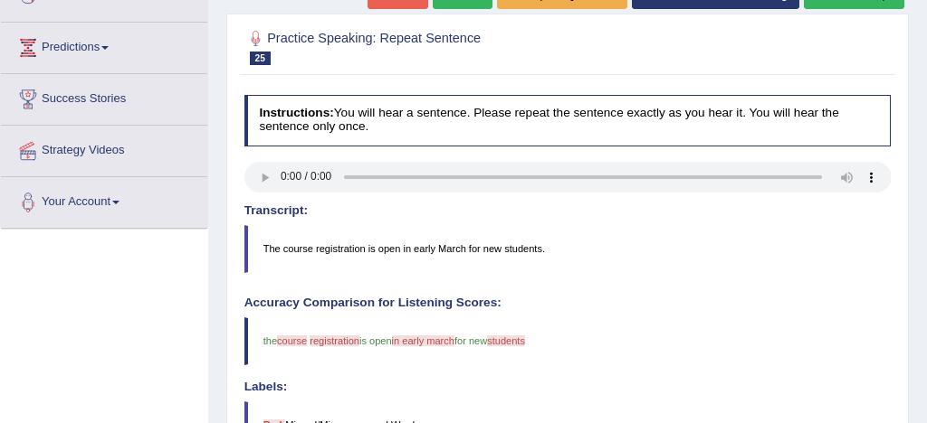
scroll to position [223, 0]
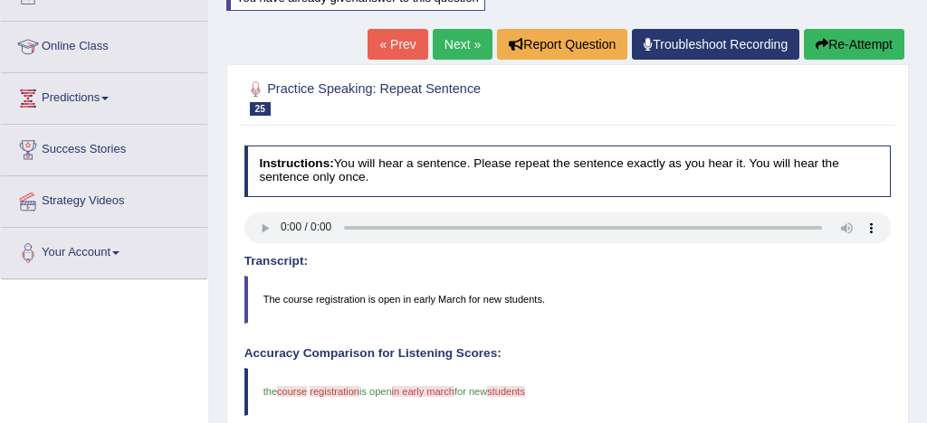
click at [860, 44] on button "Re-Attempt" at bounding box center [854, 44] width 100 height 31
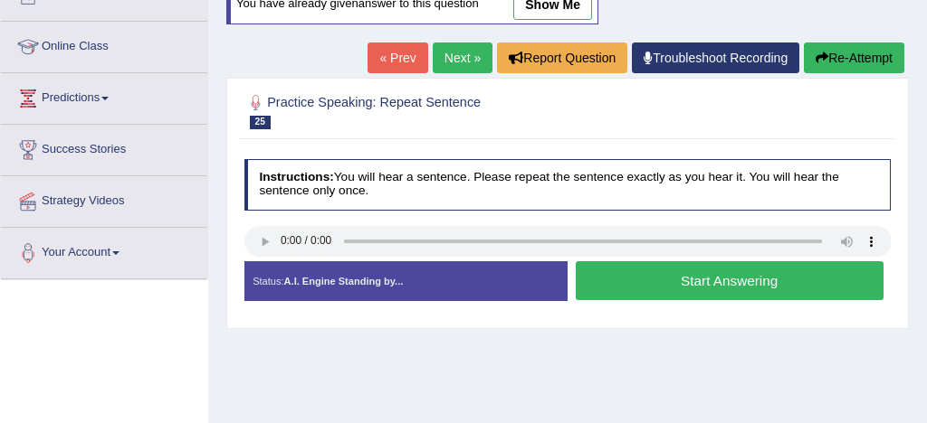
scroll to position [223, 0]
click at [709, 279] on button "Start Answering" at bounding box center [730, 281] width 308 height 39
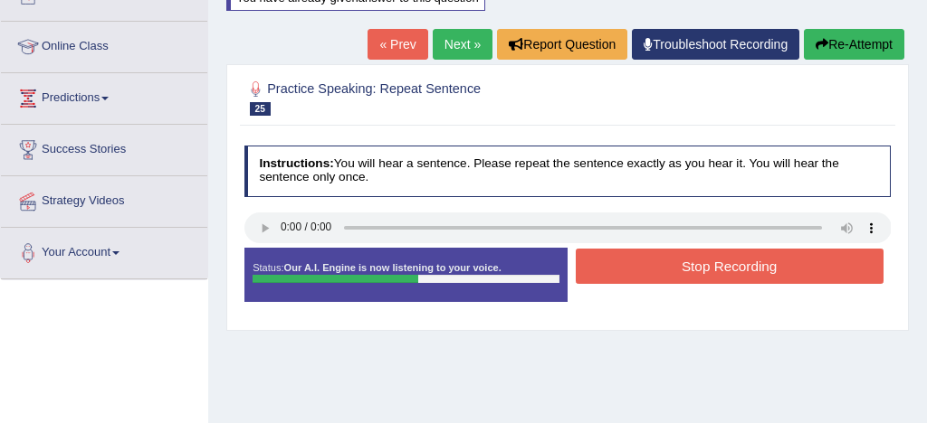
click at [730, 267] on button "Stop Recording" at bounding box center [730, 266] width 308 height 35
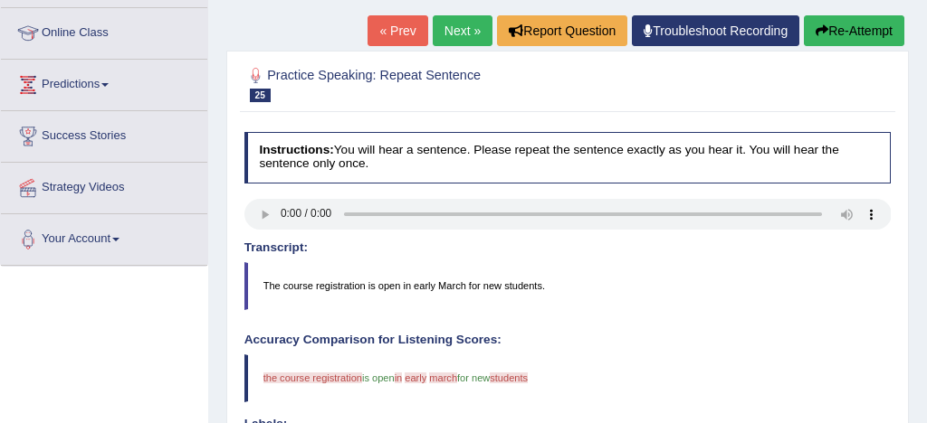
scroll to position [235, 0]
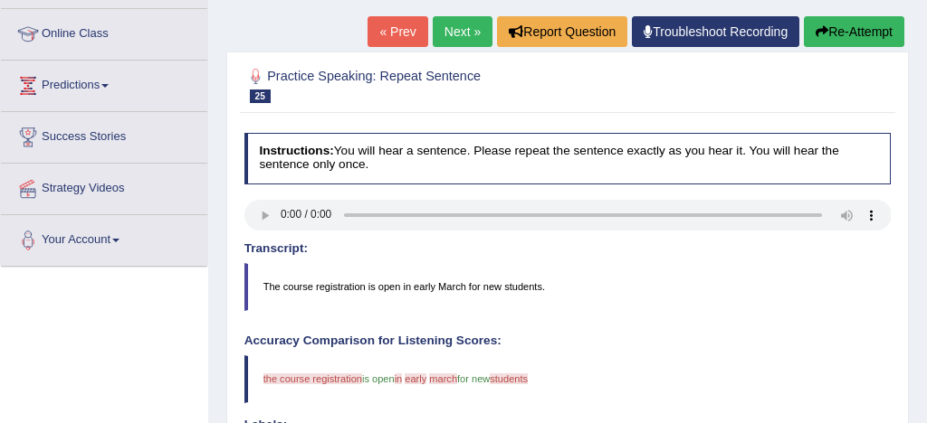
click at [855, 33] on button "Re-Attempt" at bounding box center [854, 31] width 100 height 31
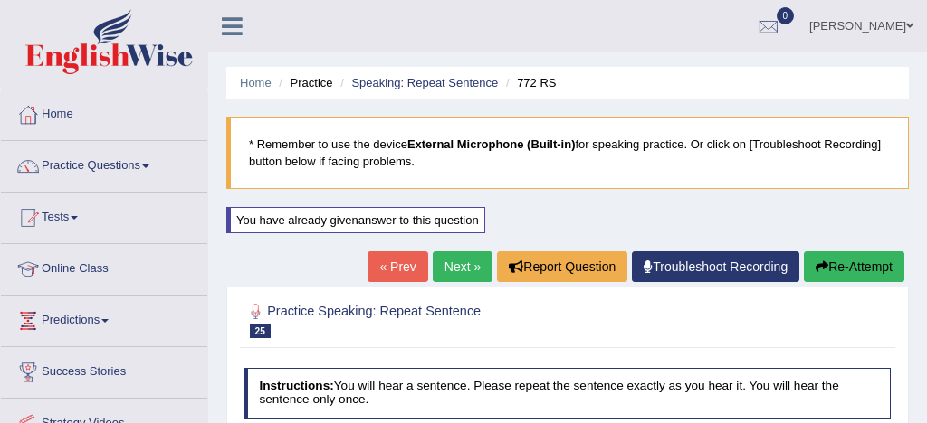
scroll to position [267, 0]
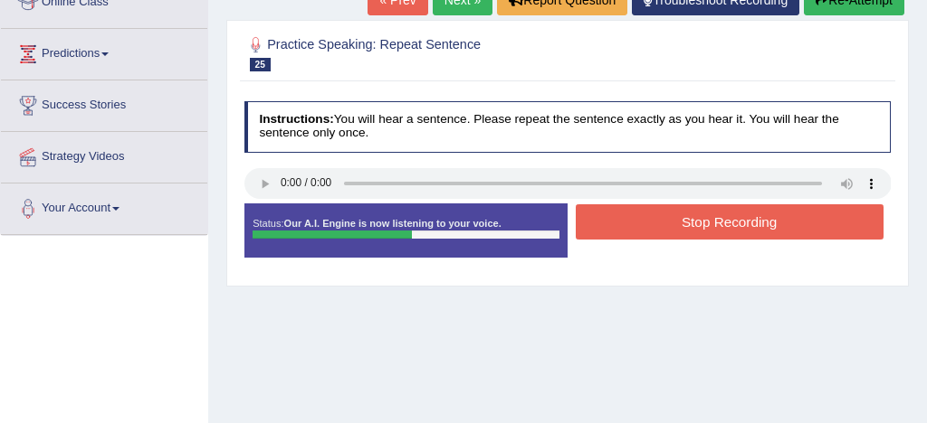
click at [736, 228] on button "Stop Recording" at bounding box center [730, 222] width 308 height 35
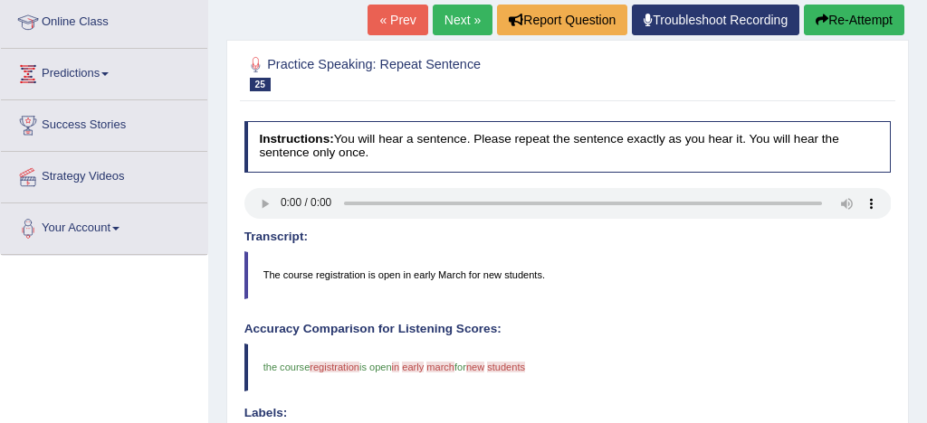
scroll to position [252, 0]
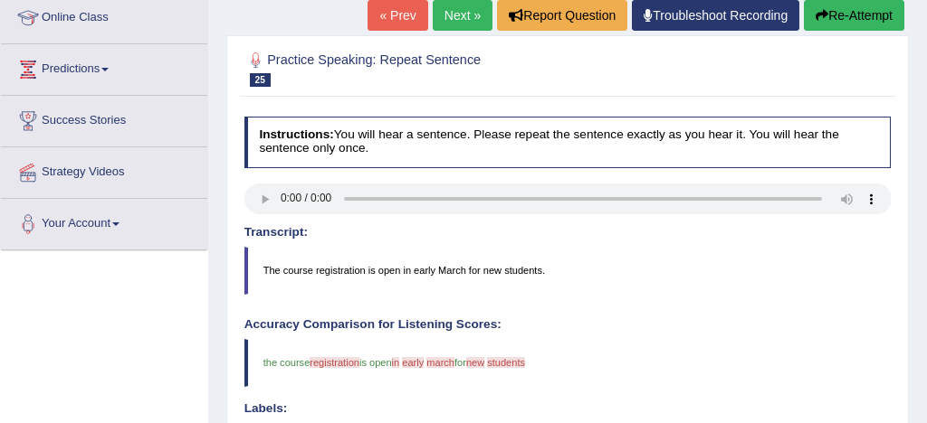
click at [863, 15] on button "Re-Attempt" at bounding box center [854, 15] width 100 height 31
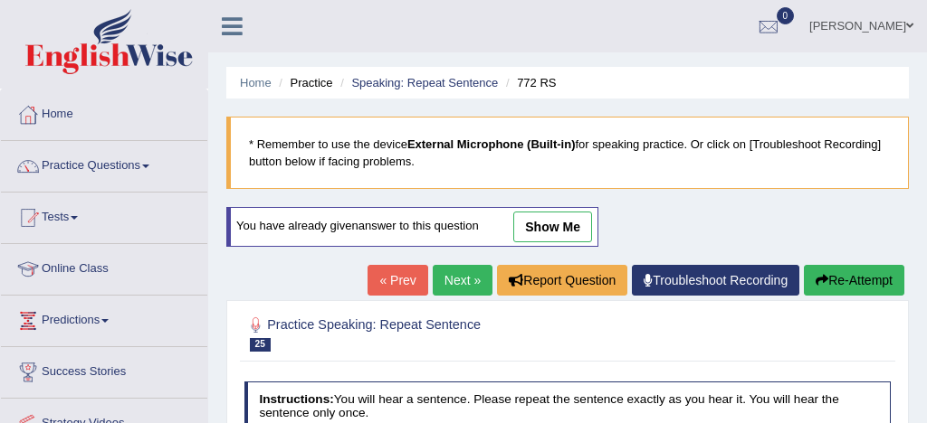
scroll to position [257, 0]
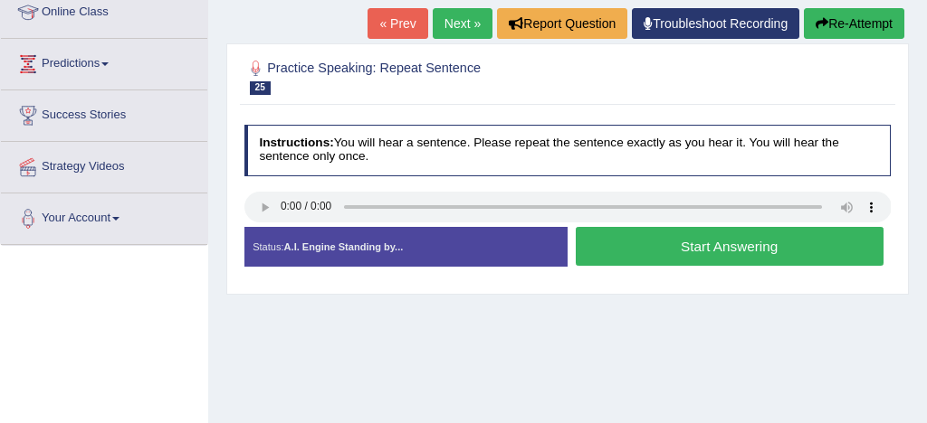
click at [761, 245] on button "Start Answering" at bounding box center [730, 246] width 308 height 39
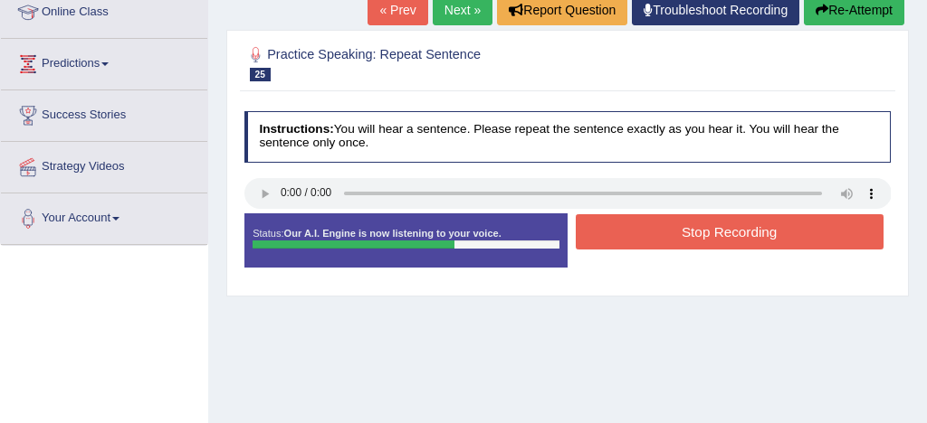
click at [766, 239] on button "Stop Recording" at bounding box center [730, 231] width 308 height 35
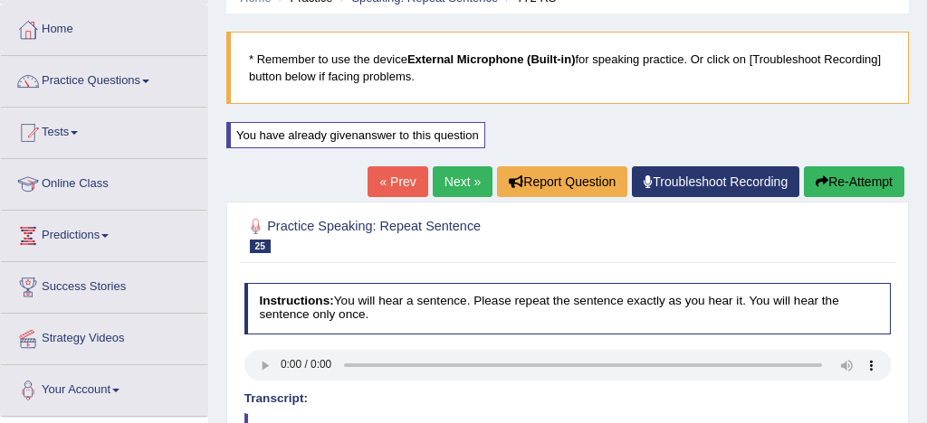
scroll to position [81, 0]
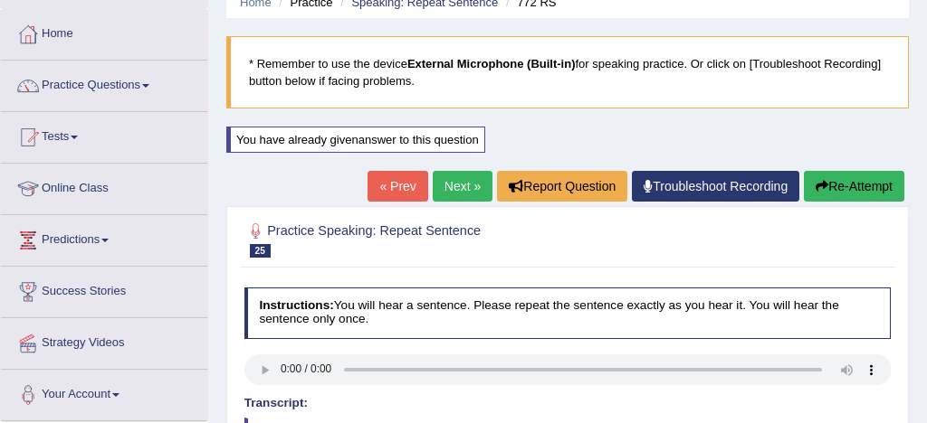
click at [455, 181] on link "Next »" at bounding box center [463, 186] width 60 height 31
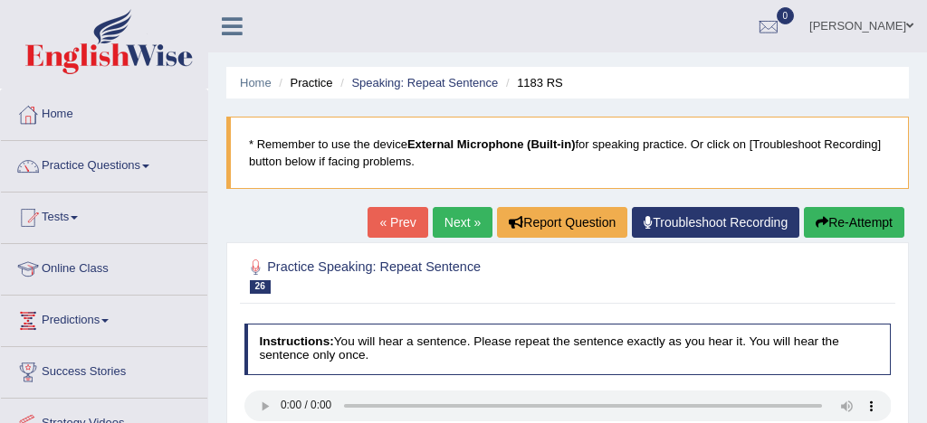
scroll to position [105, 0]
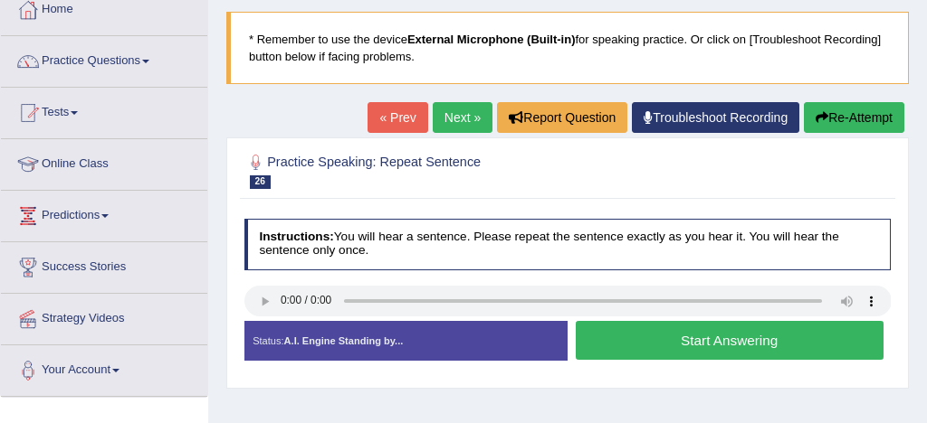
click at [682, 339] on button "Start Answering" at bounding box center [730, 340] width 308 height 39
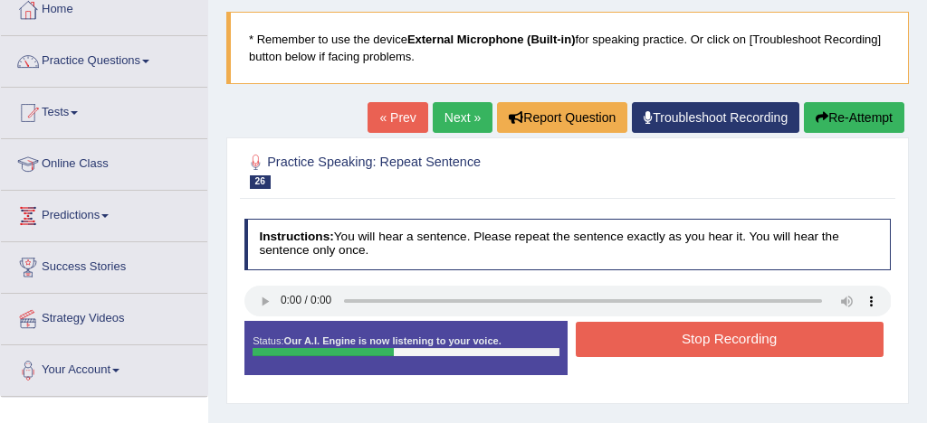
click at [745, 340] on button "Stop Recording" at bounding box center [730, 339] width 308 height 35
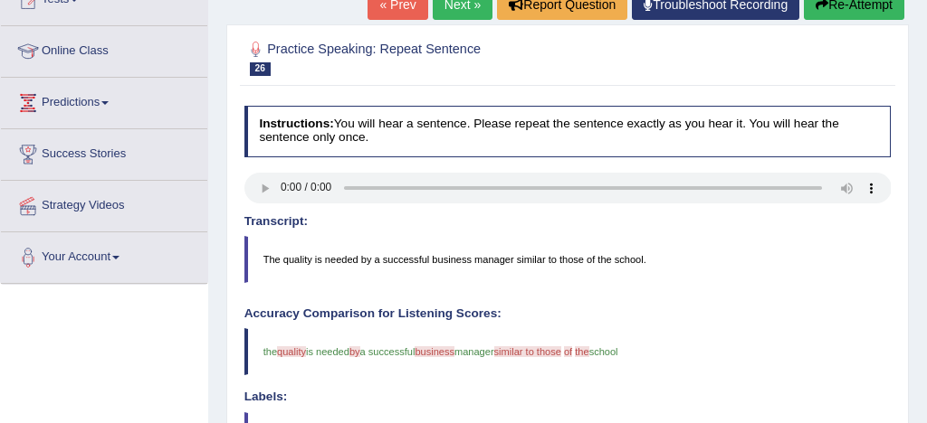
scroll to position [166, 0]
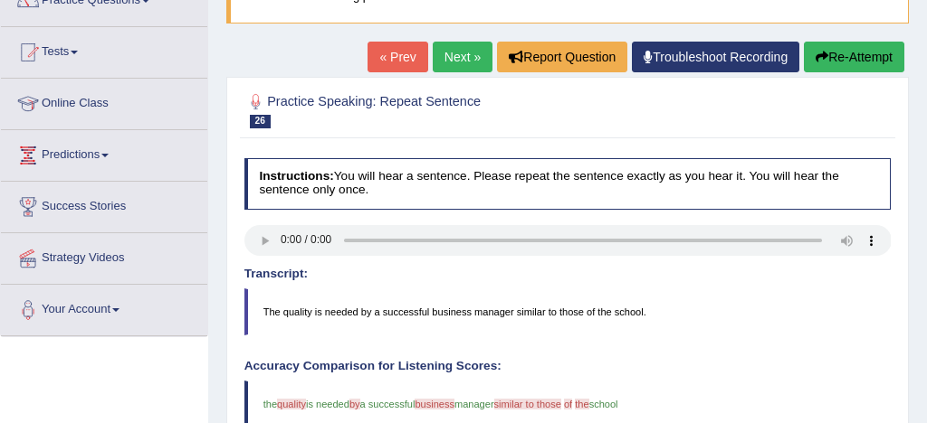
click at [457, 53] on link "Next »" at bounding box center [463, 57] width 60 height 31
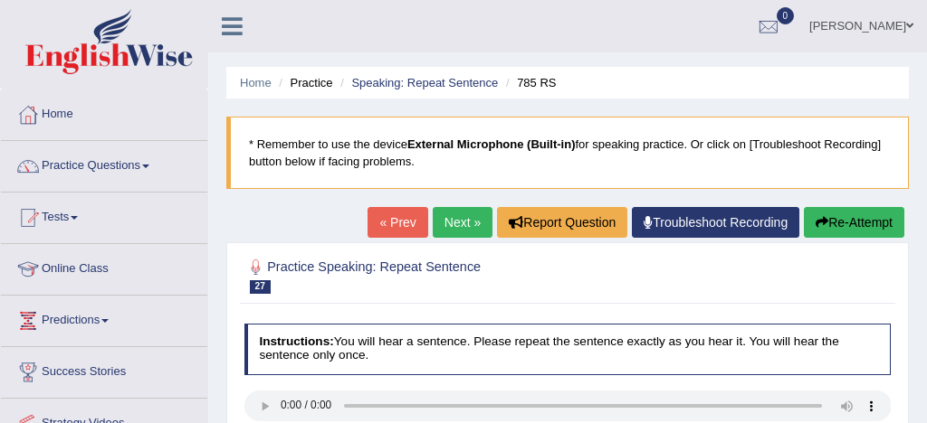
scroll to position [116, 0]
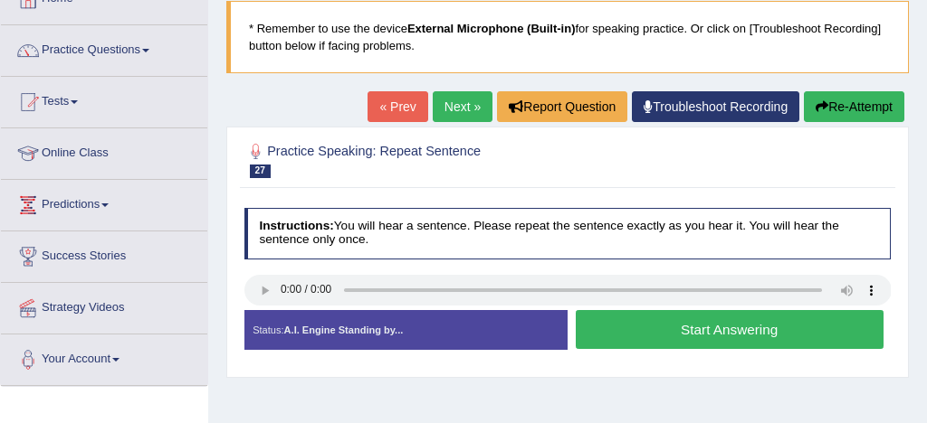
click at [776, 325] on button "Start Answering" at bounding box center [730, 329] width 308 height 39
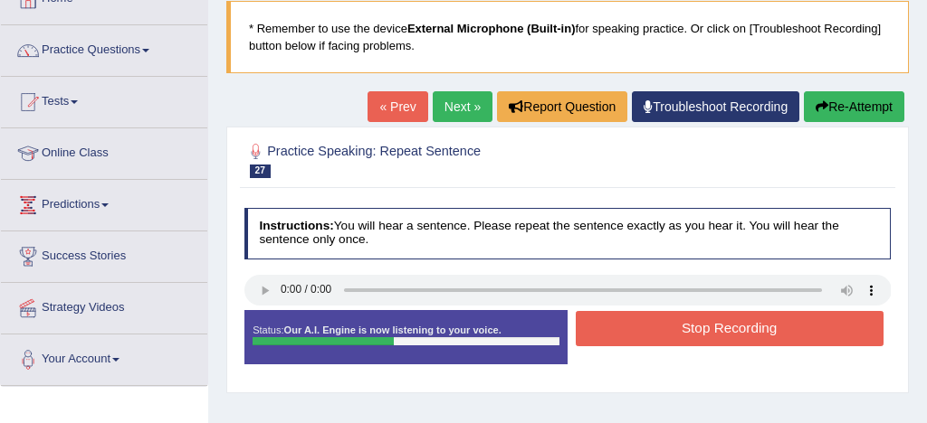
click at [743, 329] on button "Stop Recording" at bounding box center [730, 328] width 308 height 35
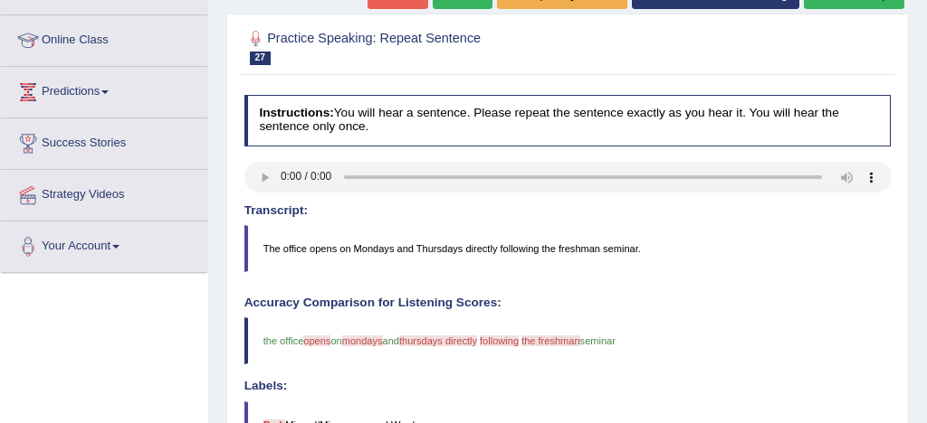
scroll to position [209, 0]
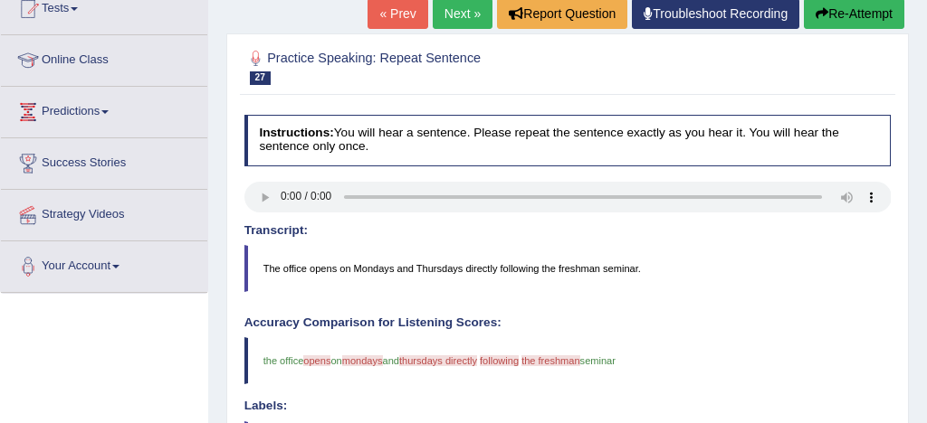
click at [863, 14] on button "Re-Attempt" at bounding box center [854, 13] width 100 height 31
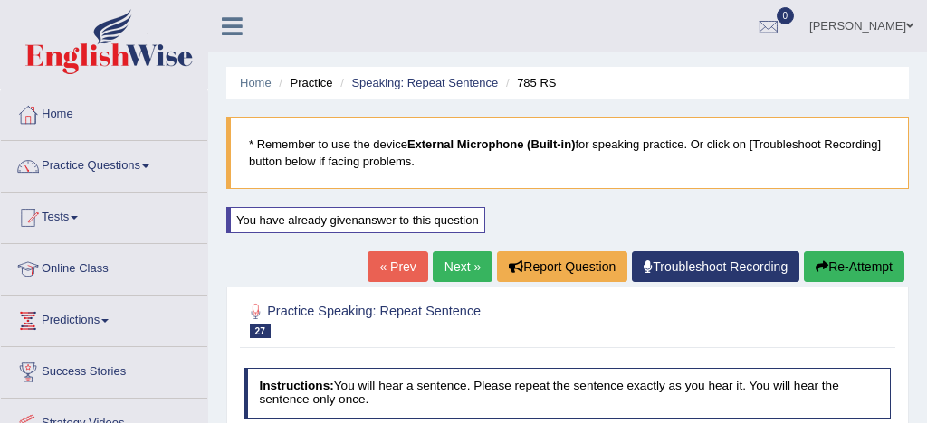
scroll to position [209, 0]
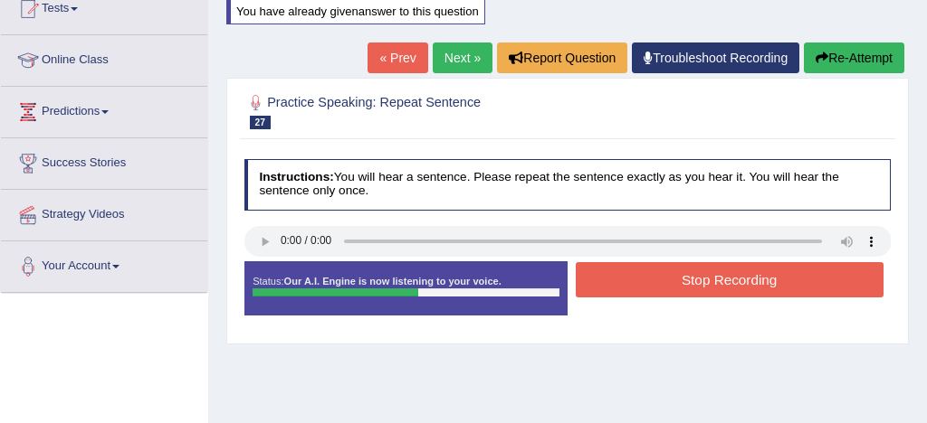
click at [755, 280] on button "Stop Recording" at bounding box center [730, 279] width 308 height 35
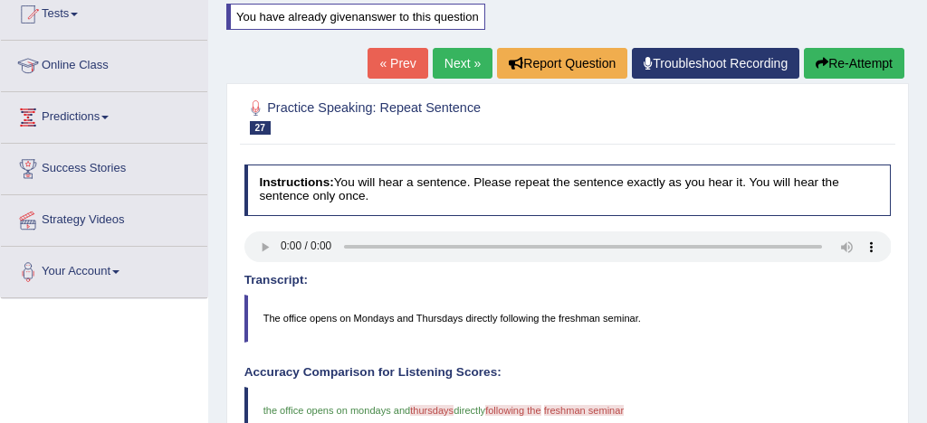
scroll to position [180, 0]
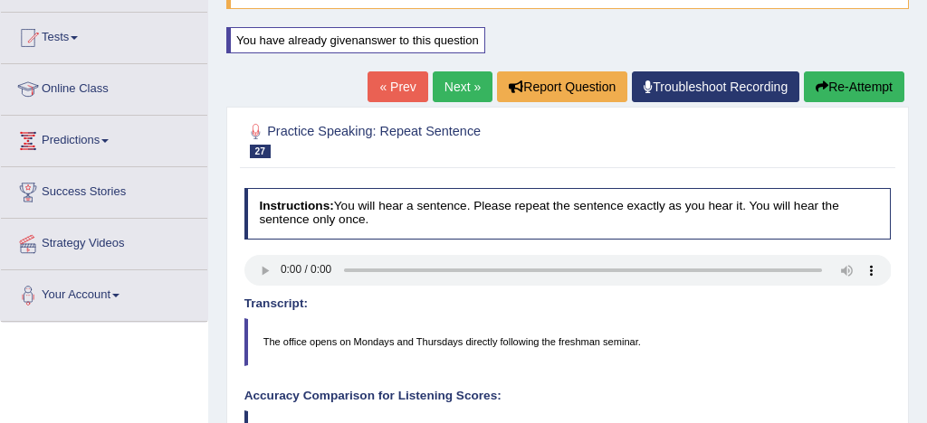
click at [452, 80] on link "Next »" at bounding box center [463, 86] width 60 height 31
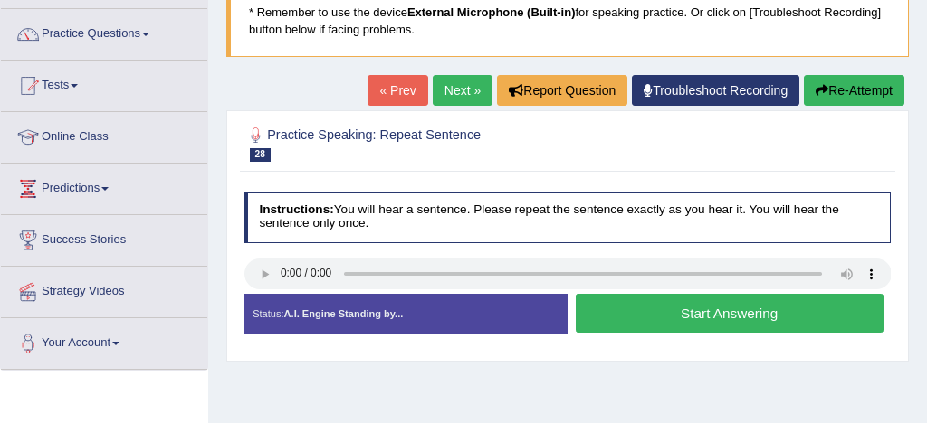
scroll to position [132, 0]
click at [693, 315] on button "Start Answering" at bounding box center [730, 313] width 308 height 39
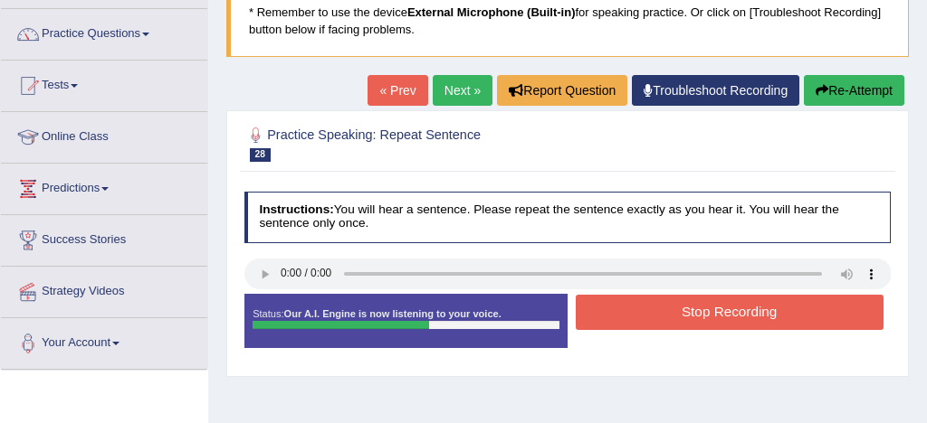
click at [693, 315] on button "Stop Recording" at bounding box center [730, 312] width 308 height 35
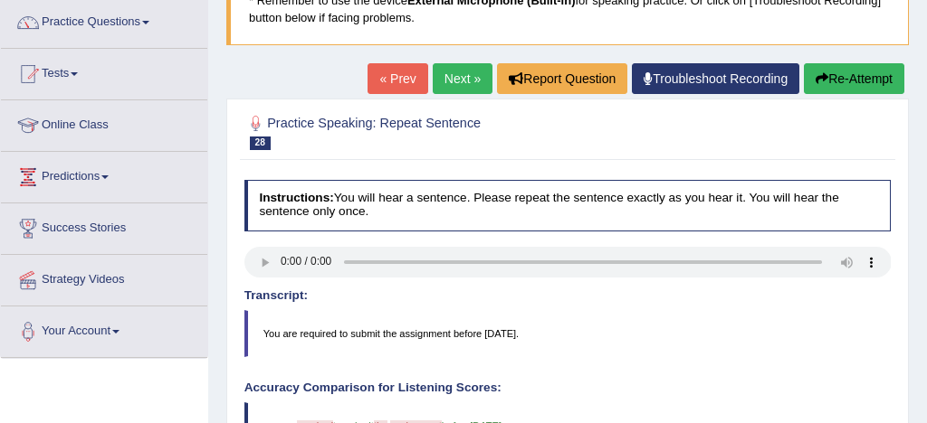
scroll to position [139, 0]
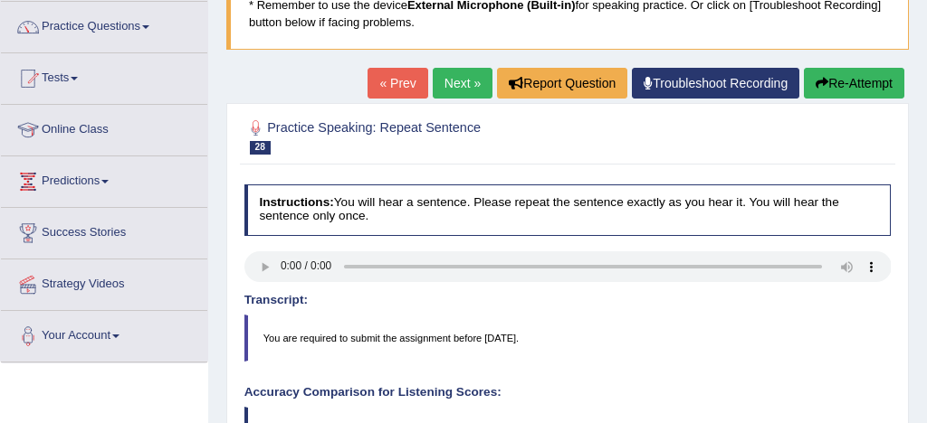
click at [851, 78] on button "Re-Attempt" at bounding box center [854, 83] width 100 height 31
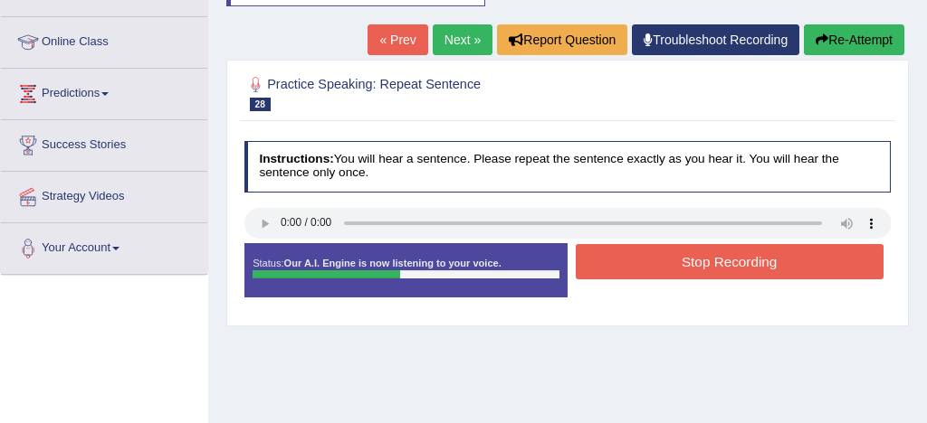
click at [753, 260] on button "Stop Recording" at bounding box center [730, 261] width 308 height 35
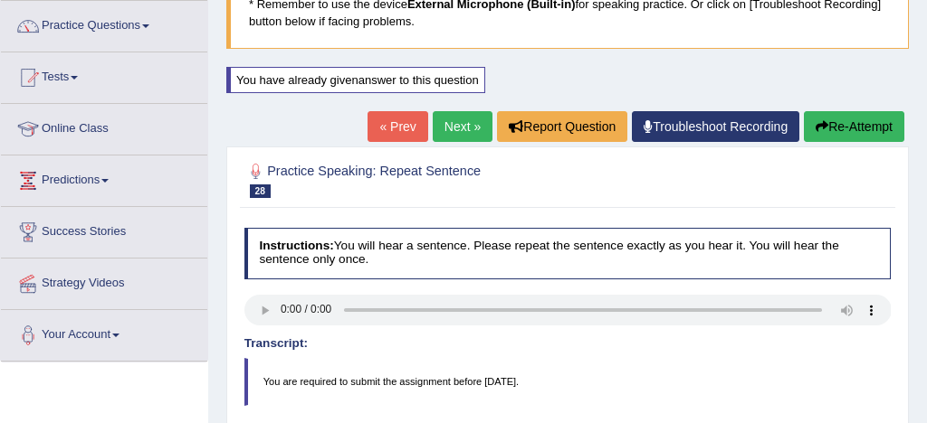
scroll to position [138, 0]
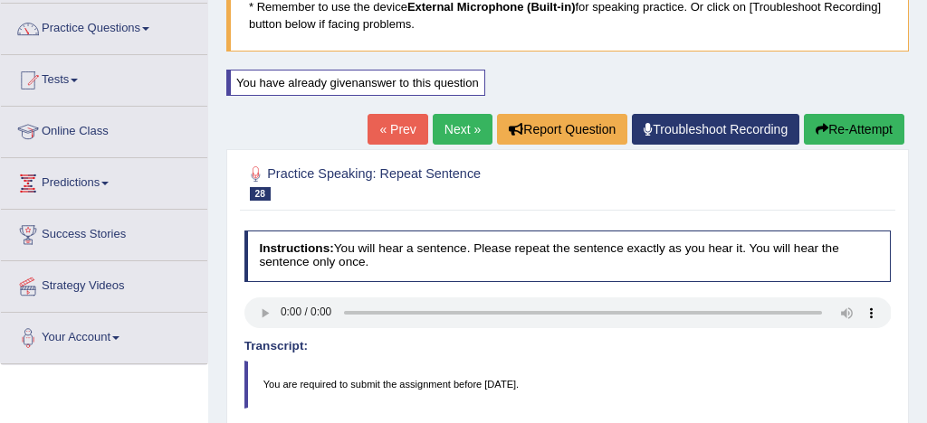
click at [454, 124] on link "Next »" at bounding box center [463, 129] width 60 height 31
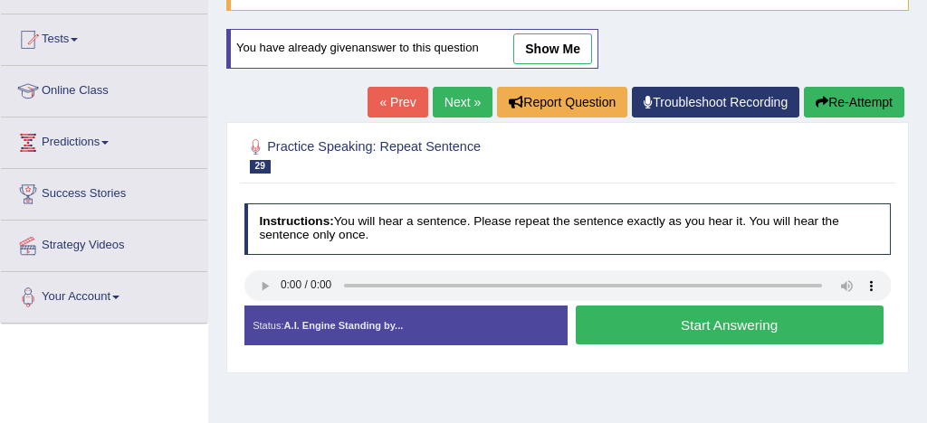
scroll to position [188, 0]
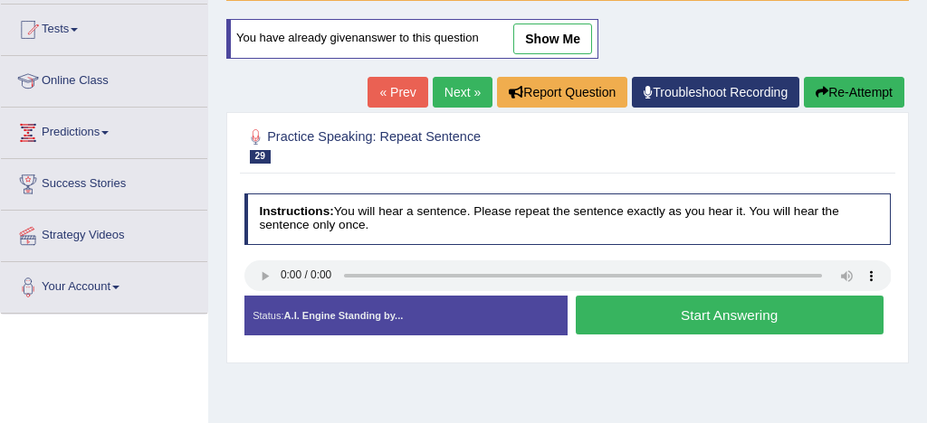
click at [690, 316] on button "Start Answering" at bounding box center [730, 315] width 308 height 39
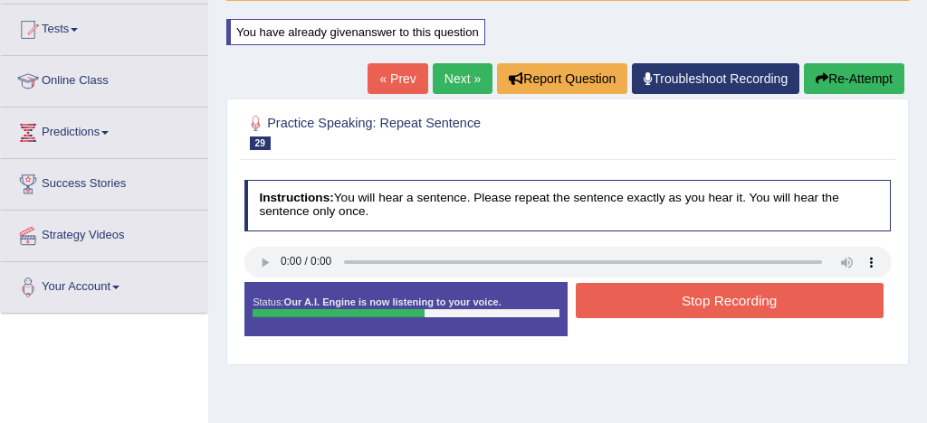
click at [713, 312] on button "Stop Recording" at bounding box center [730, 300] width 308 height 35
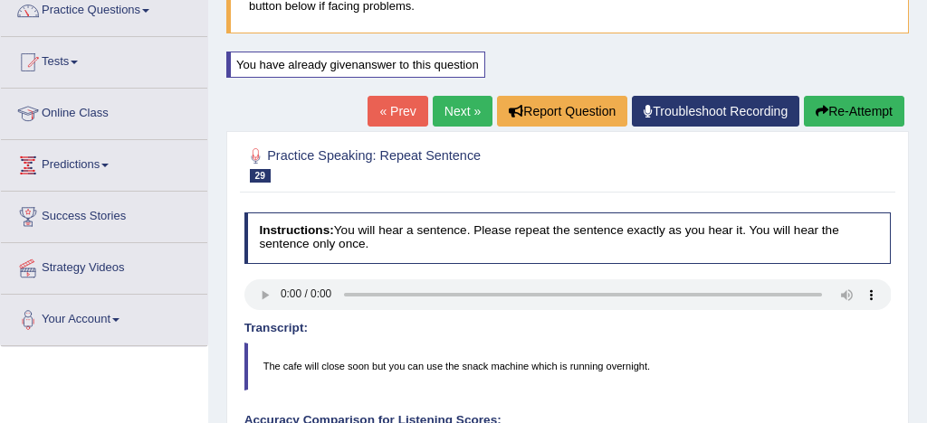
scroll to position [152, 0]
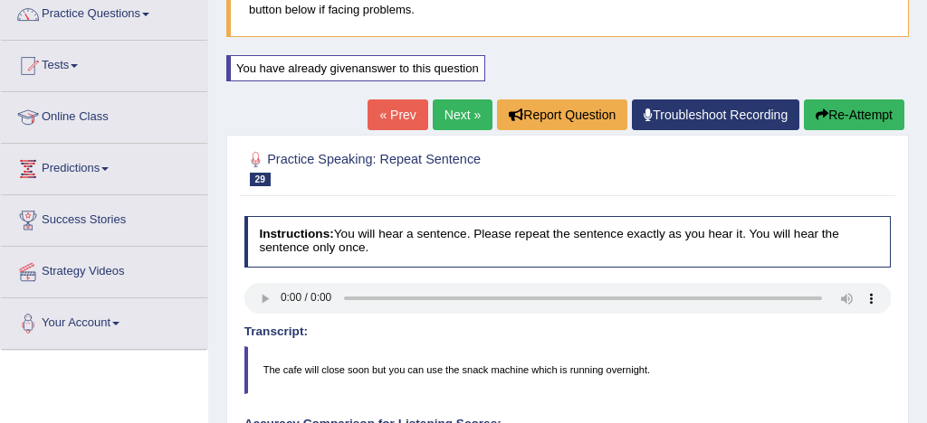
click at [446, 107] on link "Next »" at bounding box center [463, 115] width 60 height 31
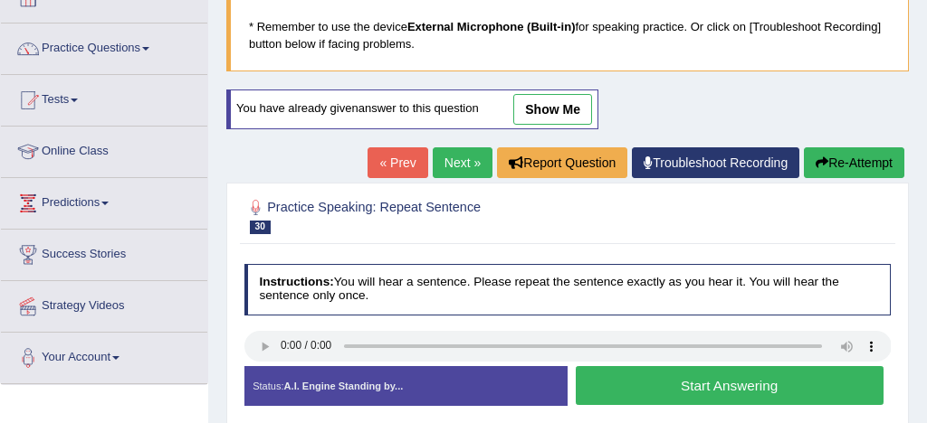
scroll to position [119, 0]
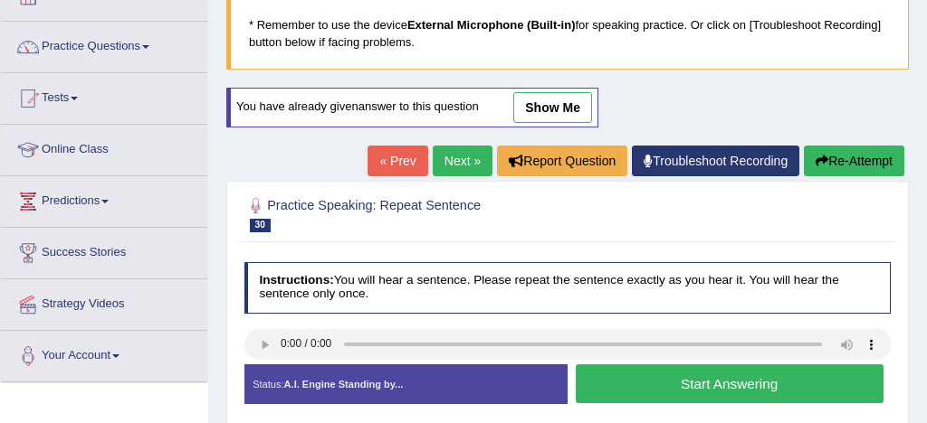
click at [716, 378] on button "Start Answering" at bounding box center [730, 384] width 308 height 39
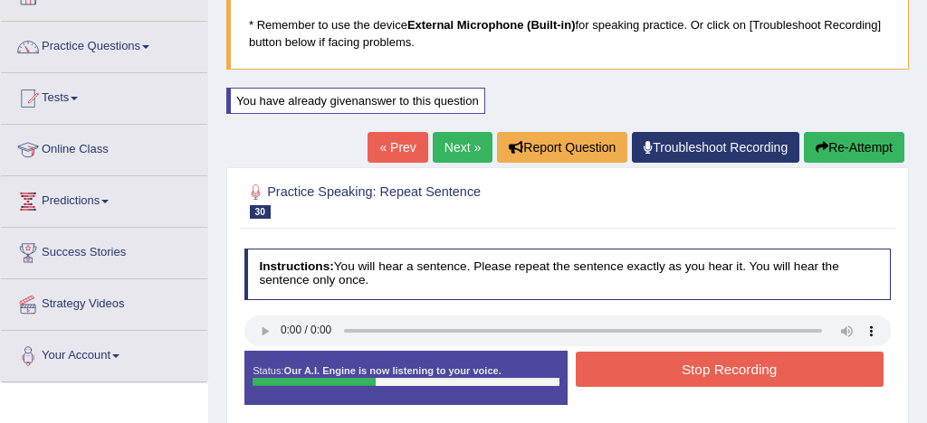
click at [756, 370] on button "Stop Recording" at bounding box center [730, 369] width 308 height 35
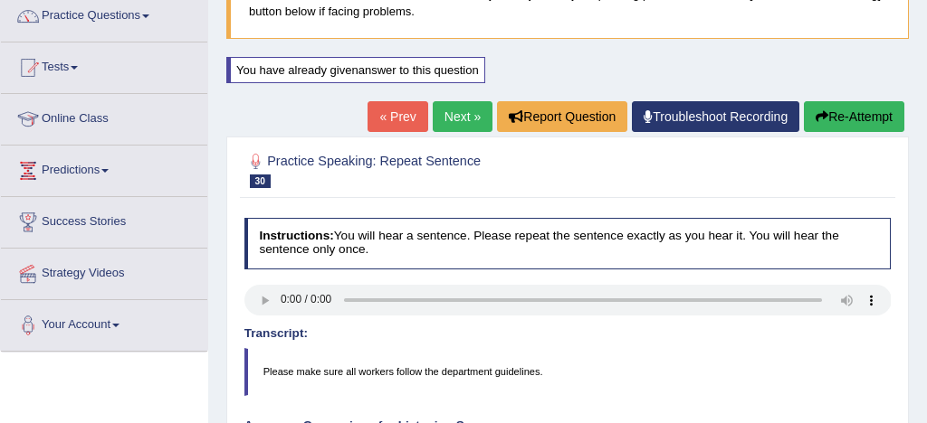
scroll to position [147, 0]
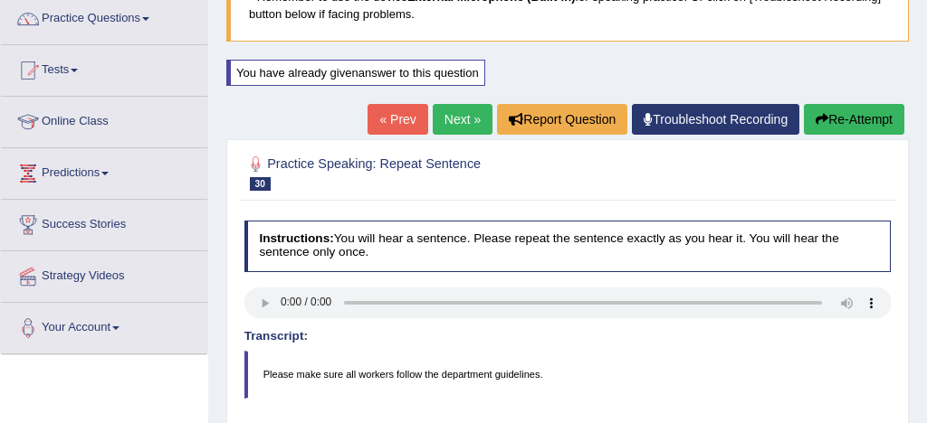
click at [456, 119] on link "Next »" at bounding box center [463, 119] width 60 height 31
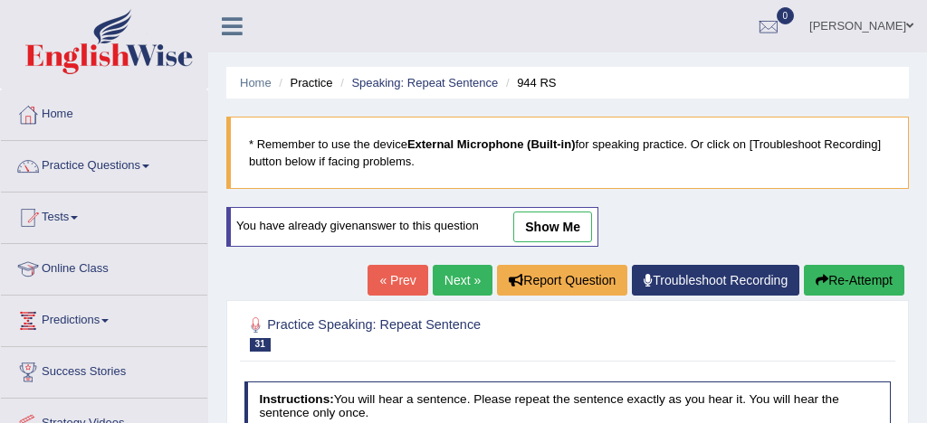
scroll to position [144, 0]
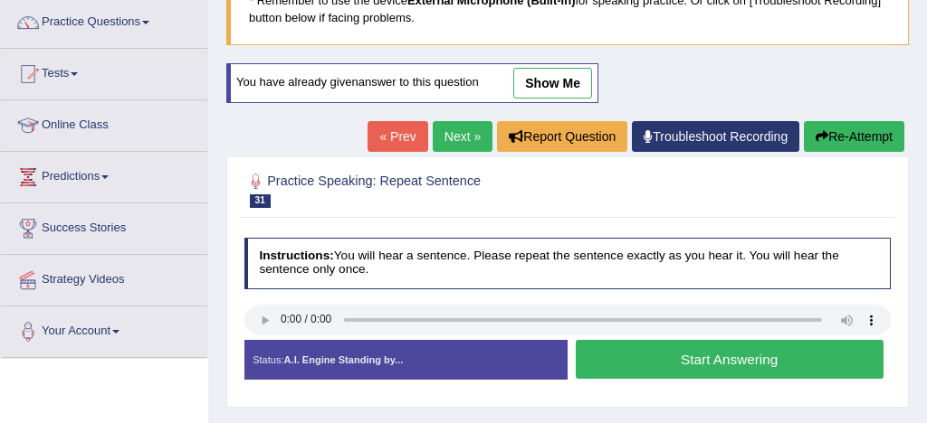
click at [734, 356] on button "Start Answering" at bounding box center [730, 359] width 308 height 39
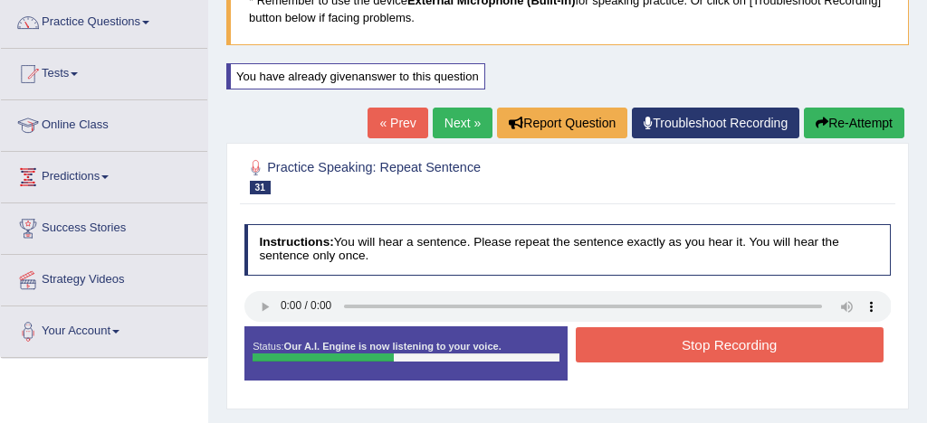
click at [755, 351] on button "Stop Recording" at bounding box center [730, 345] width 308 height 35
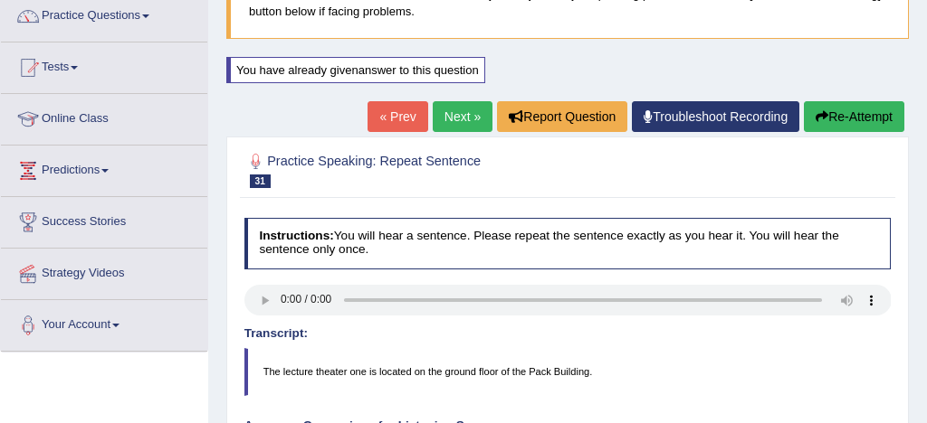
scroll to position [149, 0]
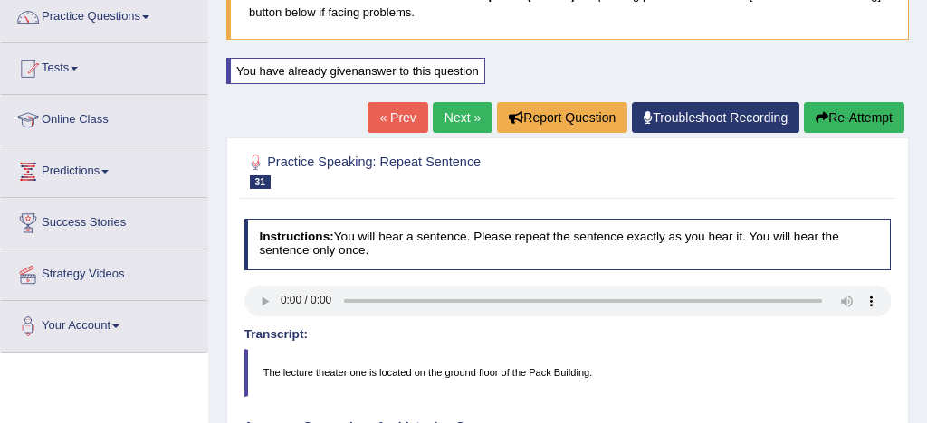
click at [448, 114] on link "Next »" at bounding box center [463, 117] width 60 height 31
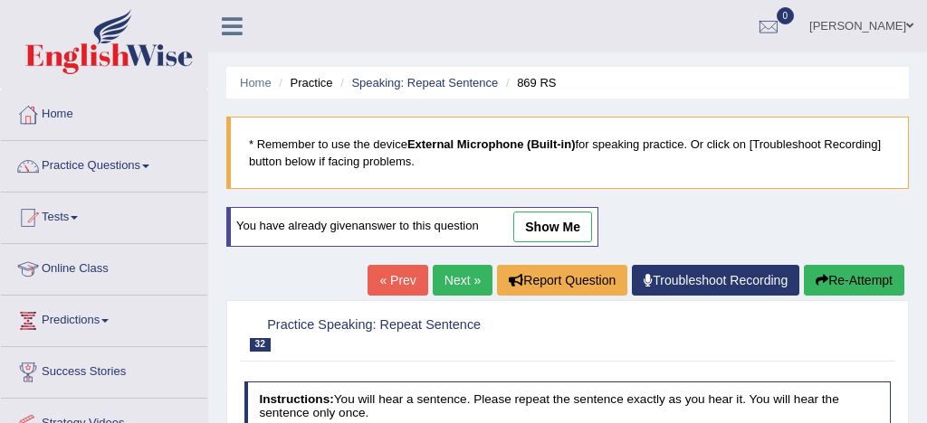
scroll to position [176, 0]
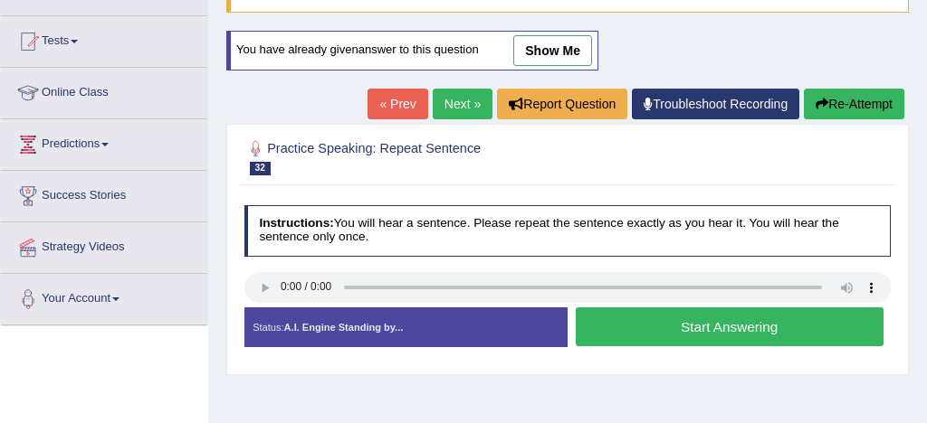
click at [699, 330] on button "Start Answering" at bounding box center [730, 327] width 308 height 39
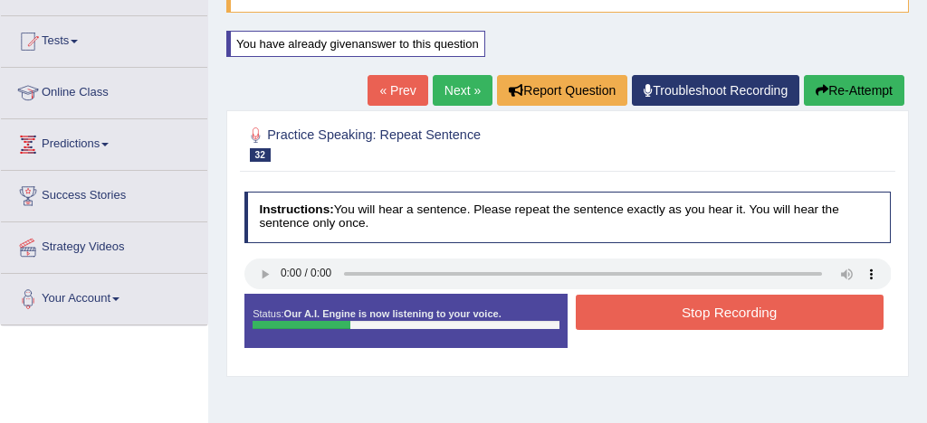
click at [729, 313] on button "Stop Recording" at bounding box center [730, 312] width 308 height 35
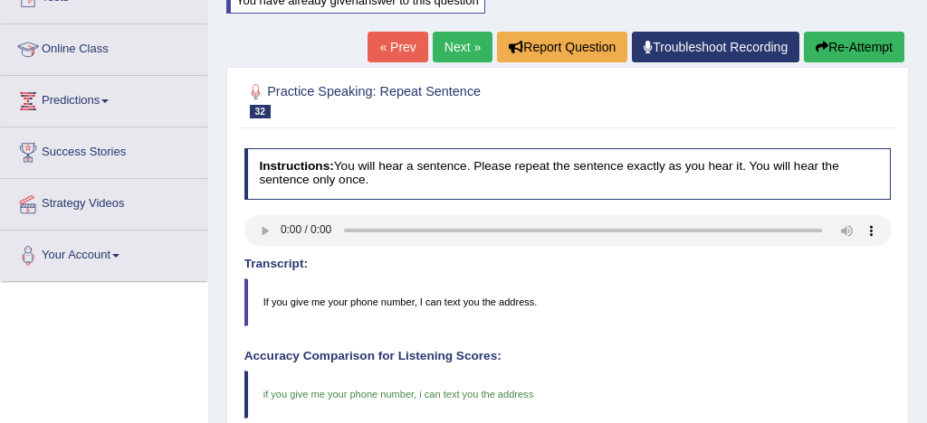
scroll to position [211, 0]
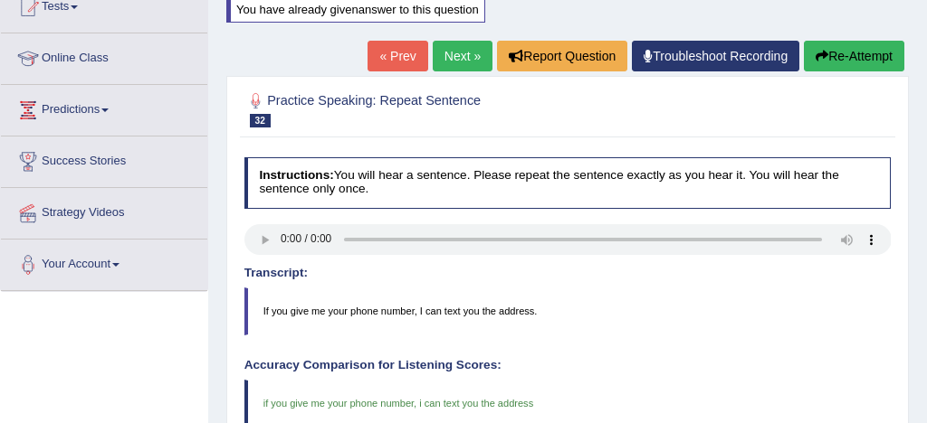
click at [462, 51] on link "Next »" at bounding box center [463, 56] width 60 height 31
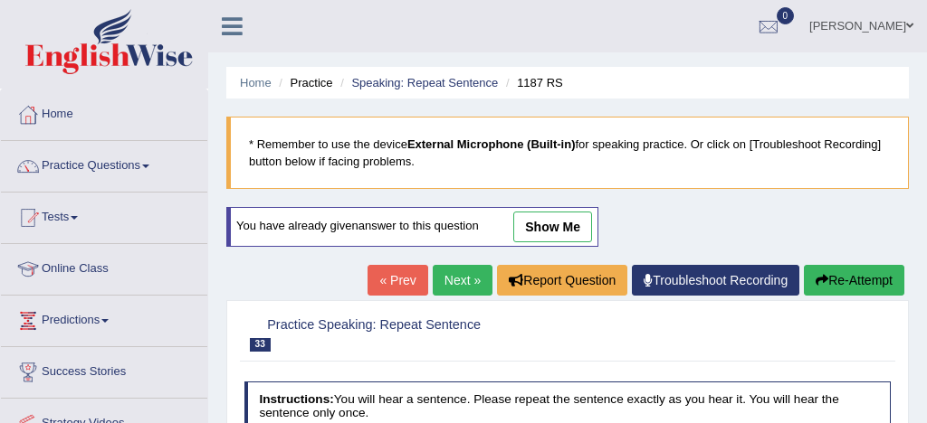
scroll to position [144, 0]
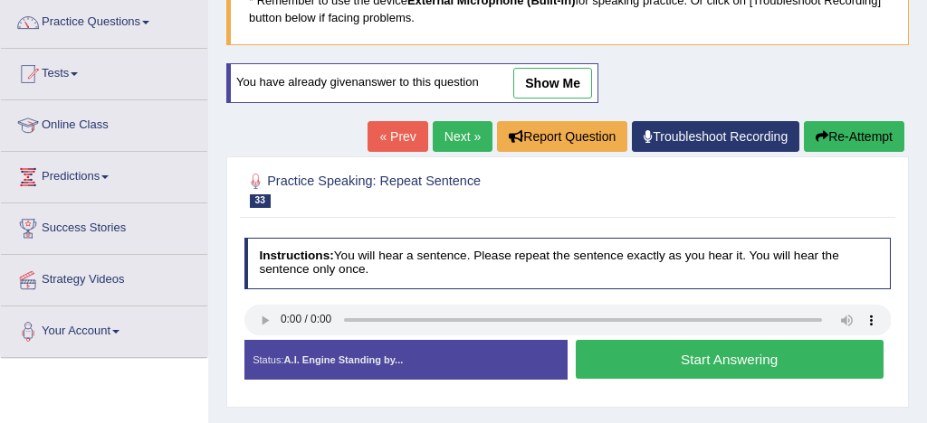
click at [699, 359] on button "Start Answering" at bounding box center [730, 359] width 308 height 39
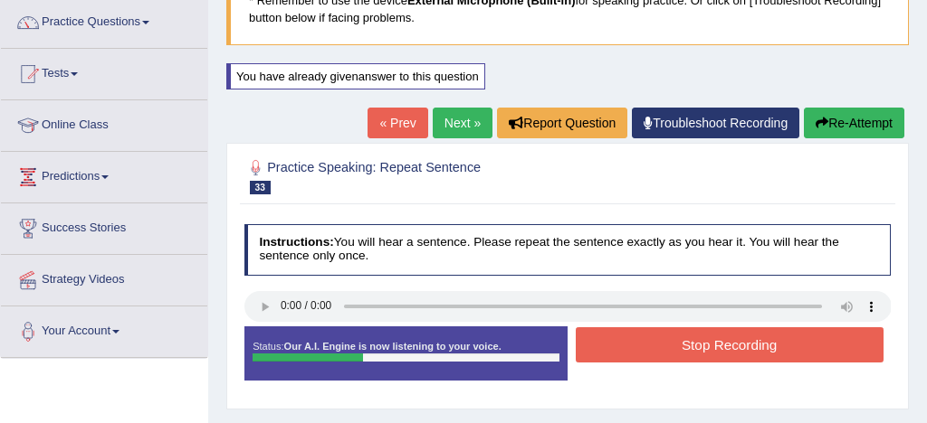
click at [699, 357] on button "Stop Recording" at bounding box center [730, 345] width 308 height 35
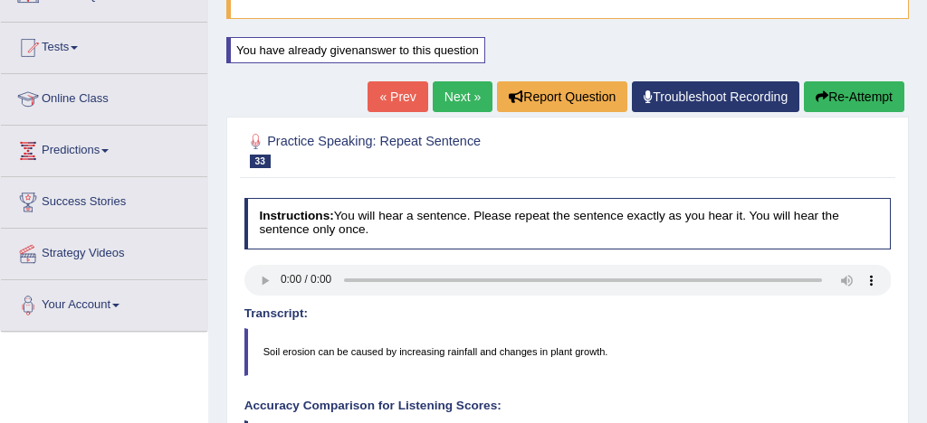
scroll to position [168, 0]
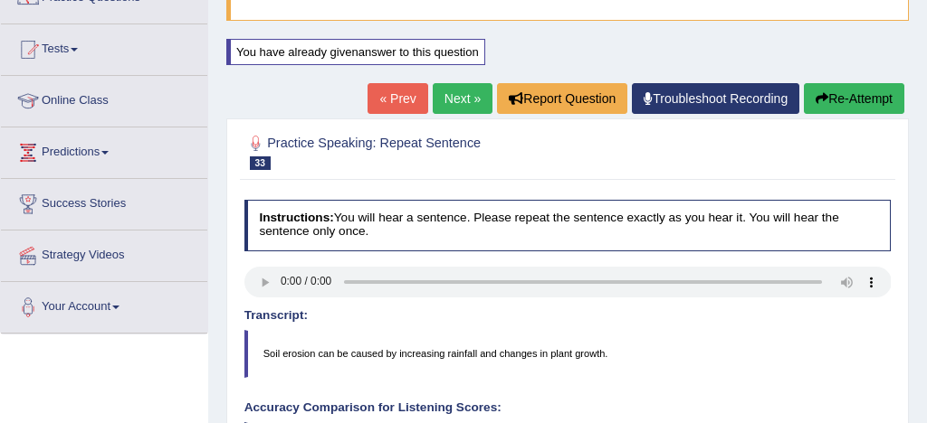
click at [454, 98] on link "Next »" at bounding box center [463, 98] width 60 height 31
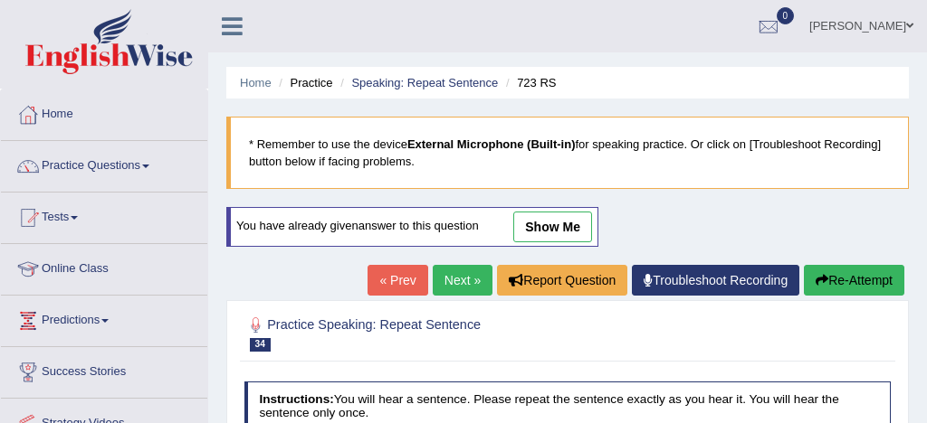
scroll to position [148, 0]
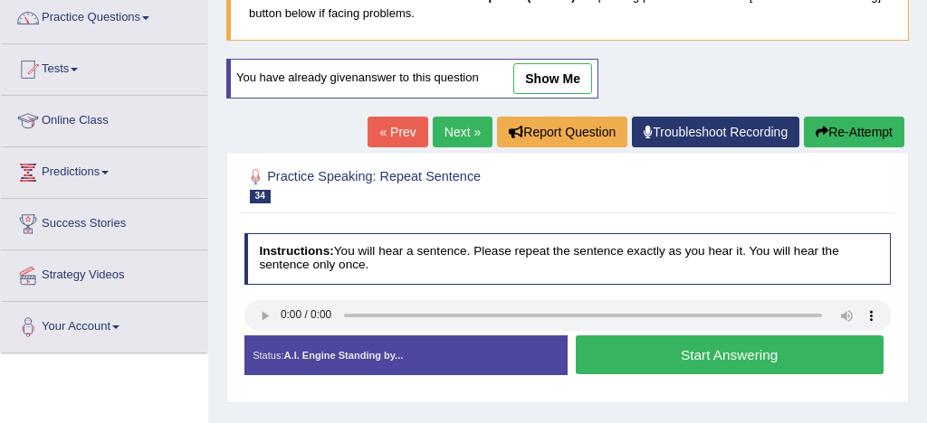
click at [766, 355] on button "Start Answering" at bounding box center [730, 355] width 308 height 39
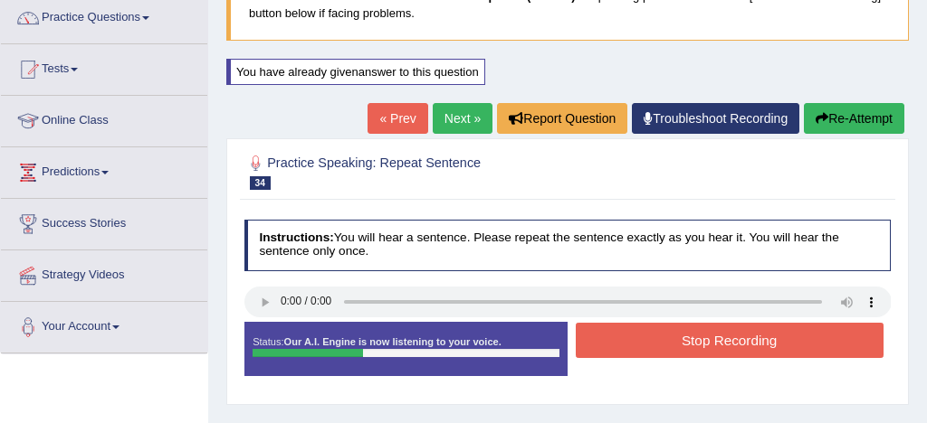
click at [766, 343] on button "Stop Recording" at bounding box center [730, 340] width 308 height 35
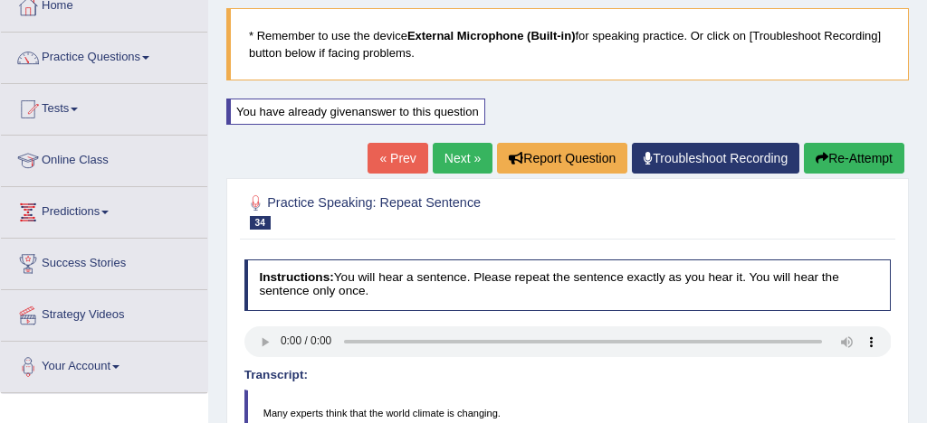
scroll to position [100, 0]
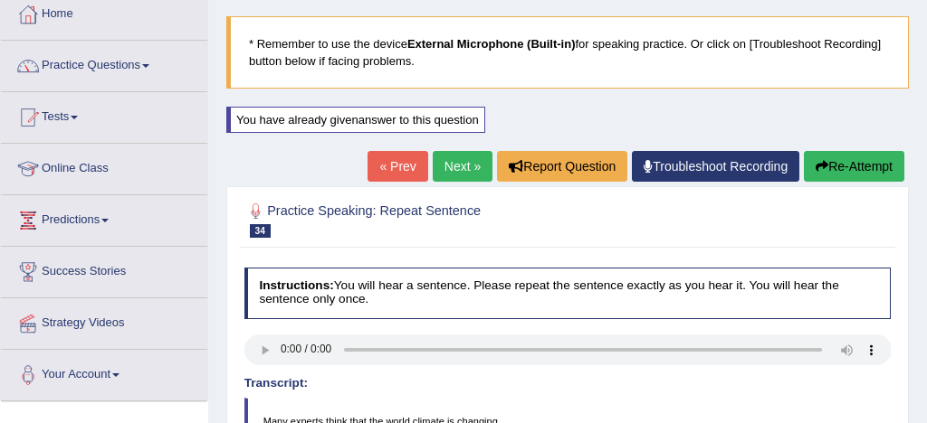
click at [861, 166] on button "Re-Attempt" at bounding box center [854, 166] width 100 height 31
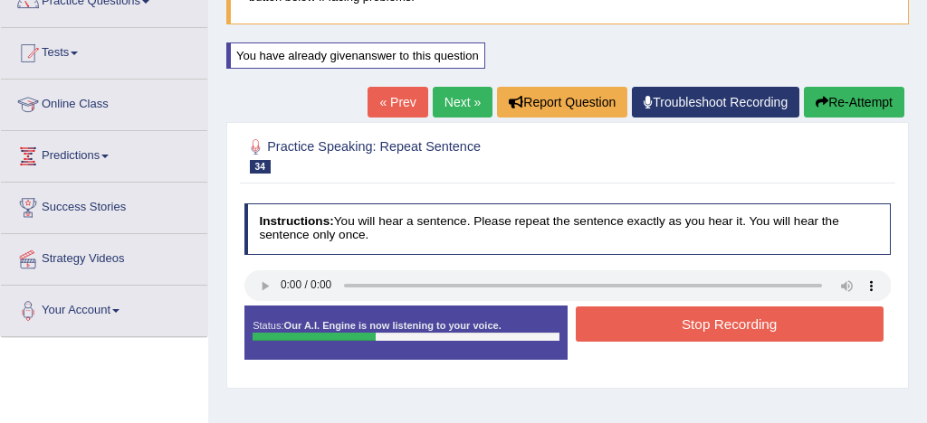
click at [724, 325] on button "Stop Recording" at bounding box center [730, 324] width 308 height 35
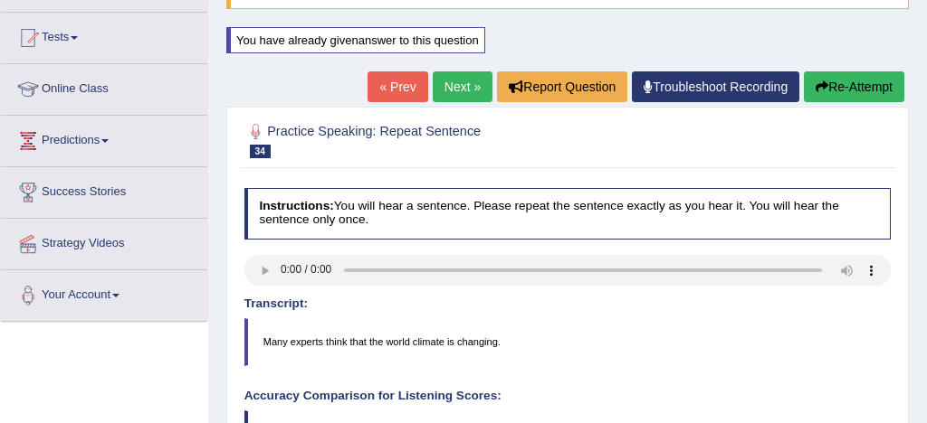
scroll to position [148, 0]
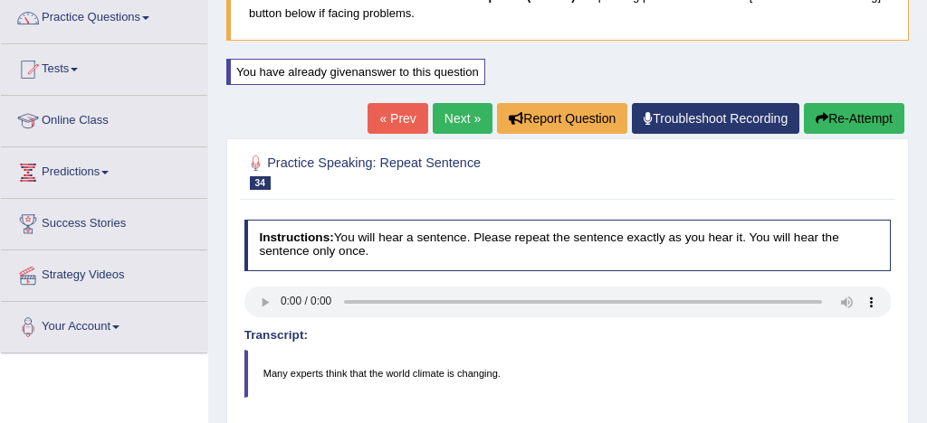
click at [460, 119] on link "Next »" at bounding box center [463, 118] width 60 height 31
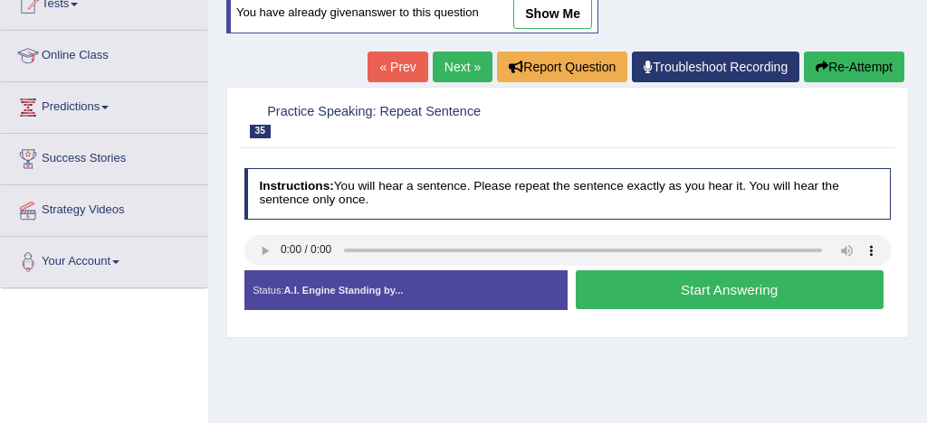
scroll to position [244, 0]
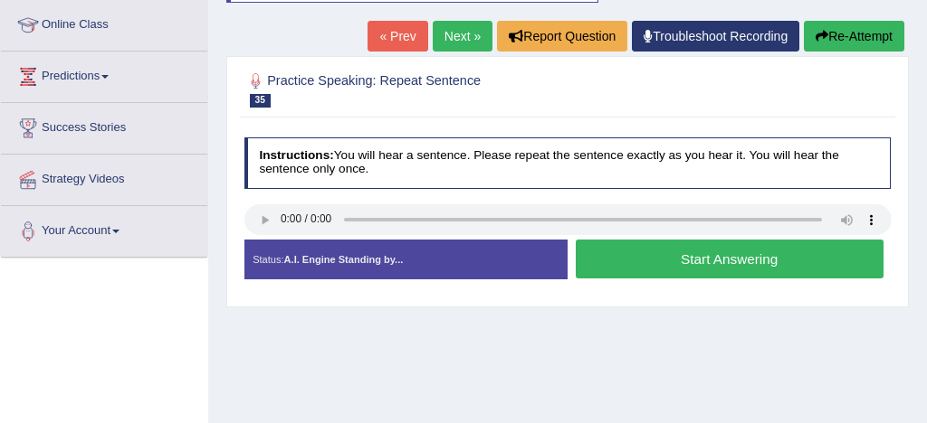
click at [689, 255] on button "Start Answering" at bounding box center [730, 259] width 308 height 39
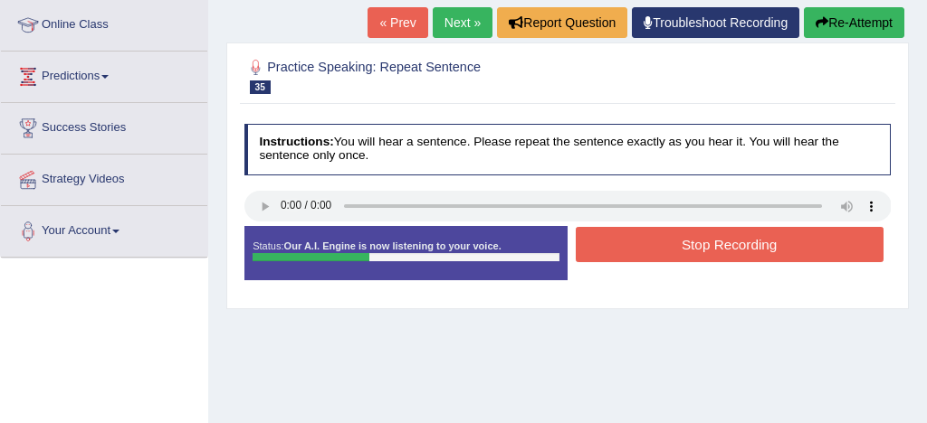
click at [701, 243] on button "Stop Recording" at bounding box center [730, 244] width 308 height 35
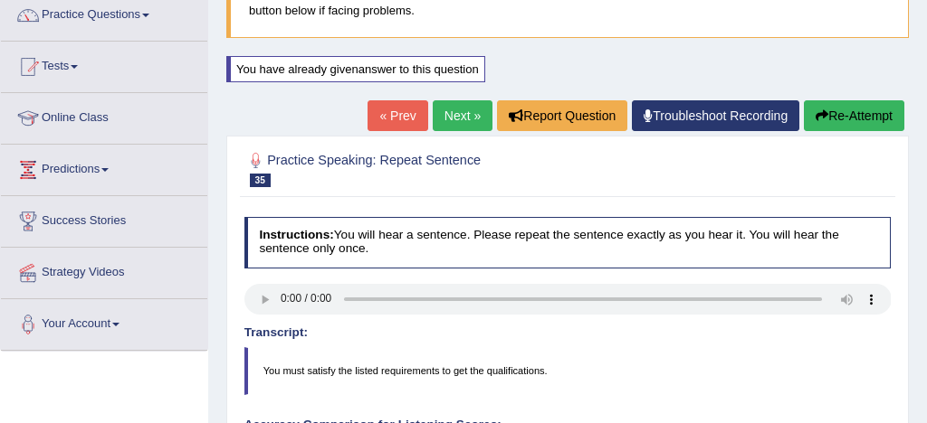
scroll to position [144, 0]
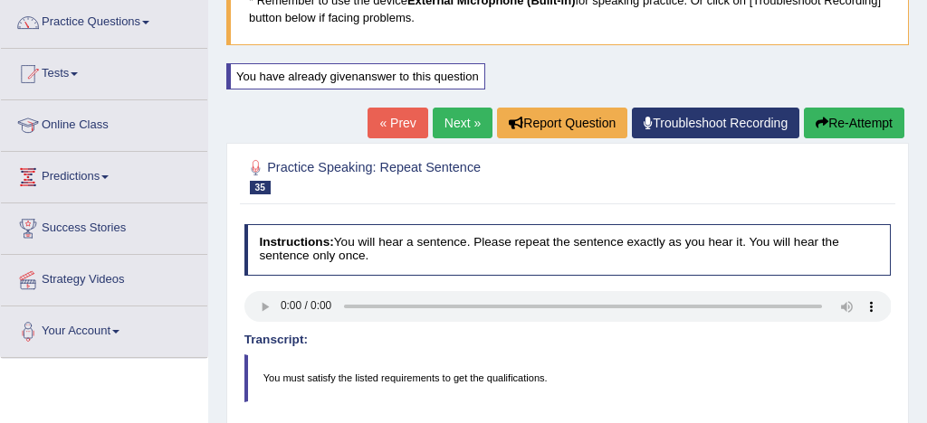
click at [853, 120] on button "Re-Attempt" at bounding box center [854, 123] width 100 height 31
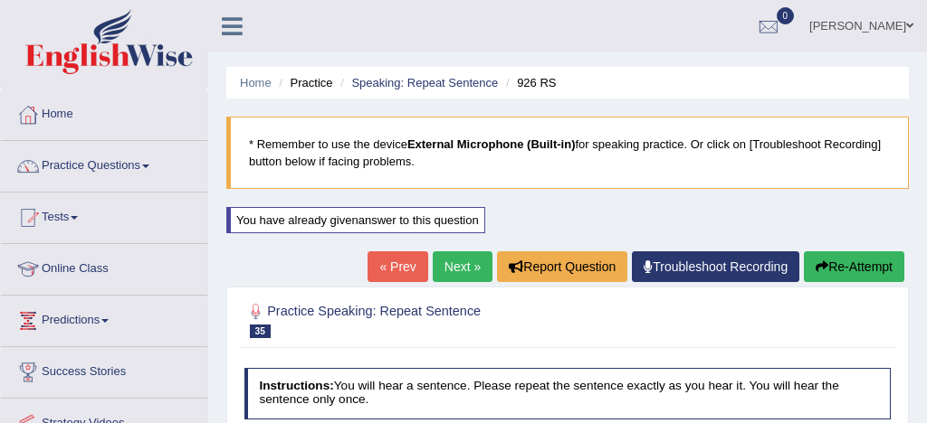
scroll to position [144, 0]
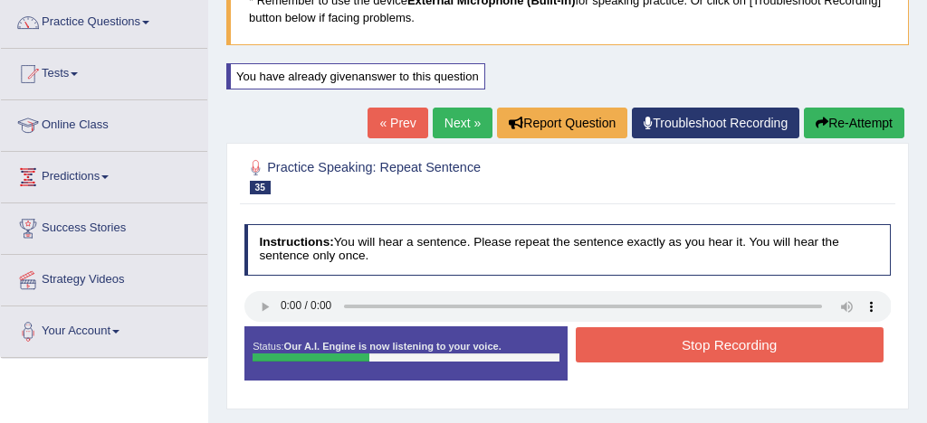
click at [699, 345] on button "Stop Recording" at bounding box center [730, 345] width 308 height 35
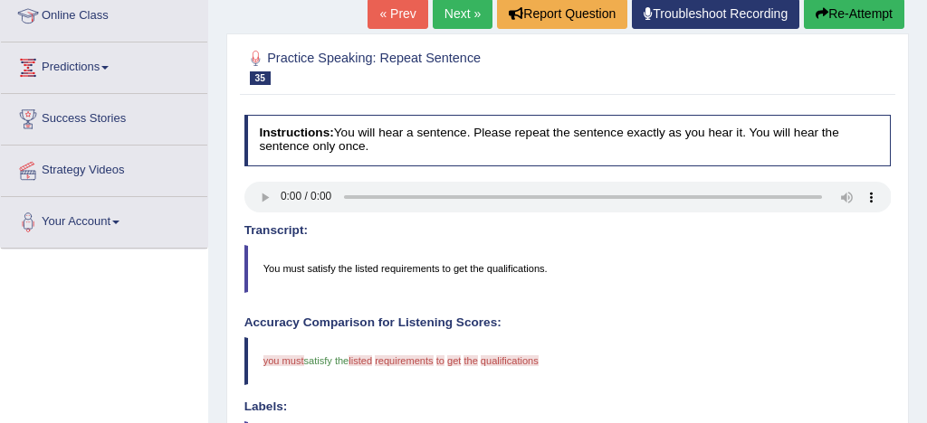
scroll to position [177, 0]
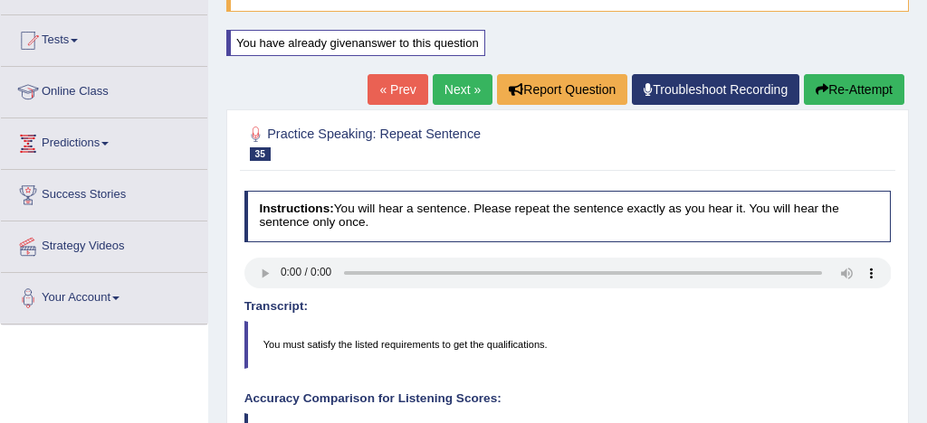
click at [867, 89] on button "Re-Attempt" at bounding box center [854, 89] width 100 height 31
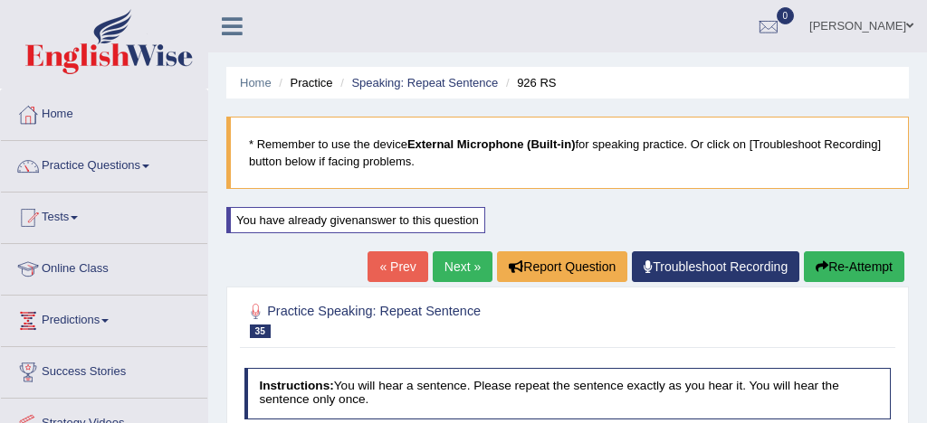
scroll to position [177, 0]
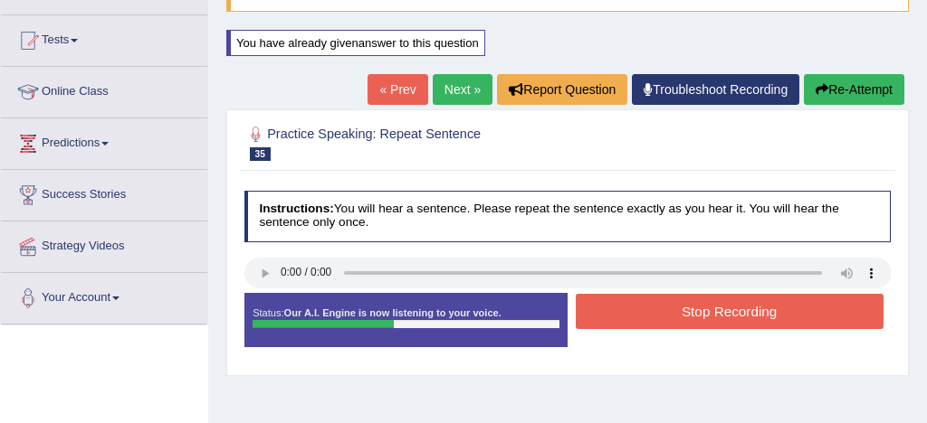
click at [727, 309] on button "Stop Recording" at bounding box center [730, 311] width 308 height 35
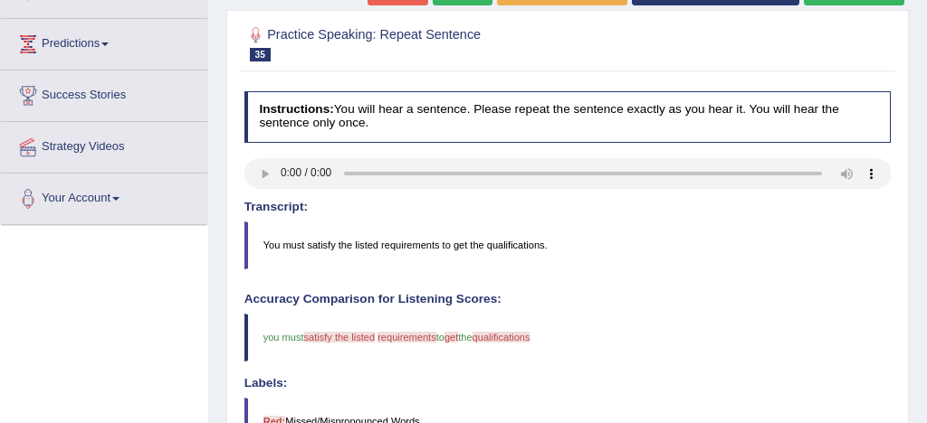
scroll to position [278, 0]
